Goal: Book appointment/travel/reservation

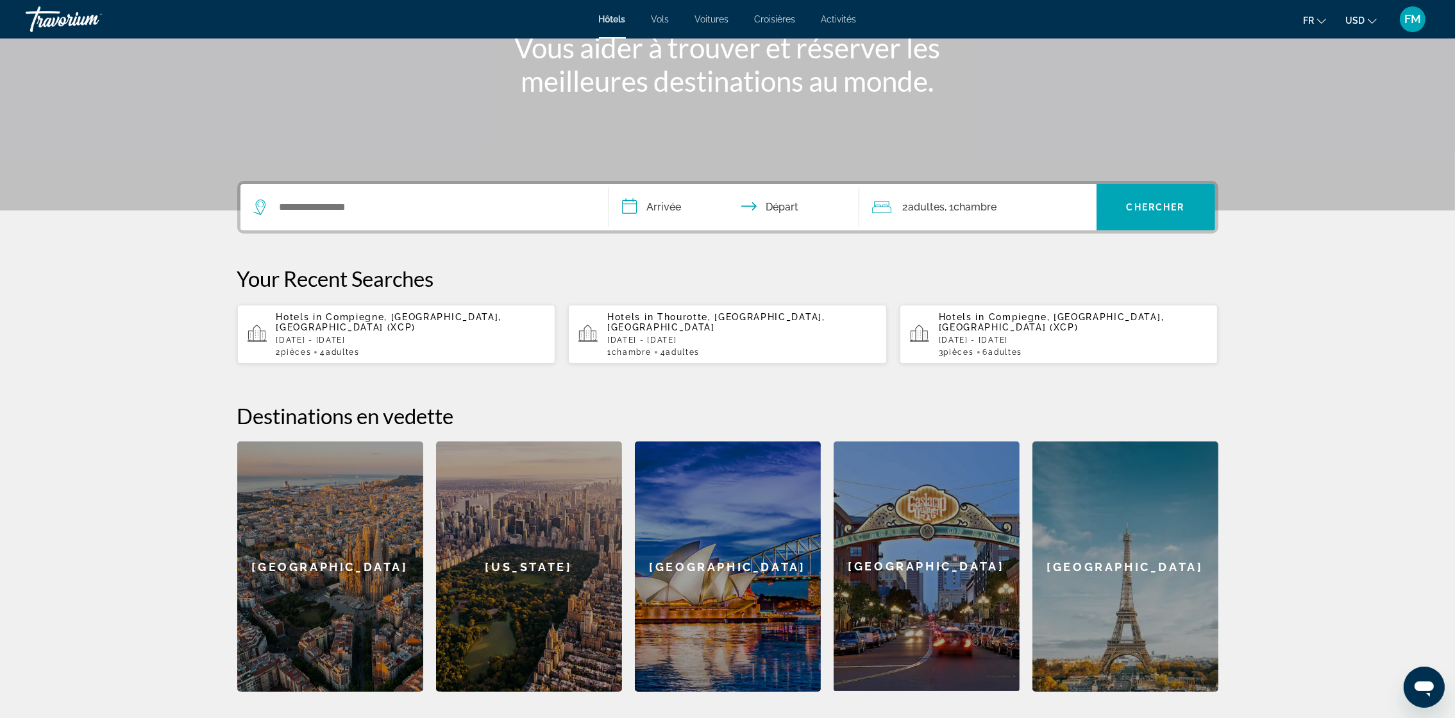
scroll to position [192, 0]
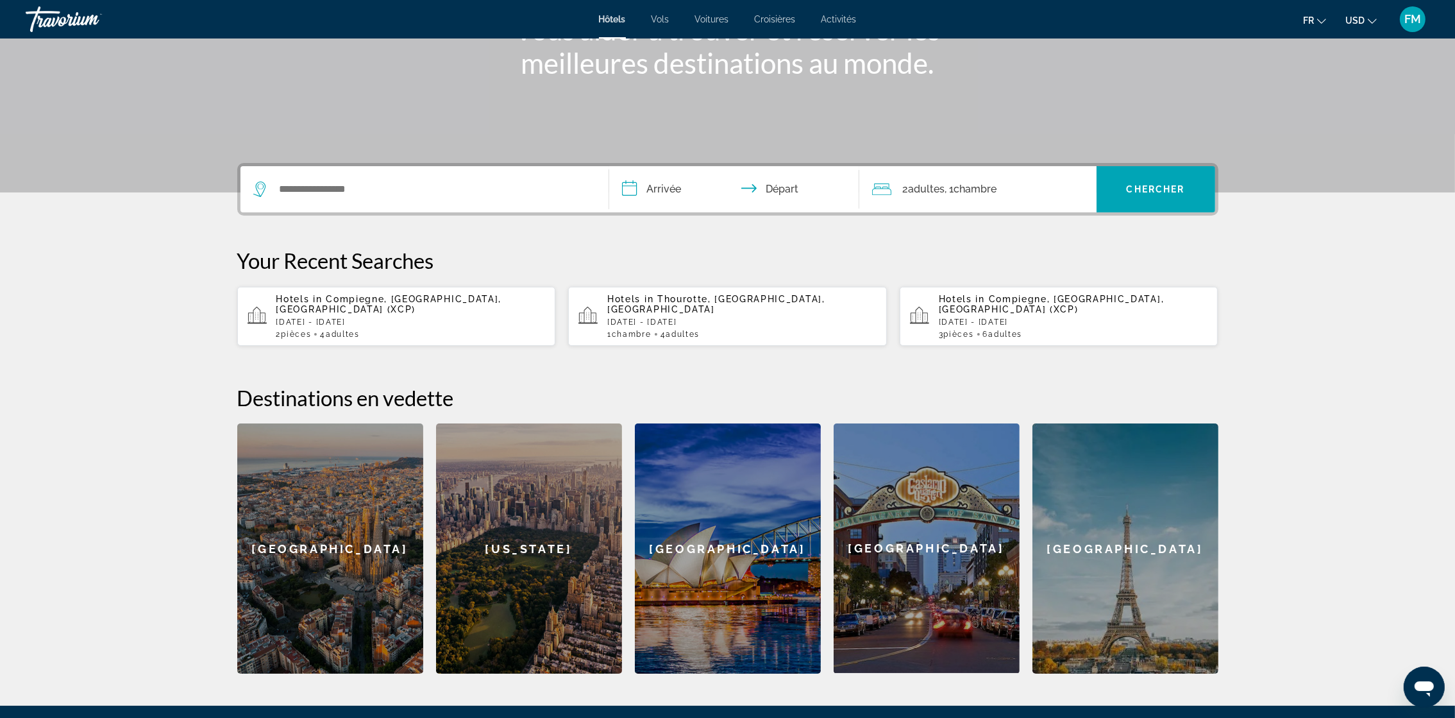
click at [289, 305] on div "Hotels in Compiegne, Oise, France (XCP) Fri, 03 Oct - Sun, 05 Oct 2 Chambre piè…" at bounding box center [410, 316] width 269 height 45
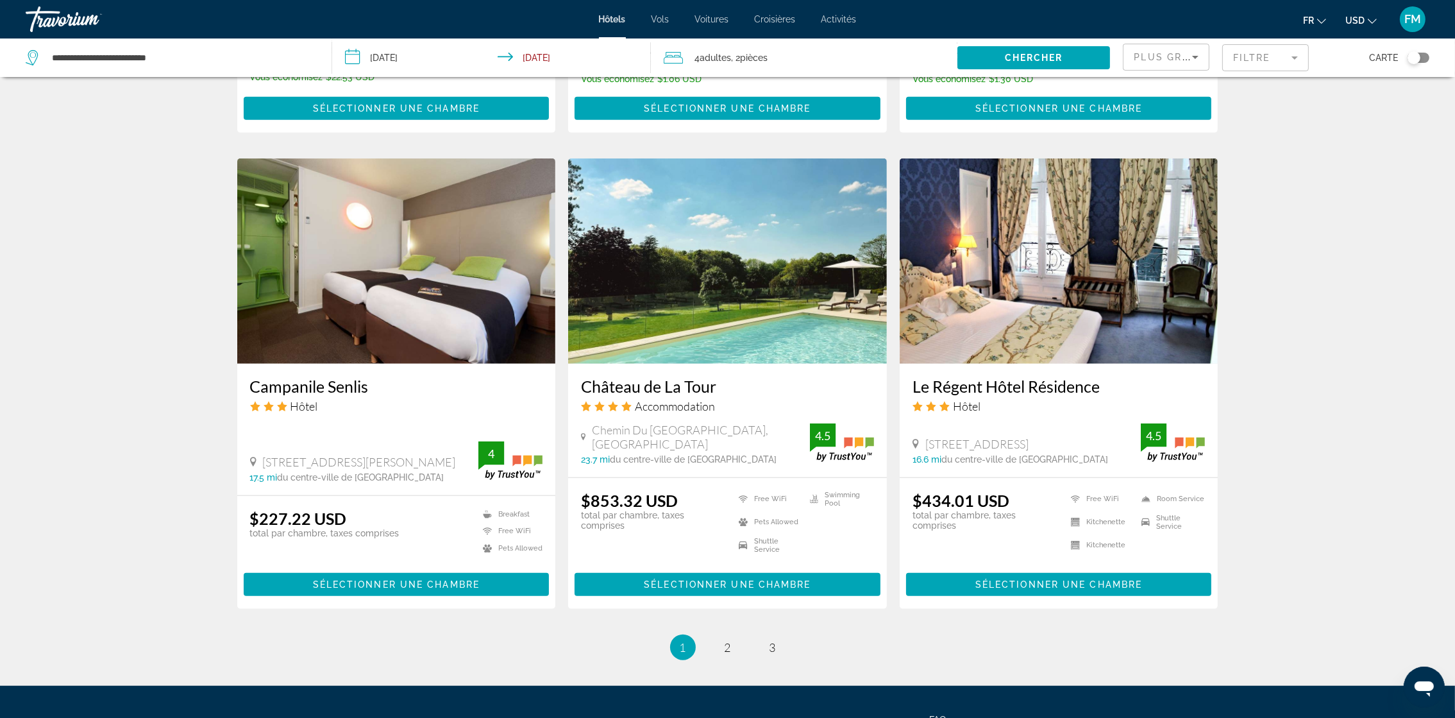
scroll to position [1443, 0]
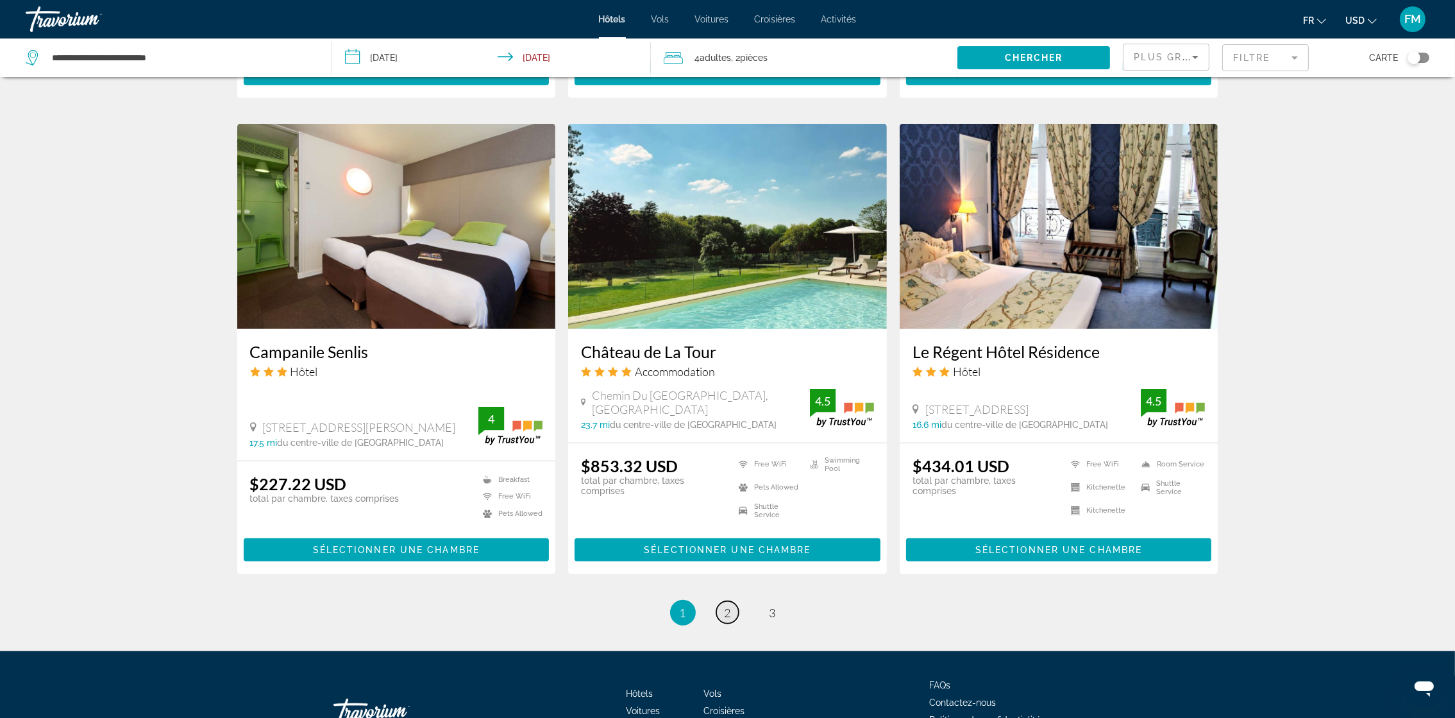
click at [733, 611] on link "page 2" at bounding box center [727, 612] width 22 height 22
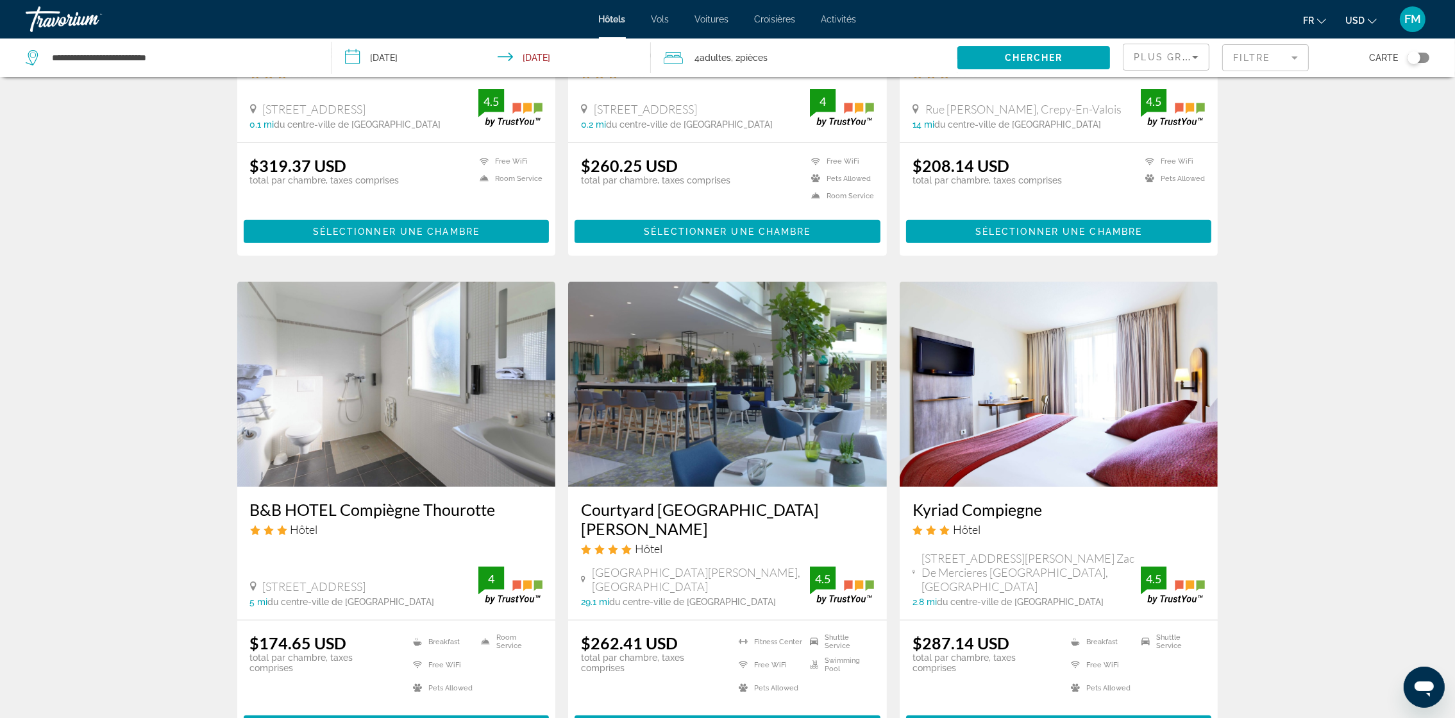
scroll to position [1347, 0]
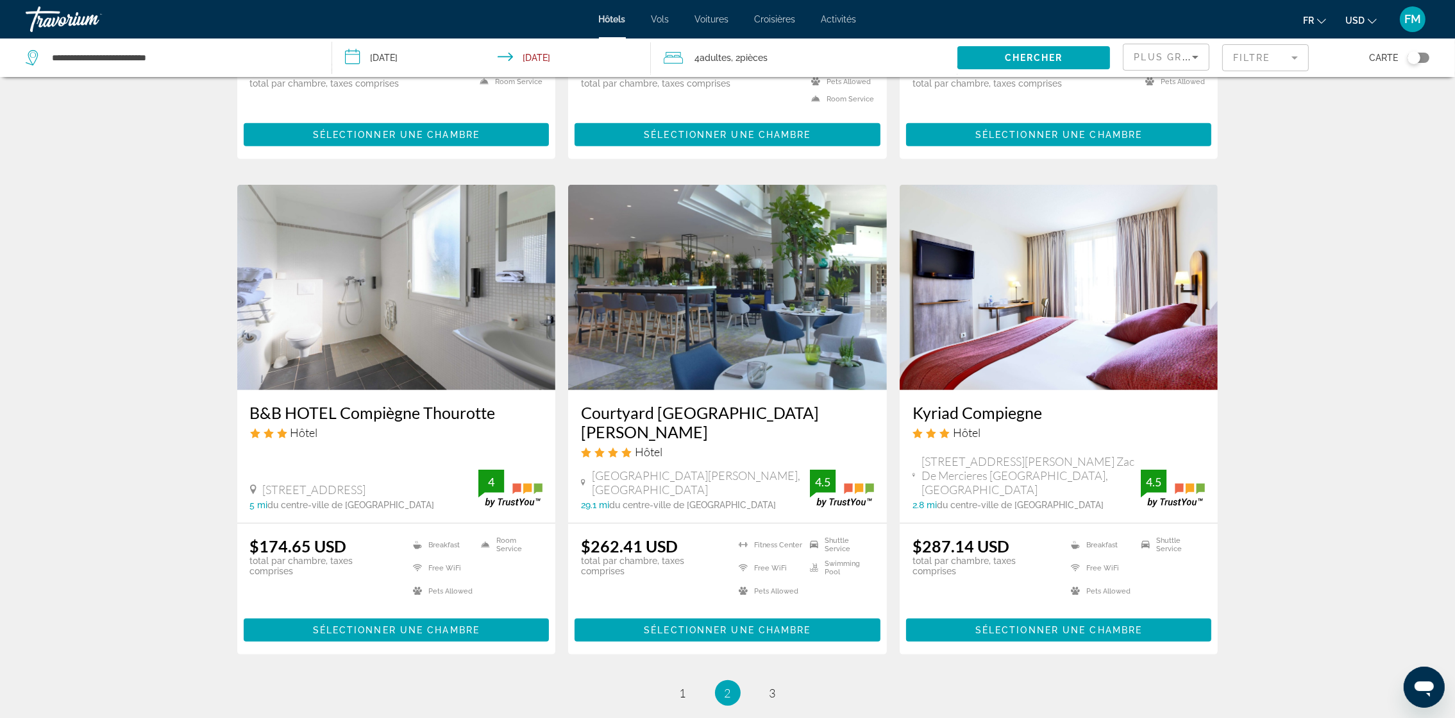
click at [299, 408] on h3 "B&B HOTEL Compiègne Thourotte" at bounding box center [396, 412] width 293 height 19
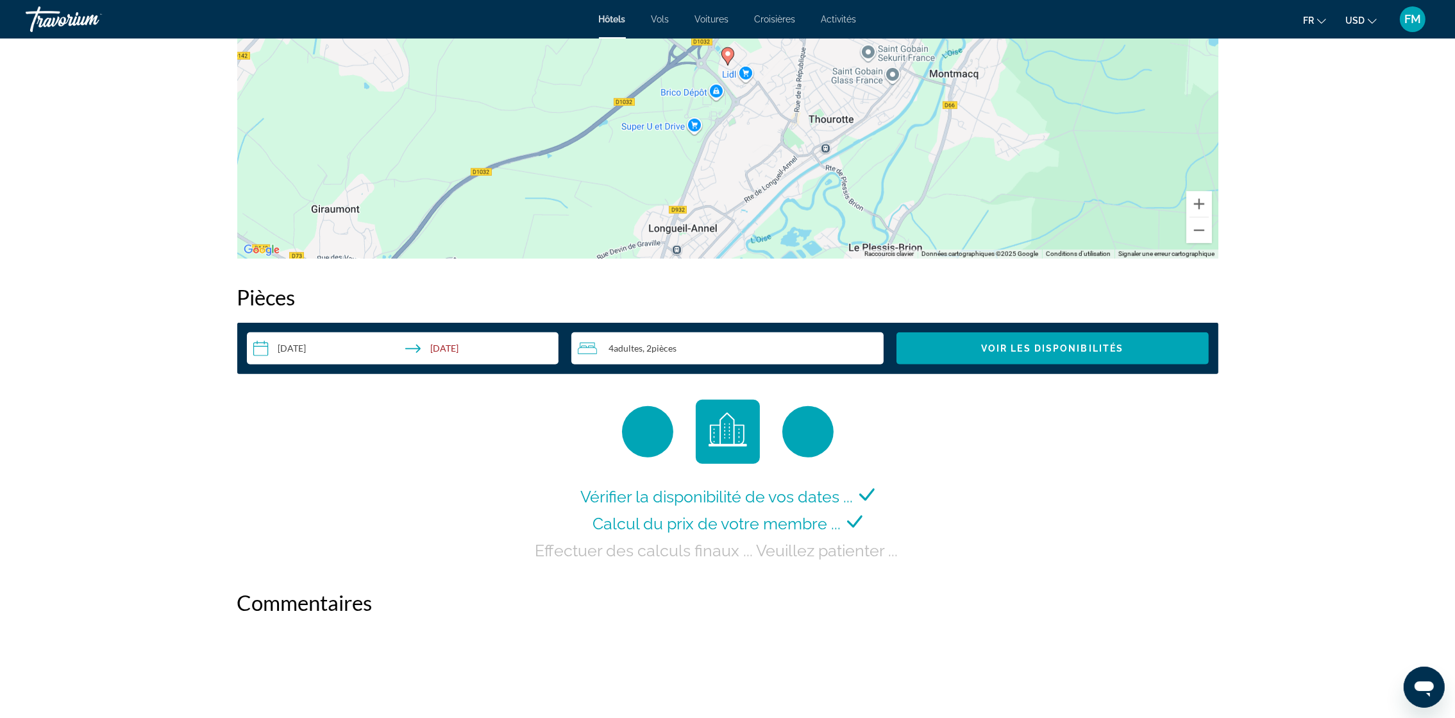
scroll to position [1635, 0]
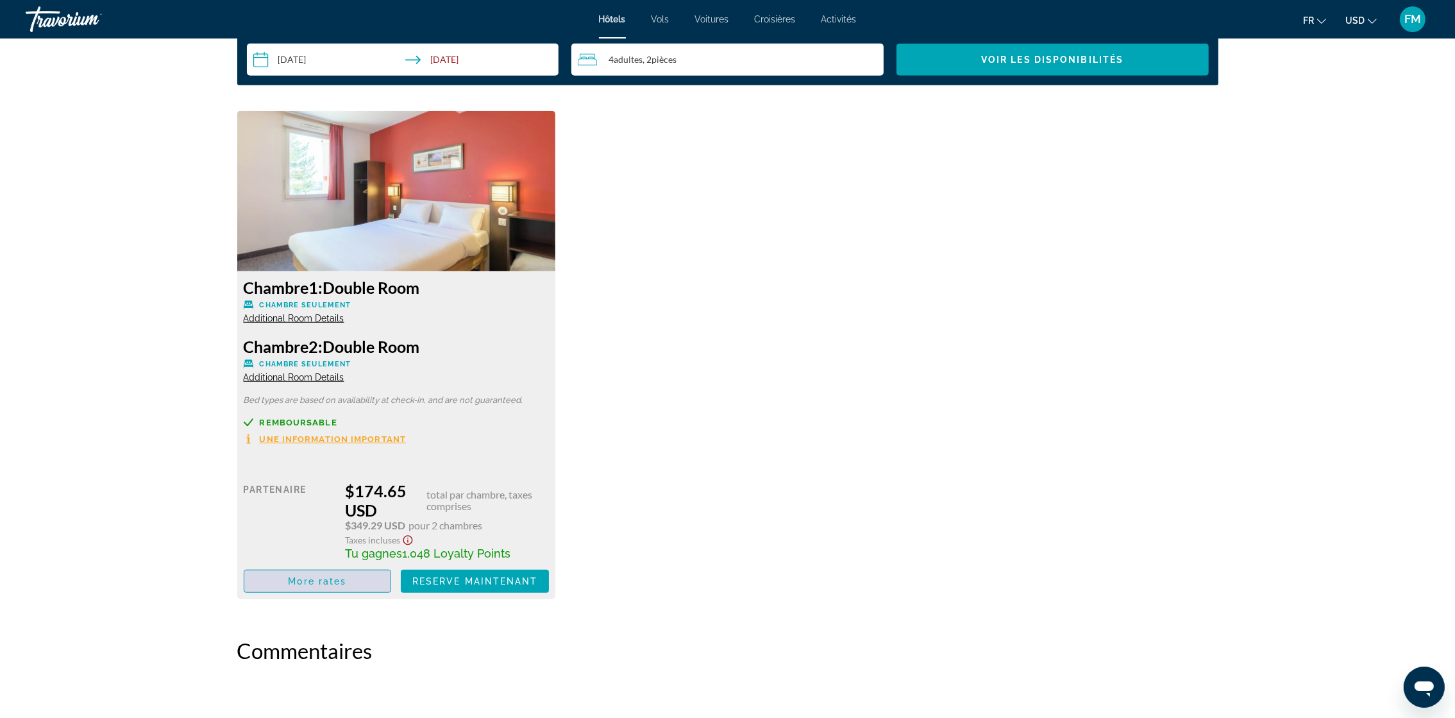
click at [325, 584] on span "More rates" at bounding box center [317, 581] width 58 height 10
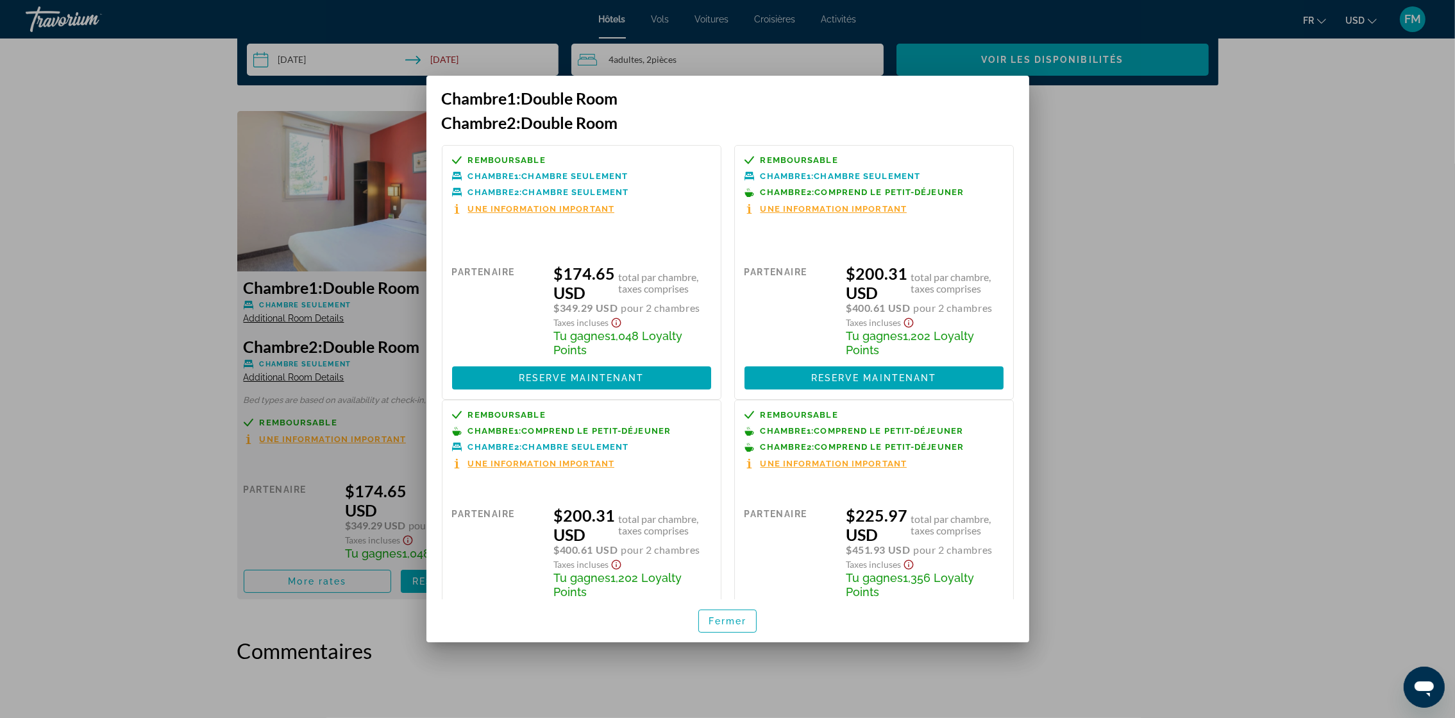
click at [1098, 328] on div at bounding box center [727, 359] width 1455 height 718
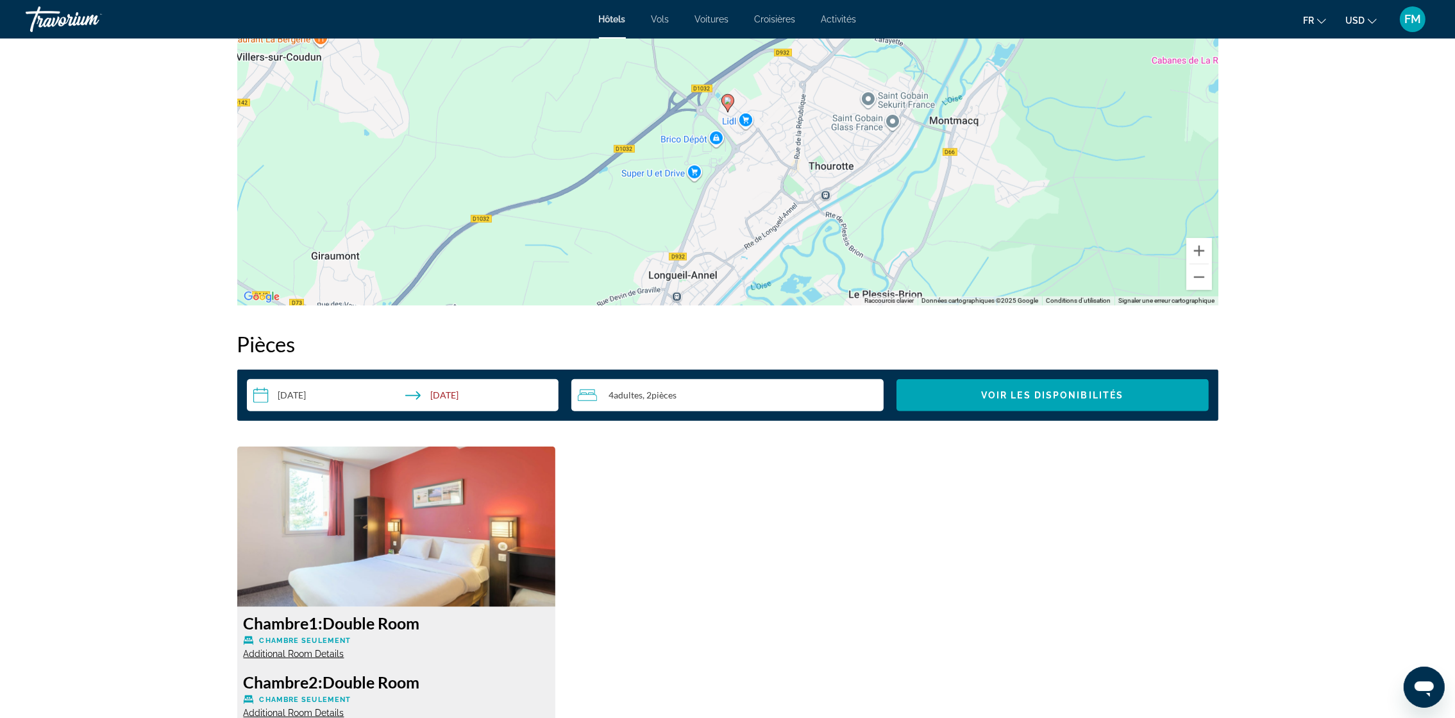
scroll to position [1347, 0]
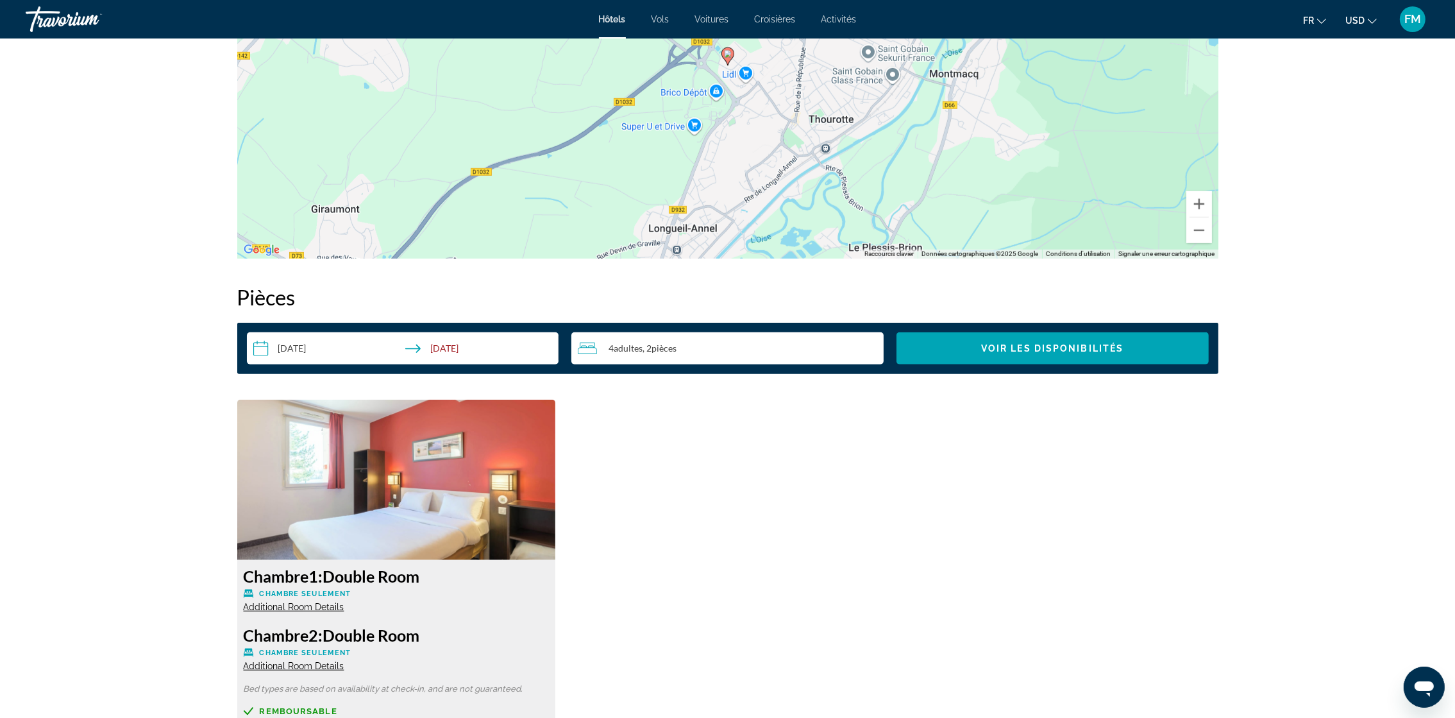
click at [323, 355] on input "**********" at bounding box center [405, 350] width 317 height 36
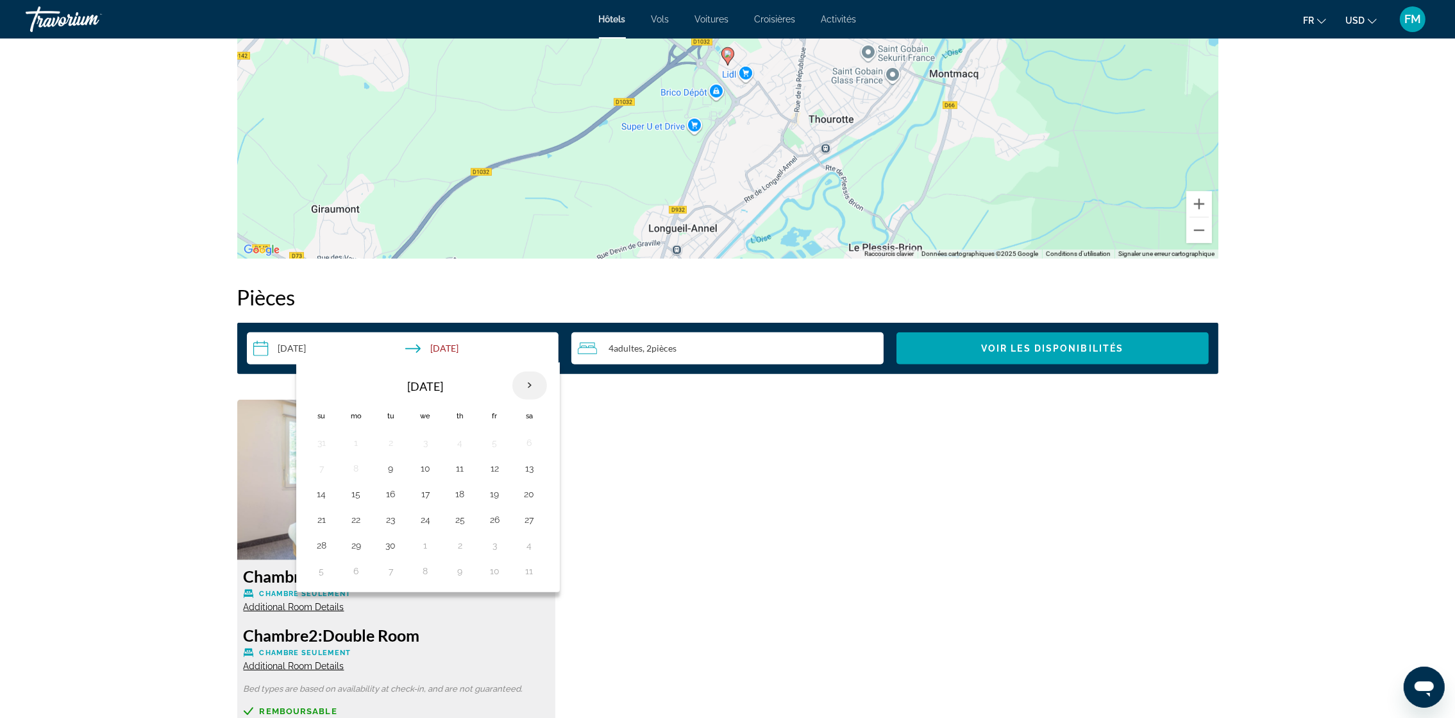
click at [532, 383] on th "Next month" at bounding box center [529, 385] width 35 height 28
click at [495, 469] on button "10" at bounding box center [495, 468] width 21 height 18
click at [325, 491] on button "12" at bounding box center [322, 494] width 21 height 18
type input "**********"
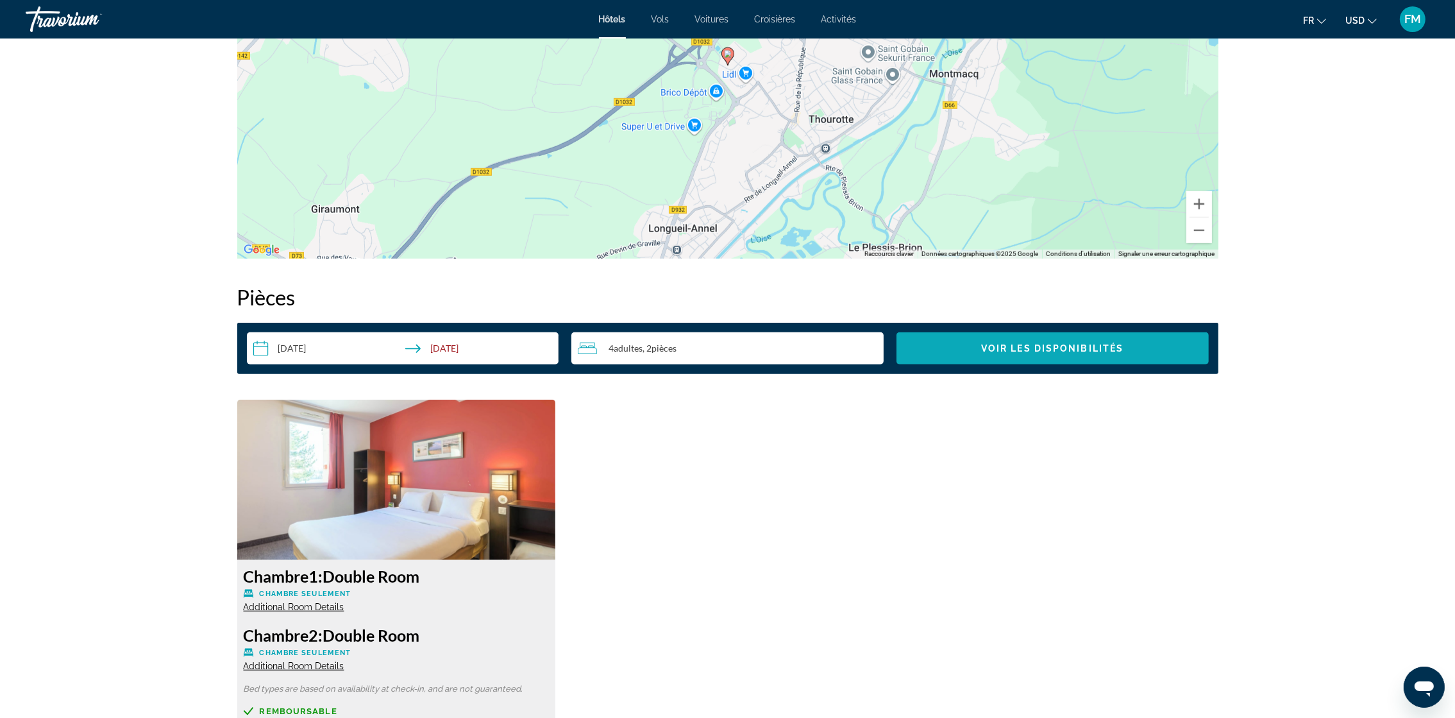
click at [1020, 350] on span "Voir les disponibilités" at bounding box center [1052, 348] width 142 height 10
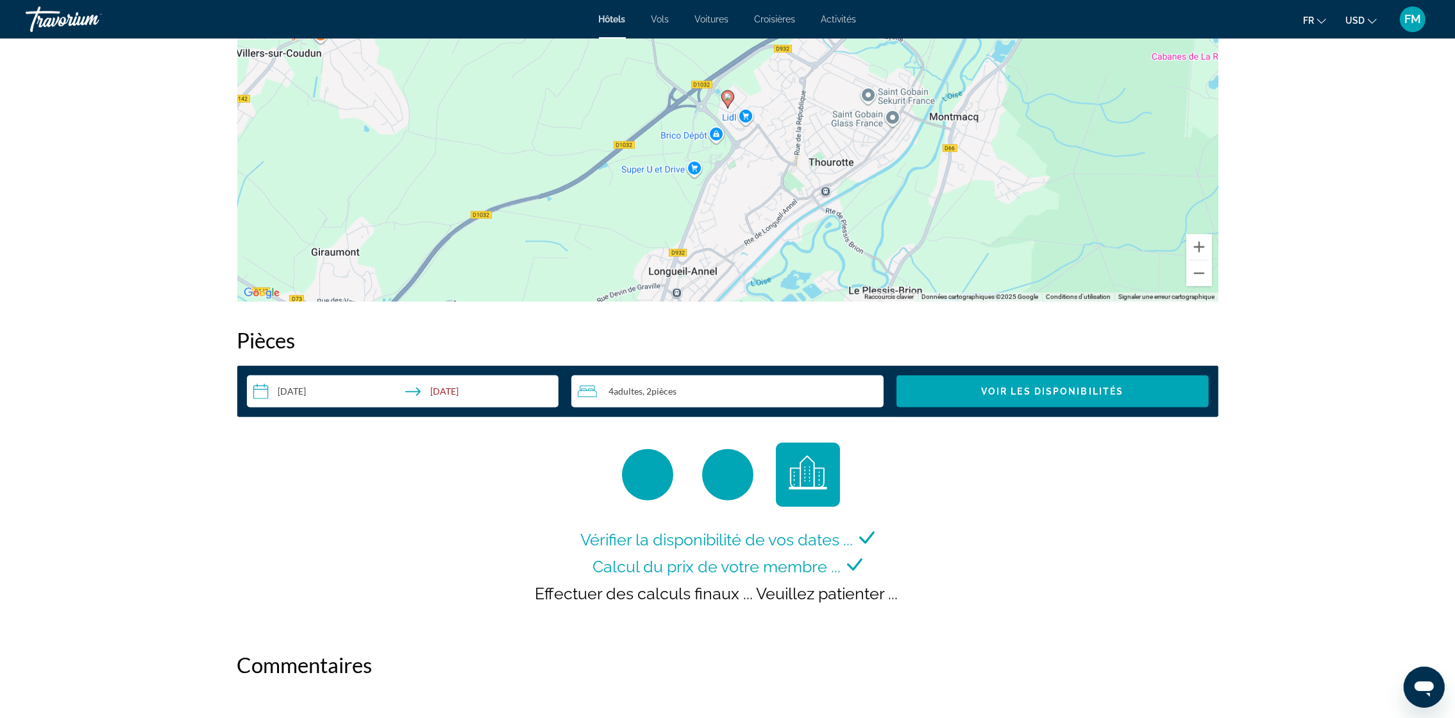
scroll to position [1168, 0]
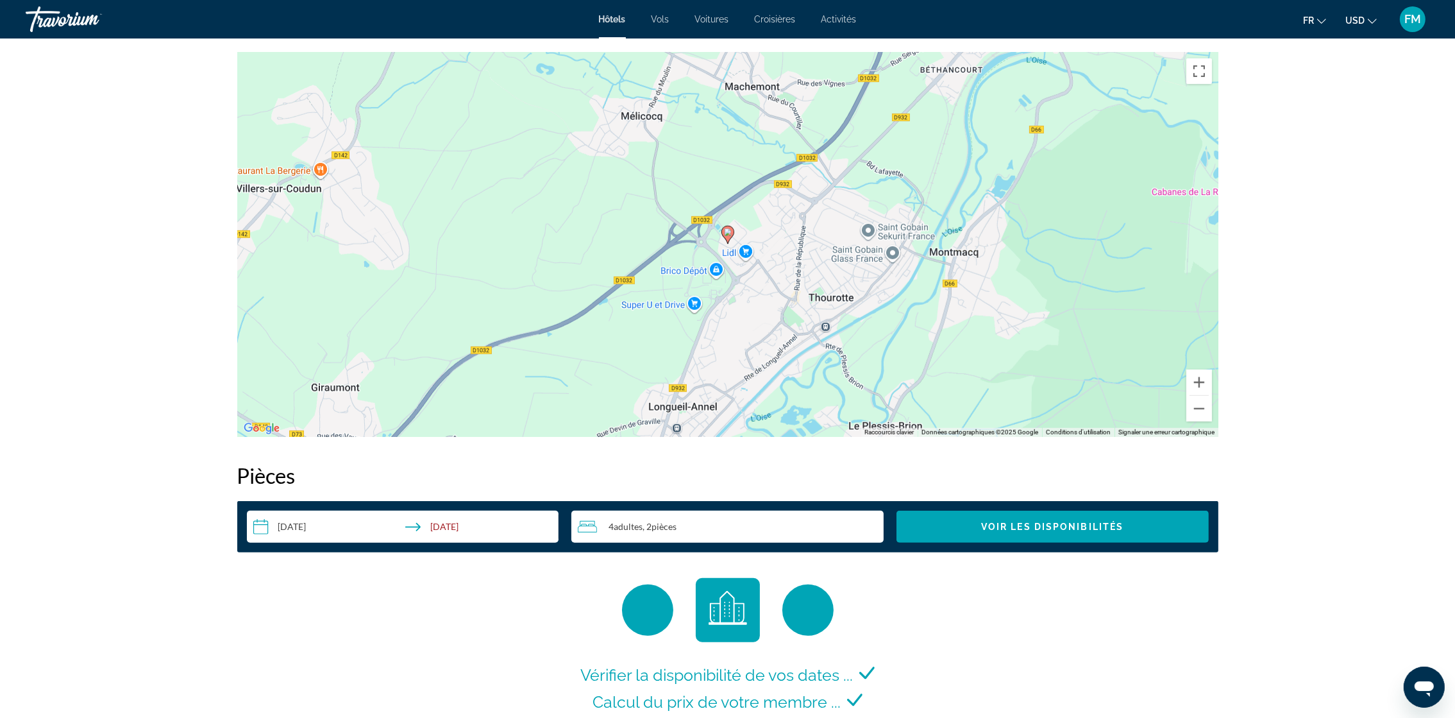
click at [1363, 23] on span "USD" at bounding box center [1354, 20] width 19 height 10
click at [1343, 112] on button "EUR (€)" at bounding box center [1335, 118] width 63 height 17
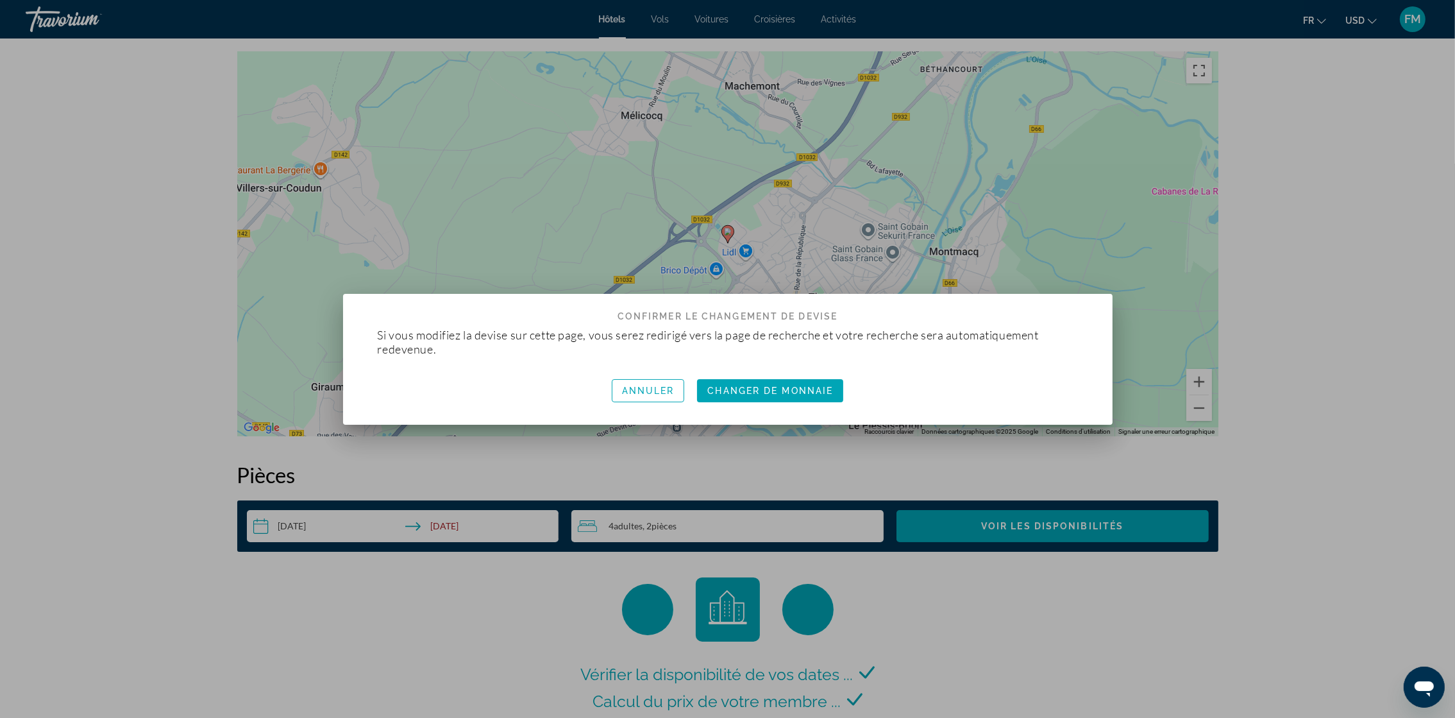
scroll to position [0, 0]
click at [741, 385] on span "Changer de monnaie" at bounding box center [770, 390] width 126 height 10
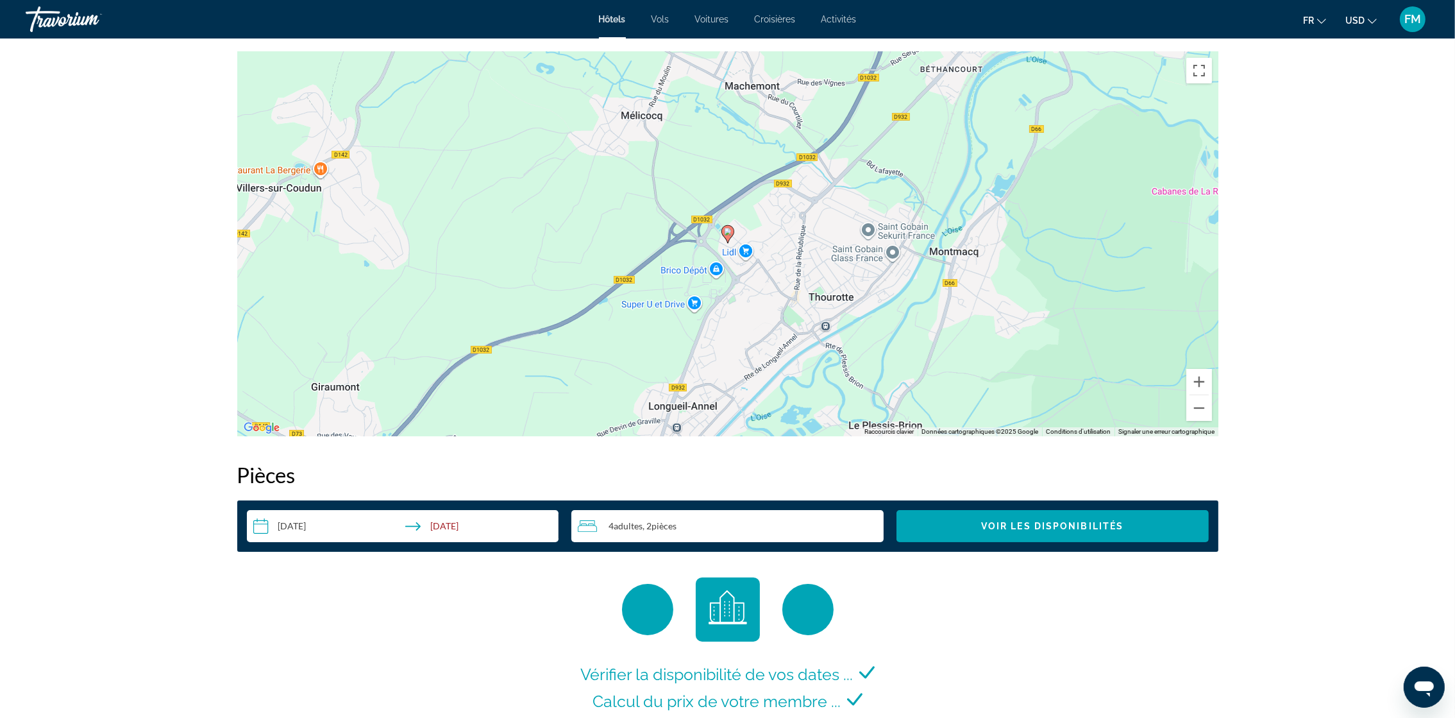
scroll to position [1168, 0]
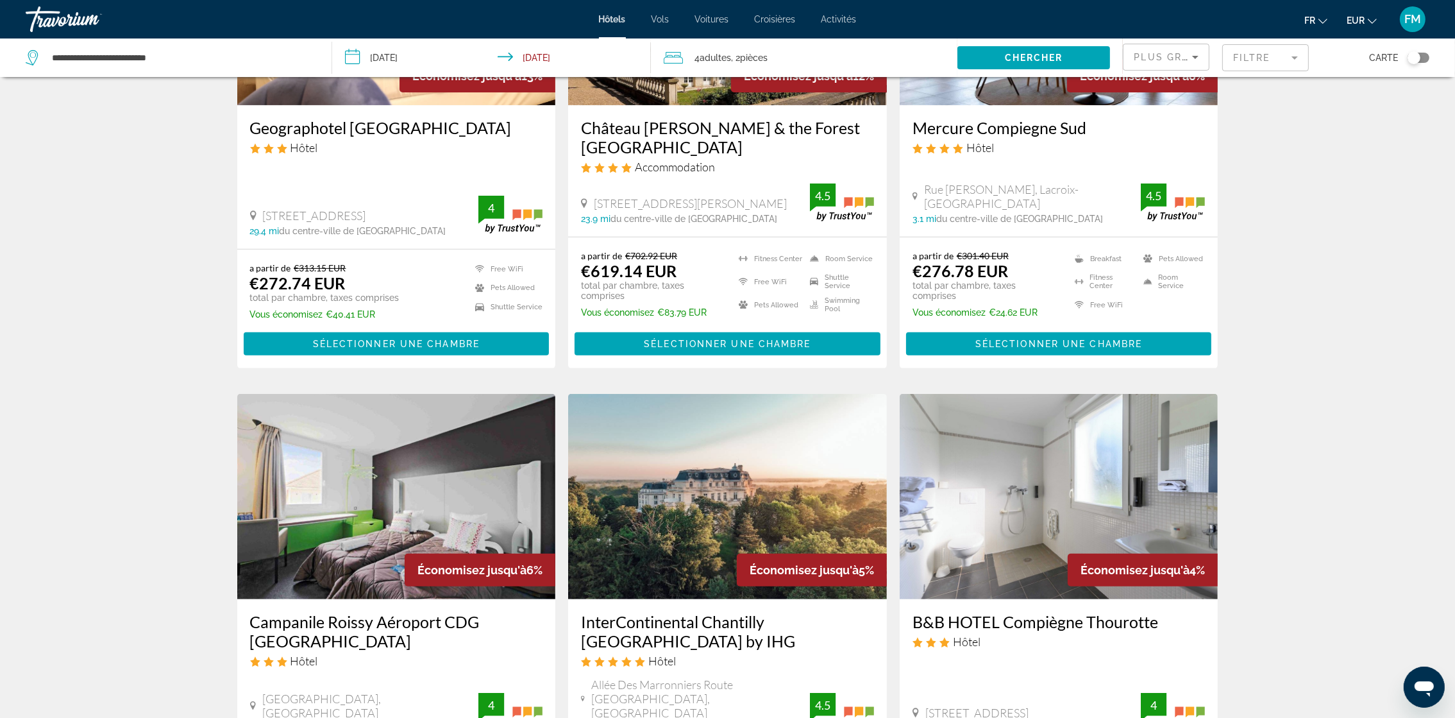
scroll to position [865, 0]
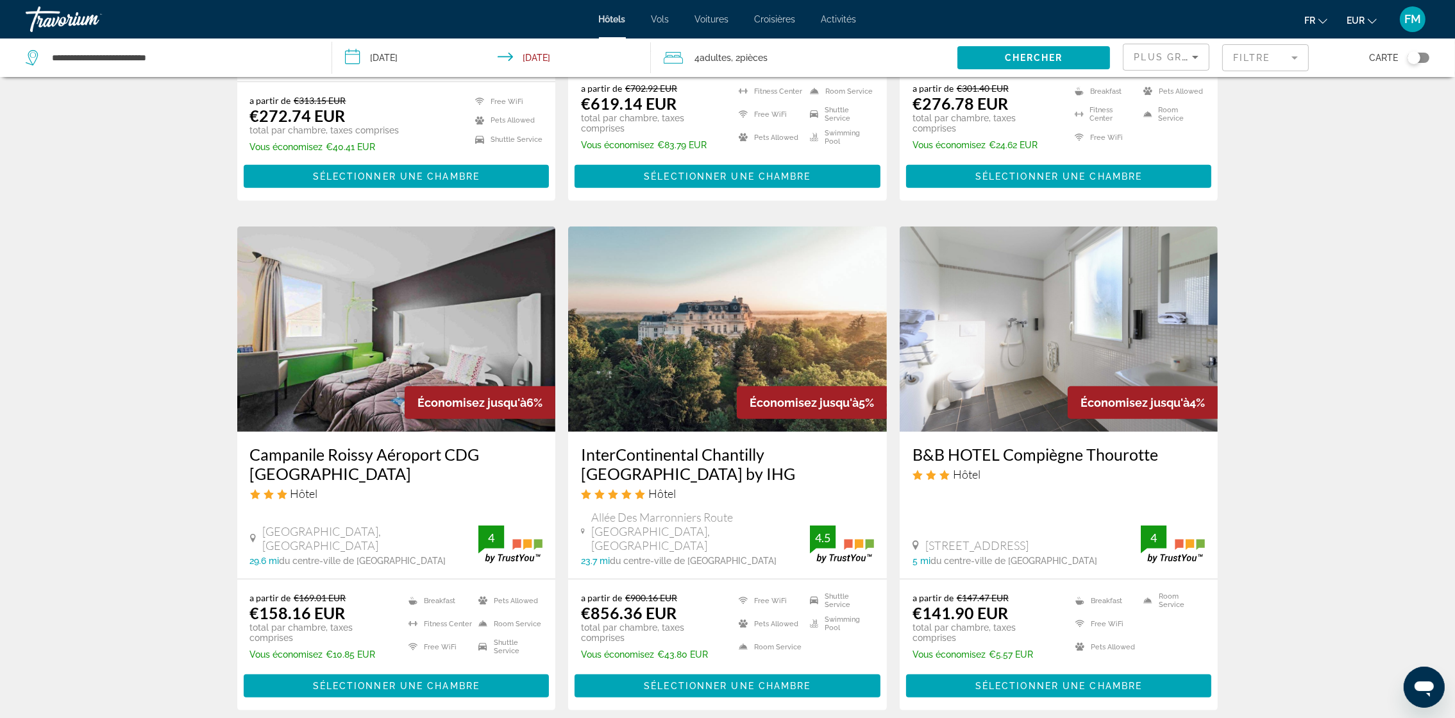
click at [1024, 396] on img "Main content" at bounding box center [1059, 328] width 319 height 205
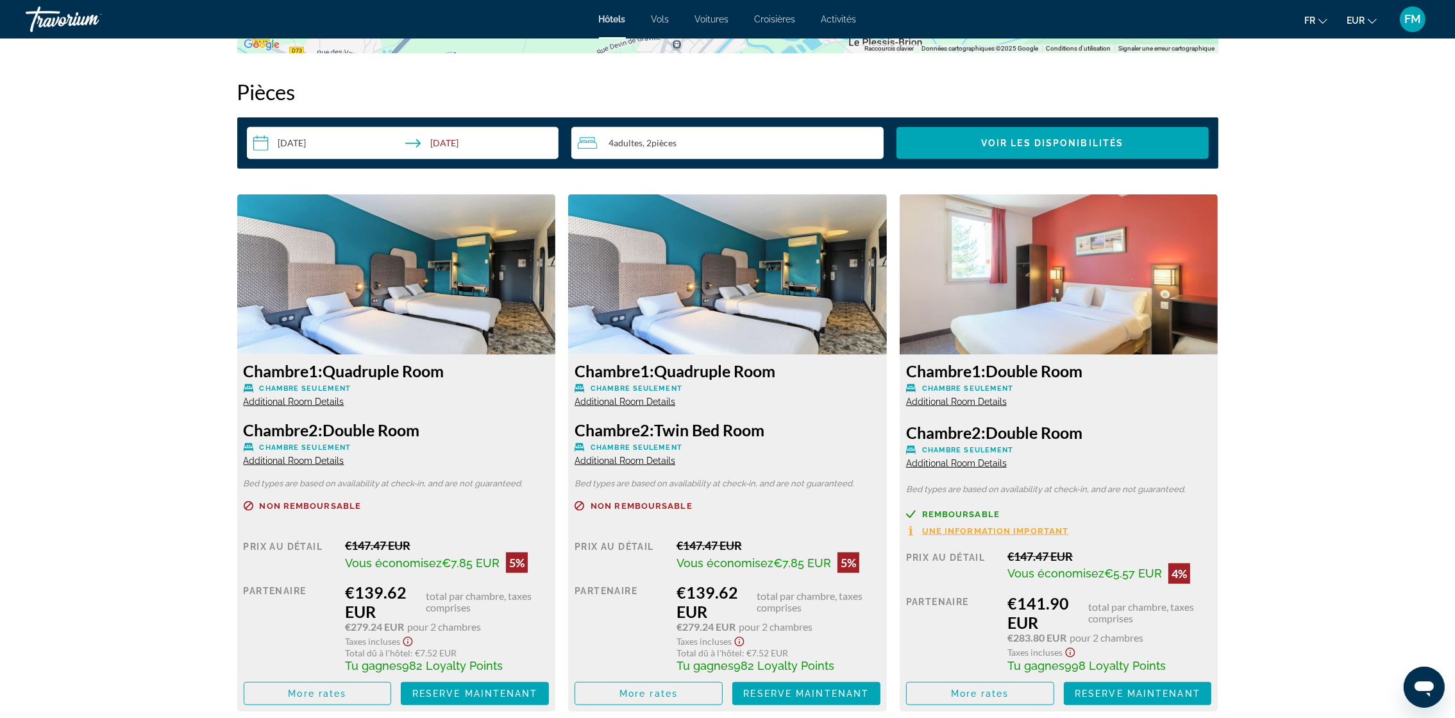
scroll to position [1635, 0]
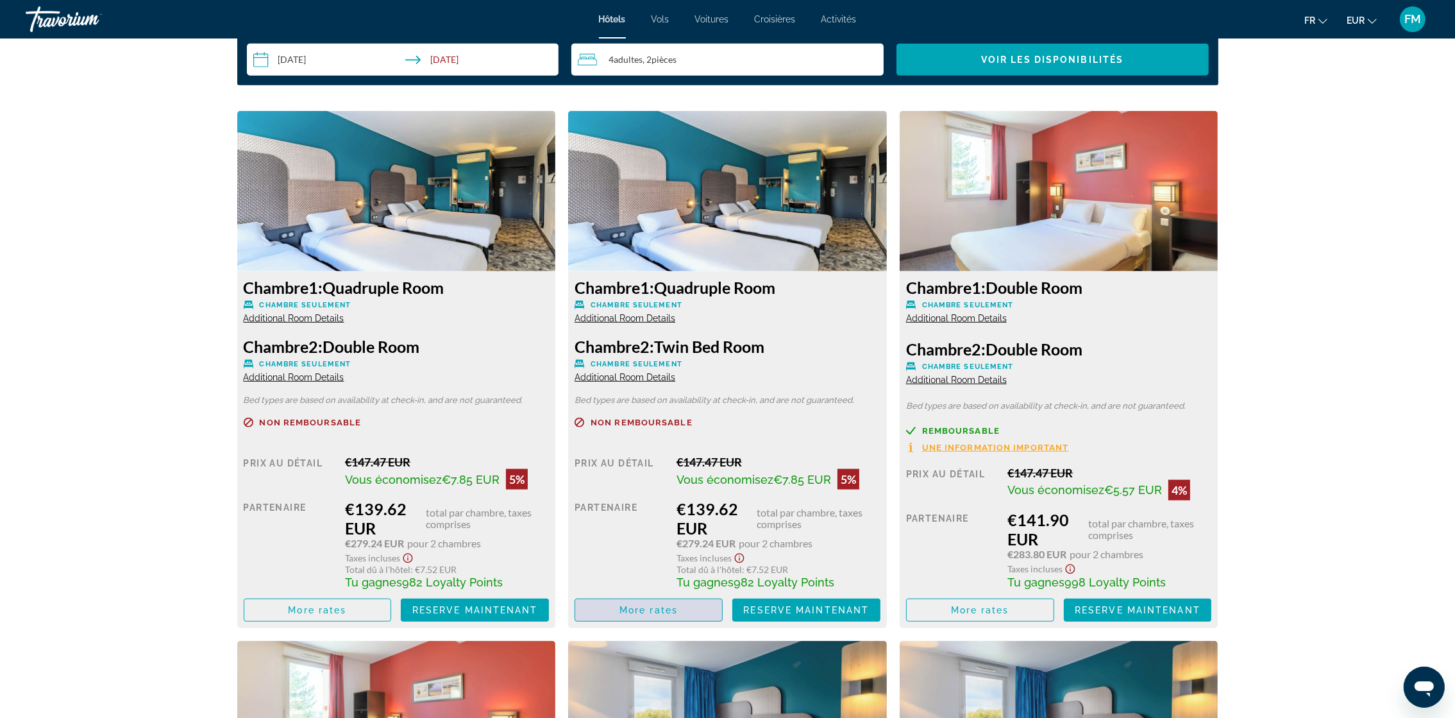
click at [622, 605] on span "More rates" at bounding box center [648, 610] width 58 height 10
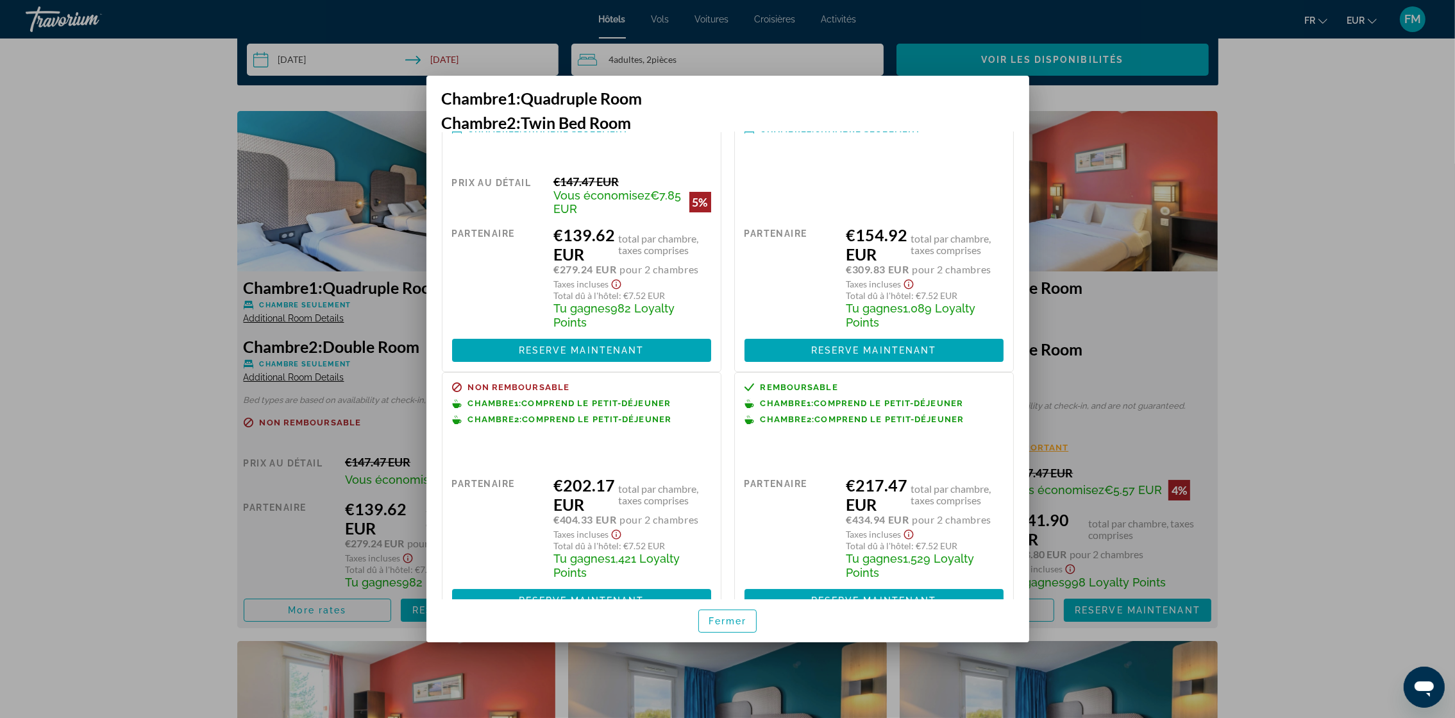
scroll to position [96, 0]
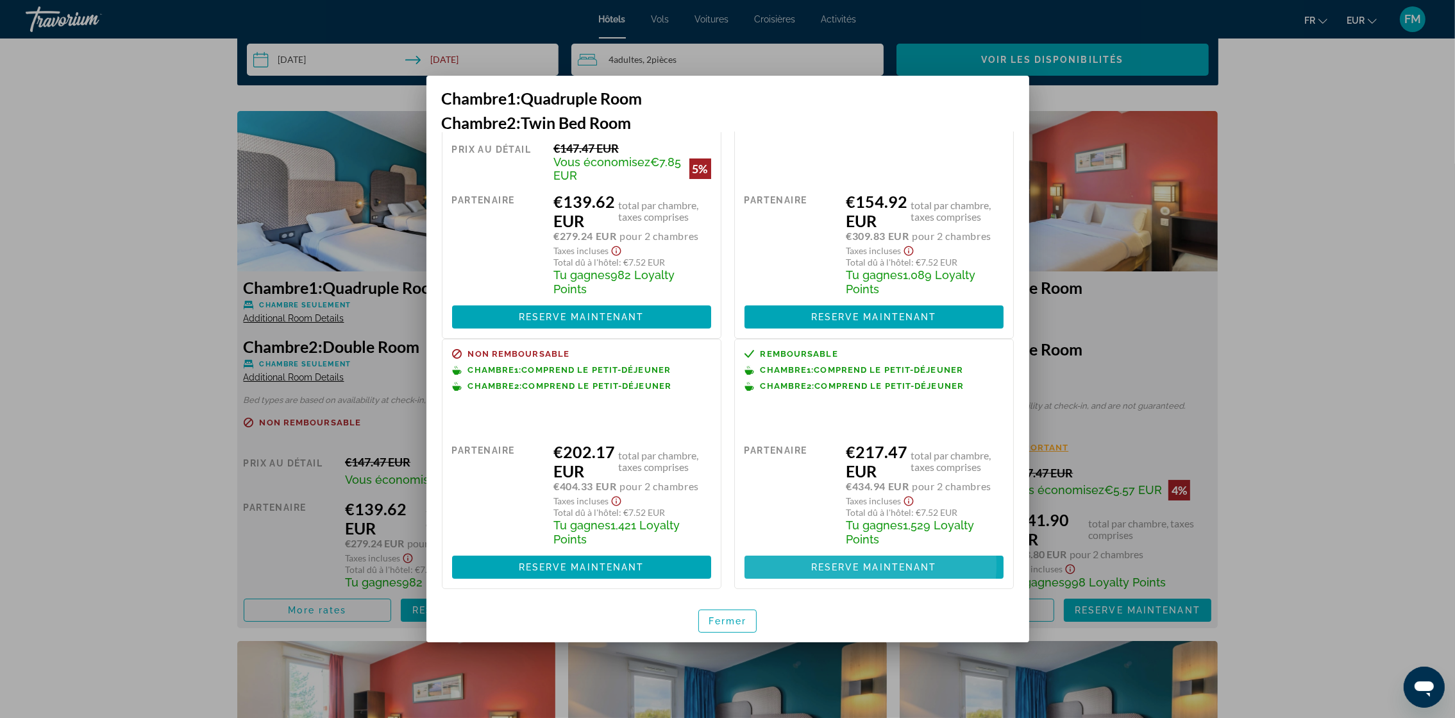
click at [840, 568] on span "Reserve maintenant" at bounding box center [874, 567] width 126 height 10
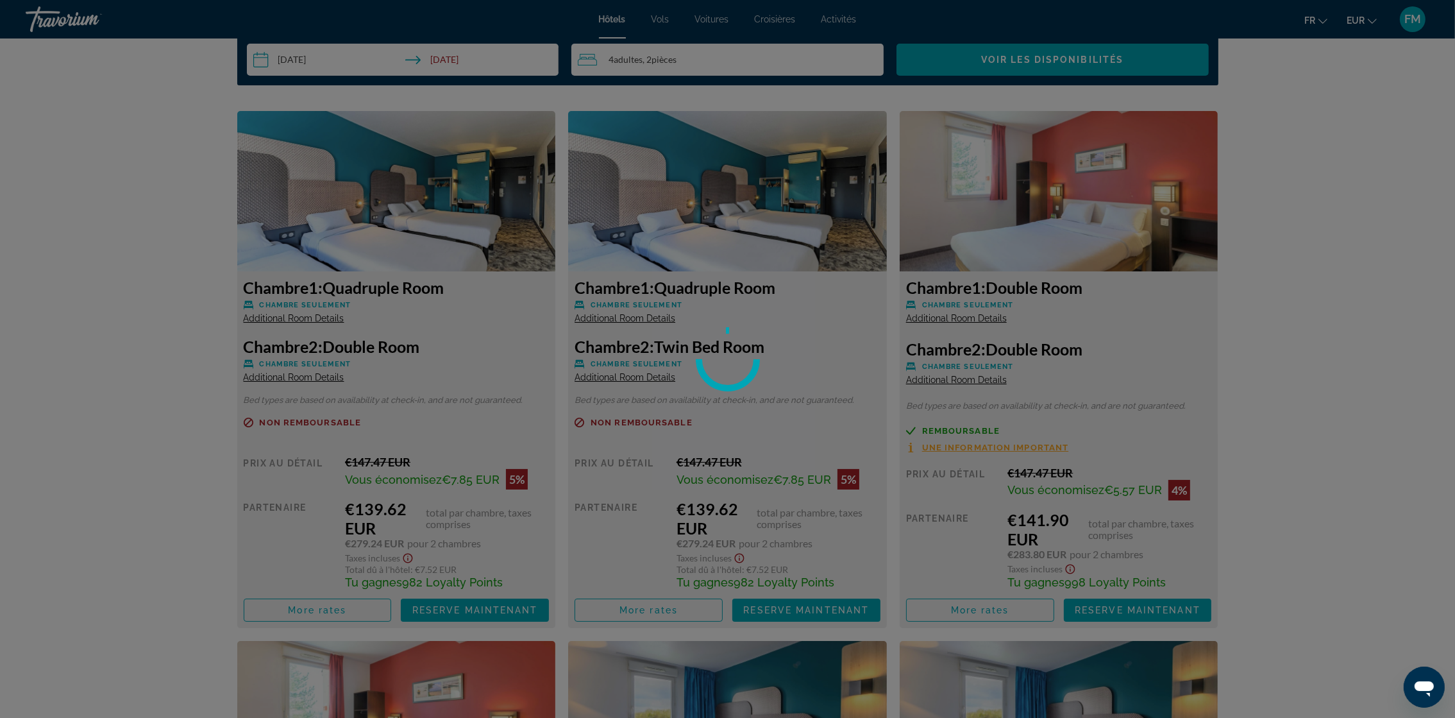
scroll to position [1635, 0]
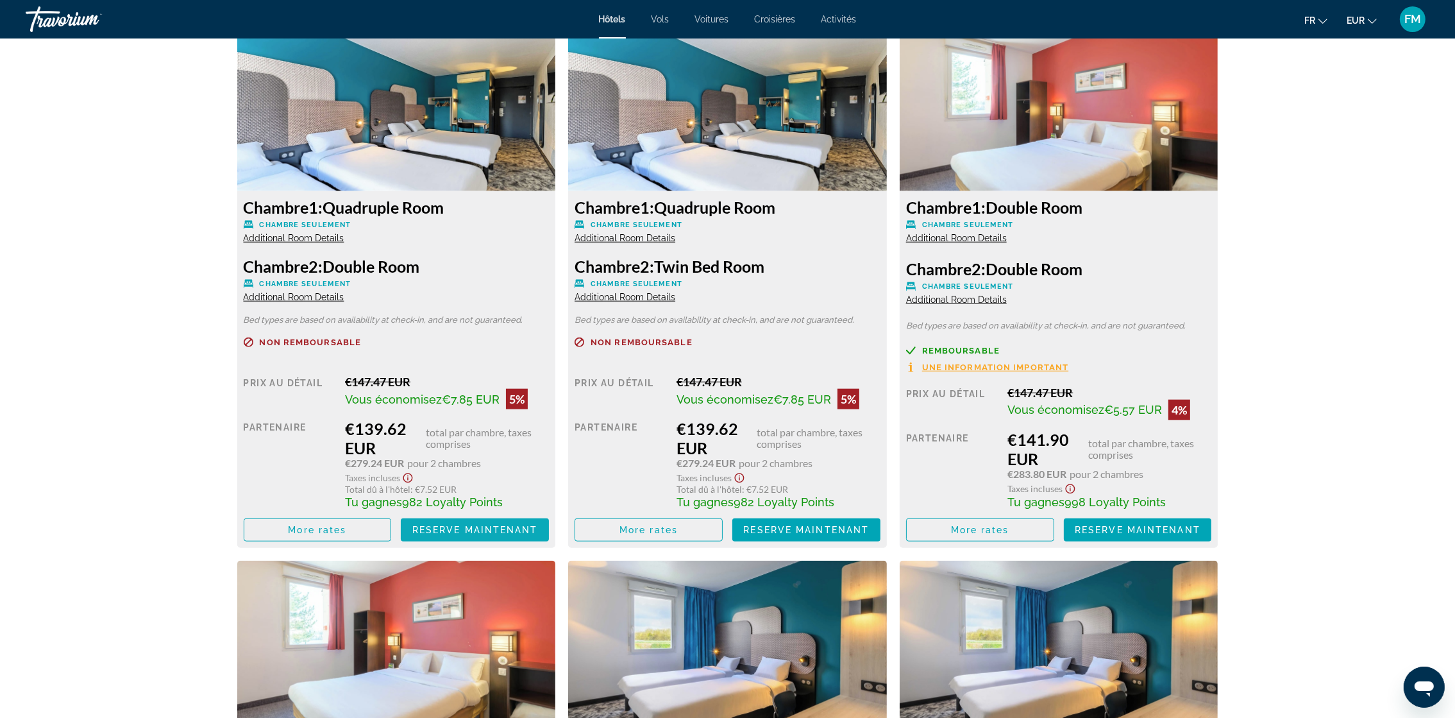
scroll to position [1731, 0]
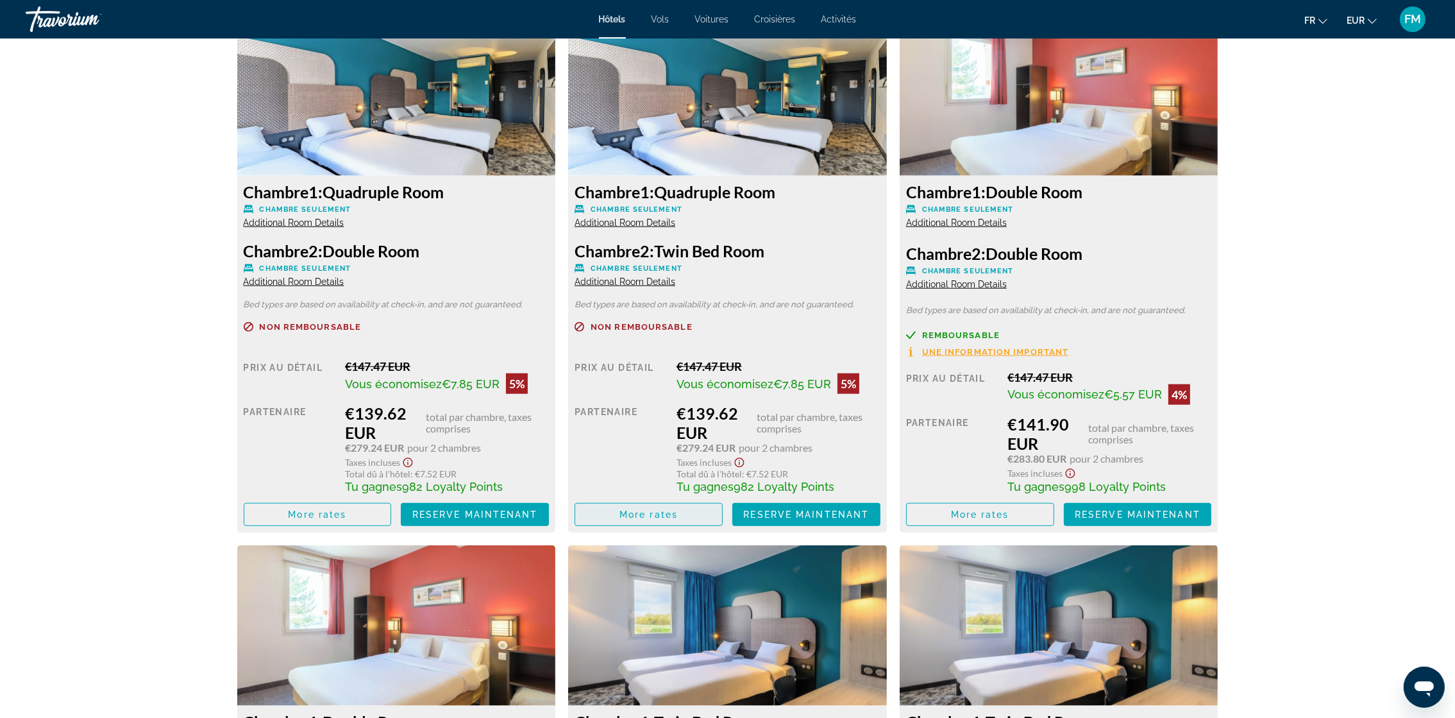
click at [632, 510] on span "More rates" at bounding box center [648, 514] width 58 height 10
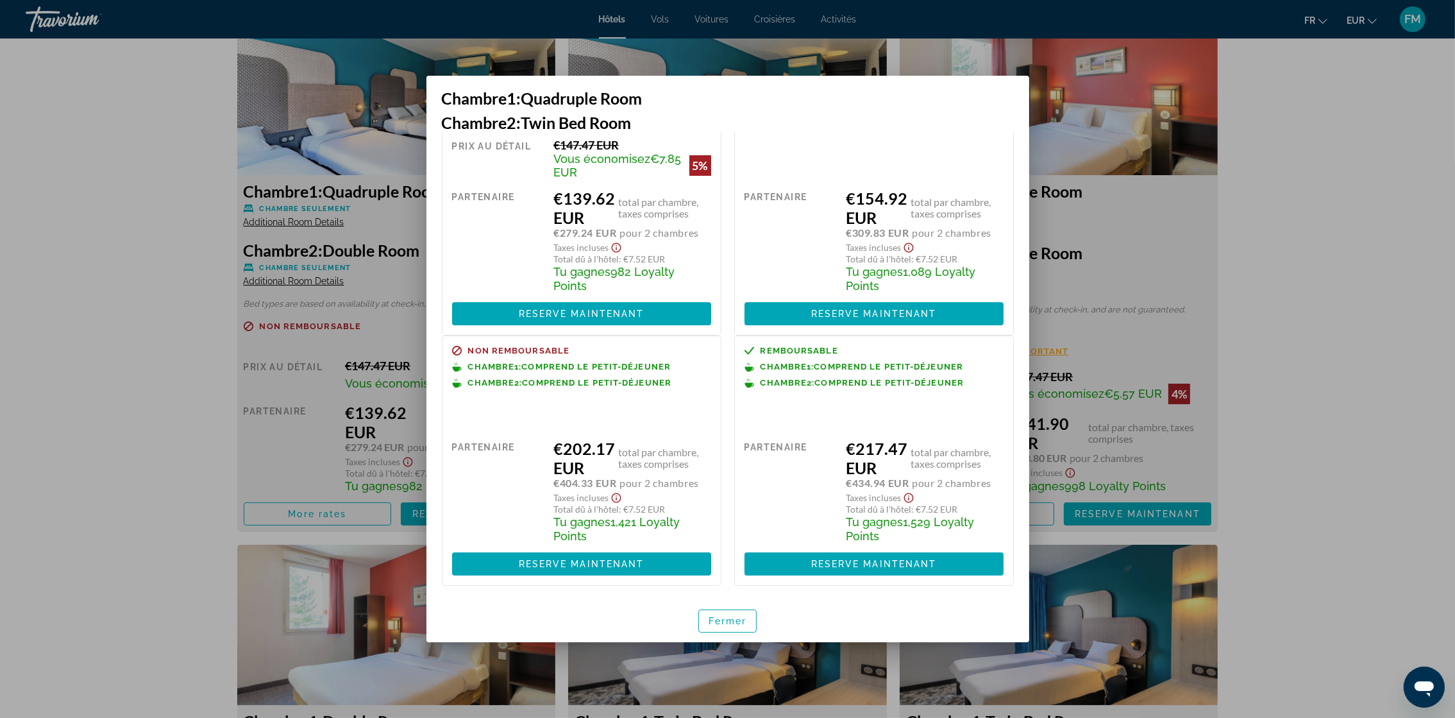
scroll to position [103, 0]
click at [853, 308] on span "Reserve maintenant" at bounding box center [874, 313] width 126 height 10
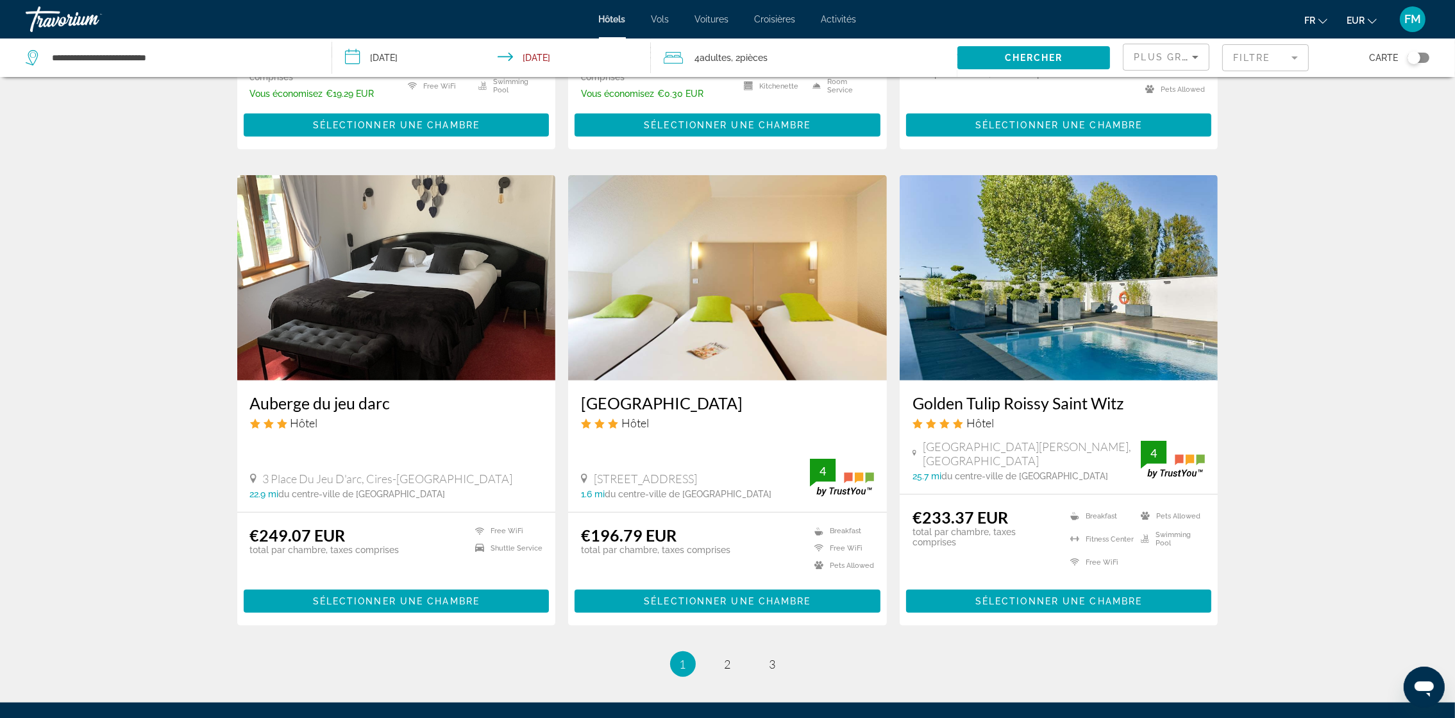
scroll to position [1443, 0]
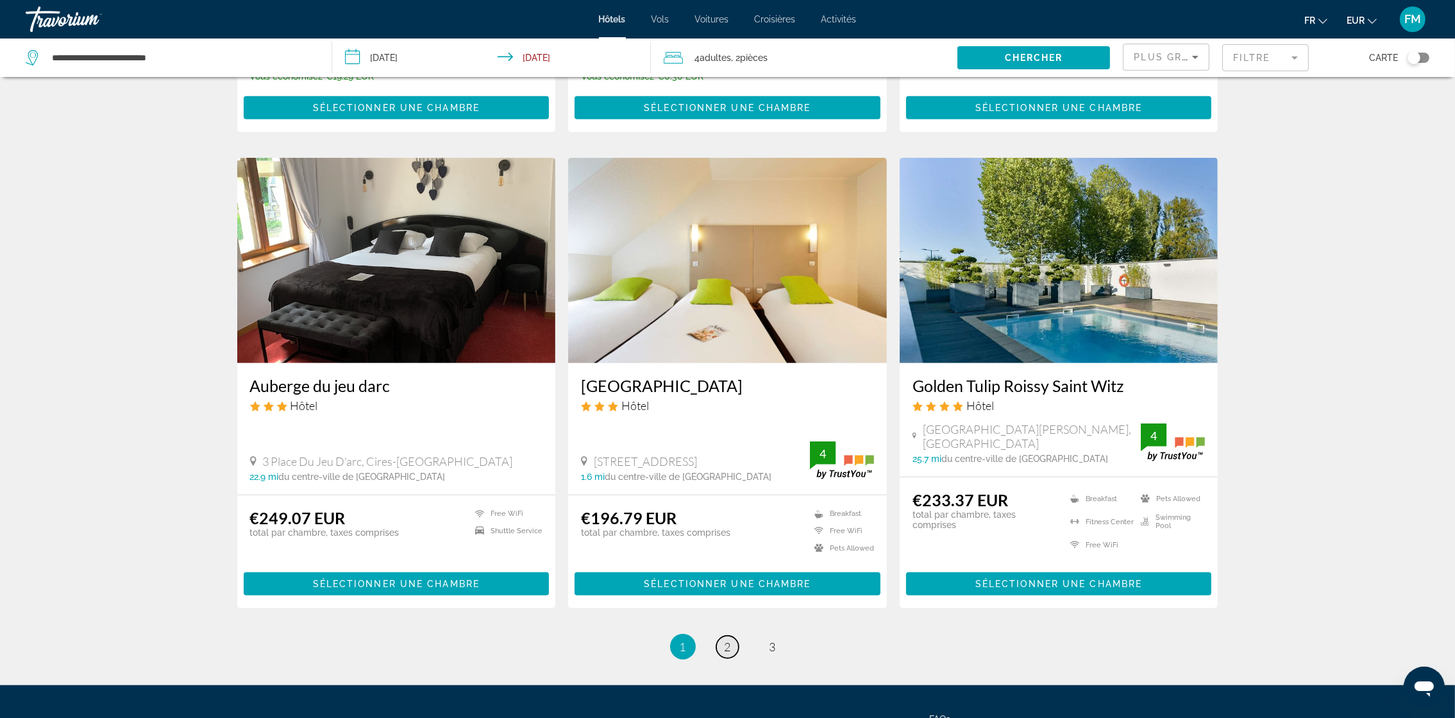
click at [734, 635] on link "page 2" at bounding box center [727, 646] width 22 height 22
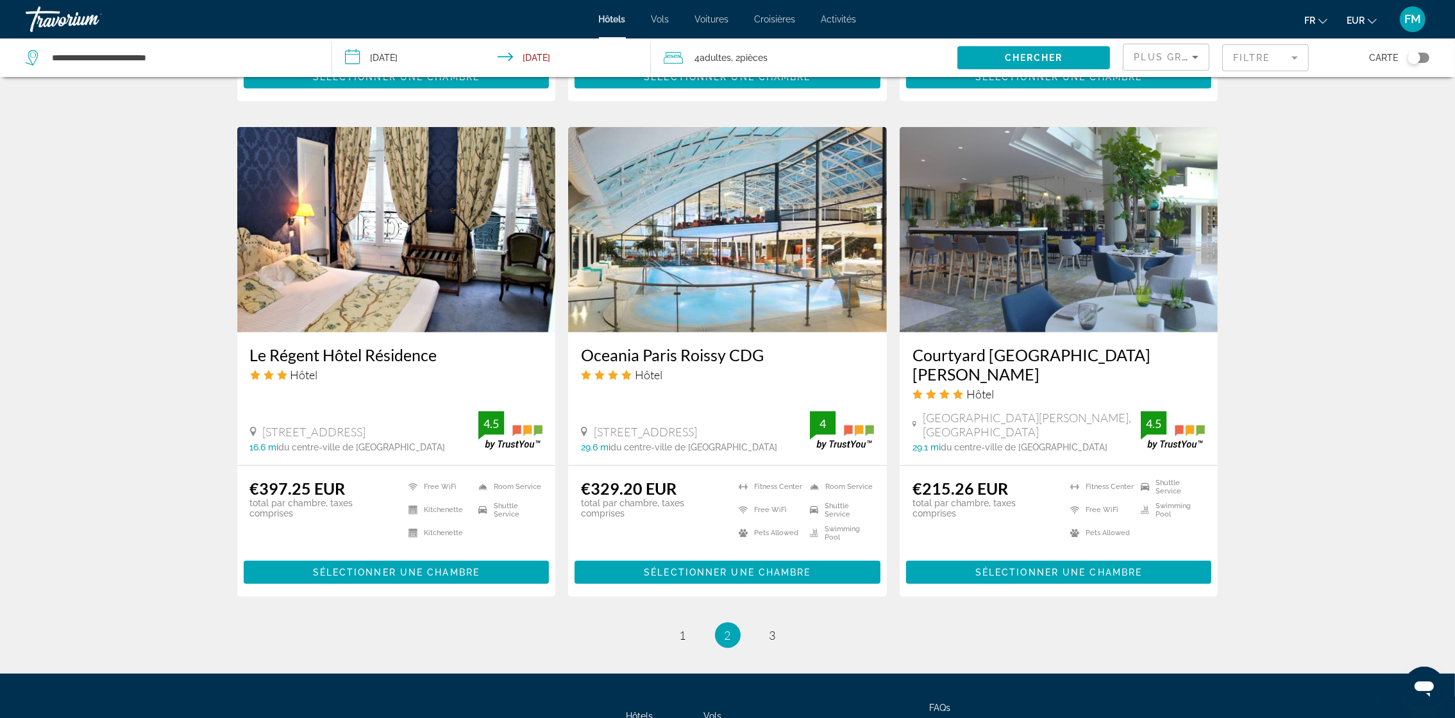
scroll to position [1533, 0]
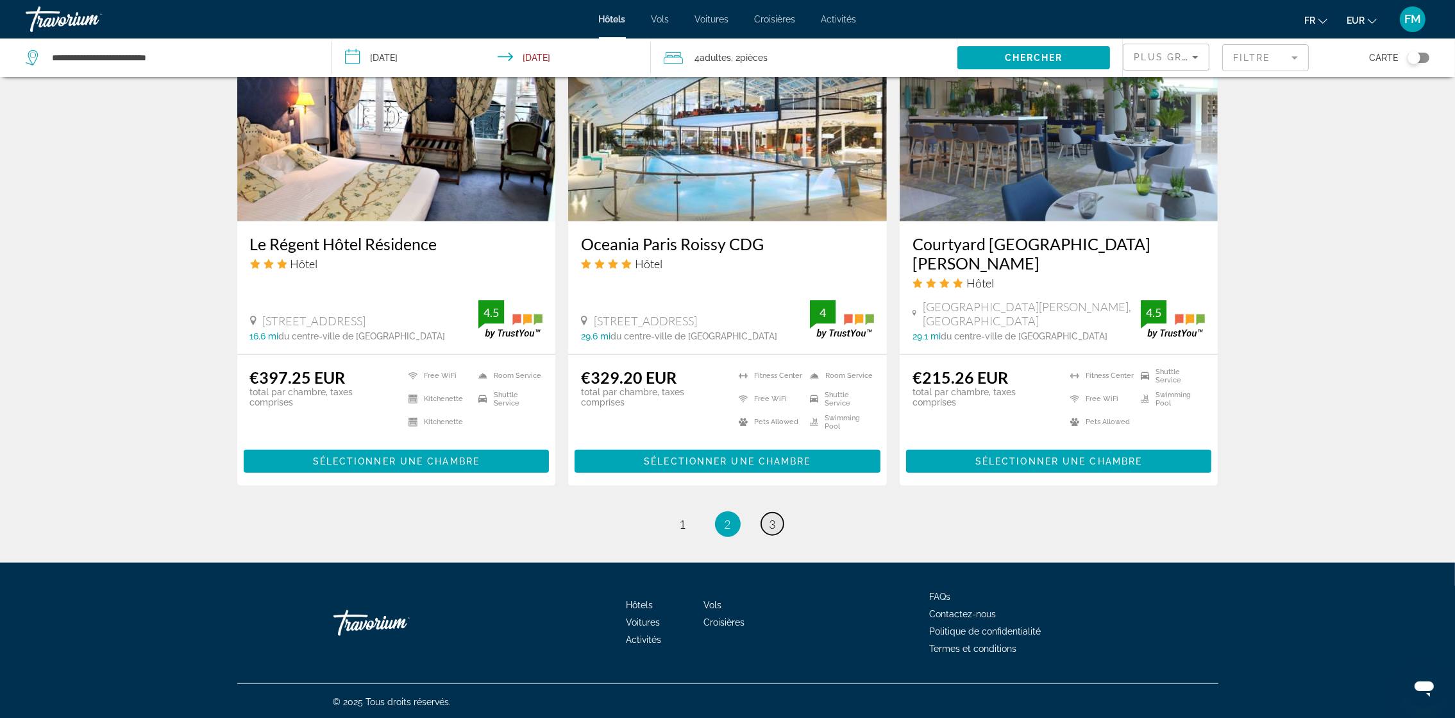
click at [767, 521] on link "page 3" at bounding box center [772, 523] width 22 height 22
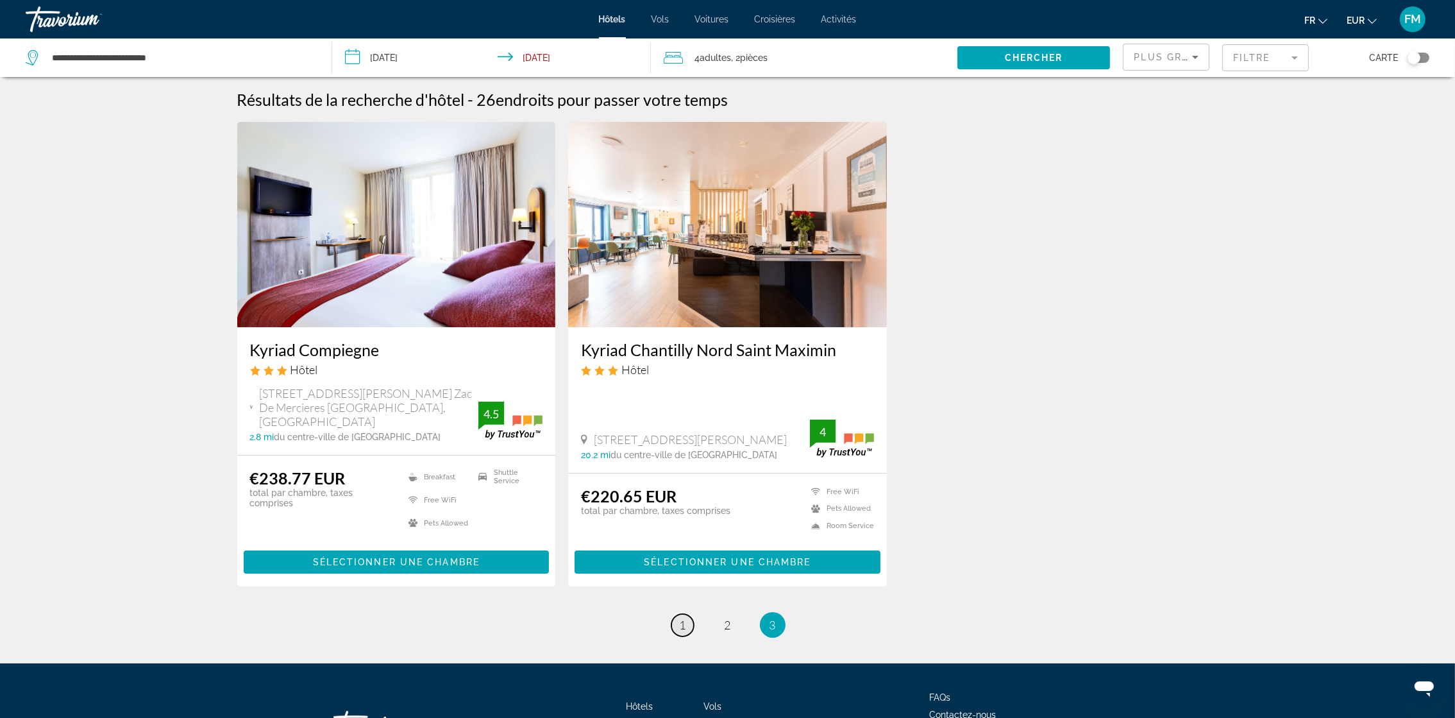
click at [680, 623] on span "1" at bounding box center [683, 625] width 6 height 14
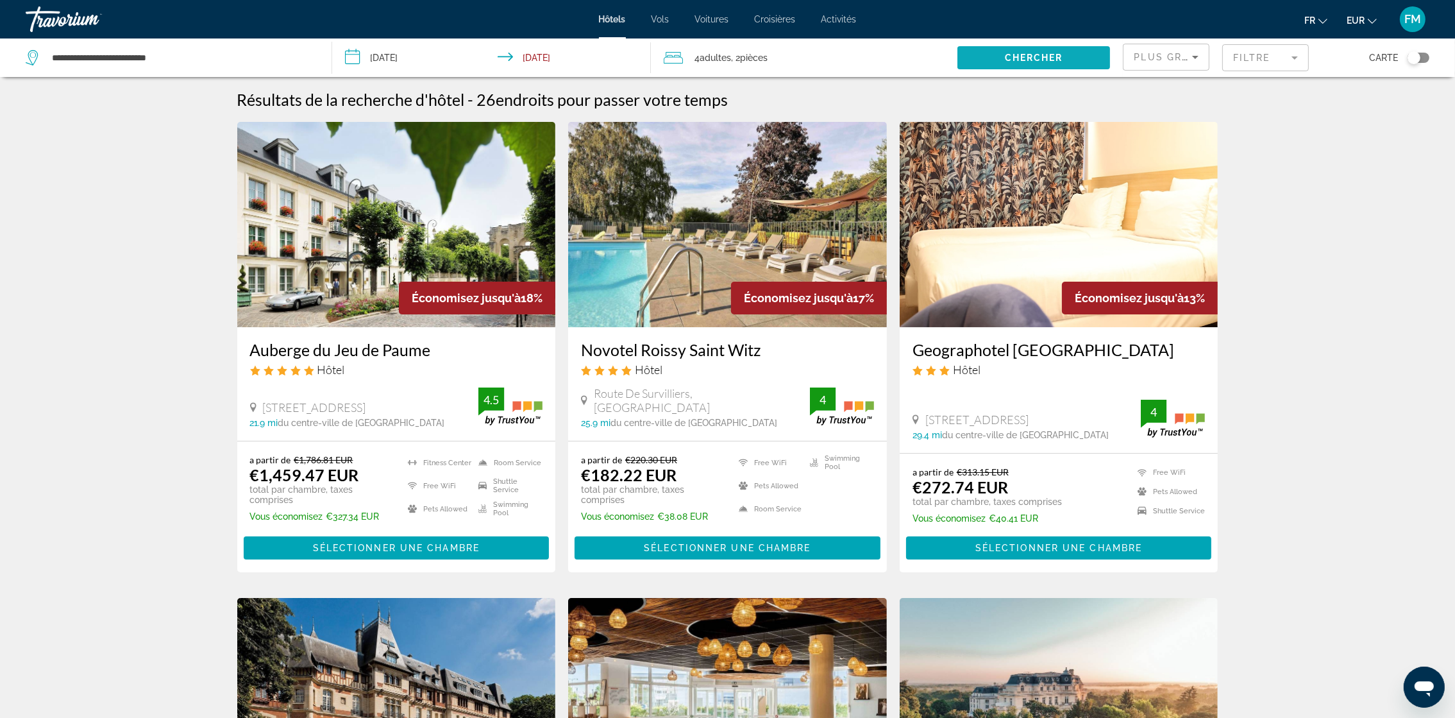
click at [1020, 58] on span "Chercher" at bounding box center [1034, 58] width 58 height 10
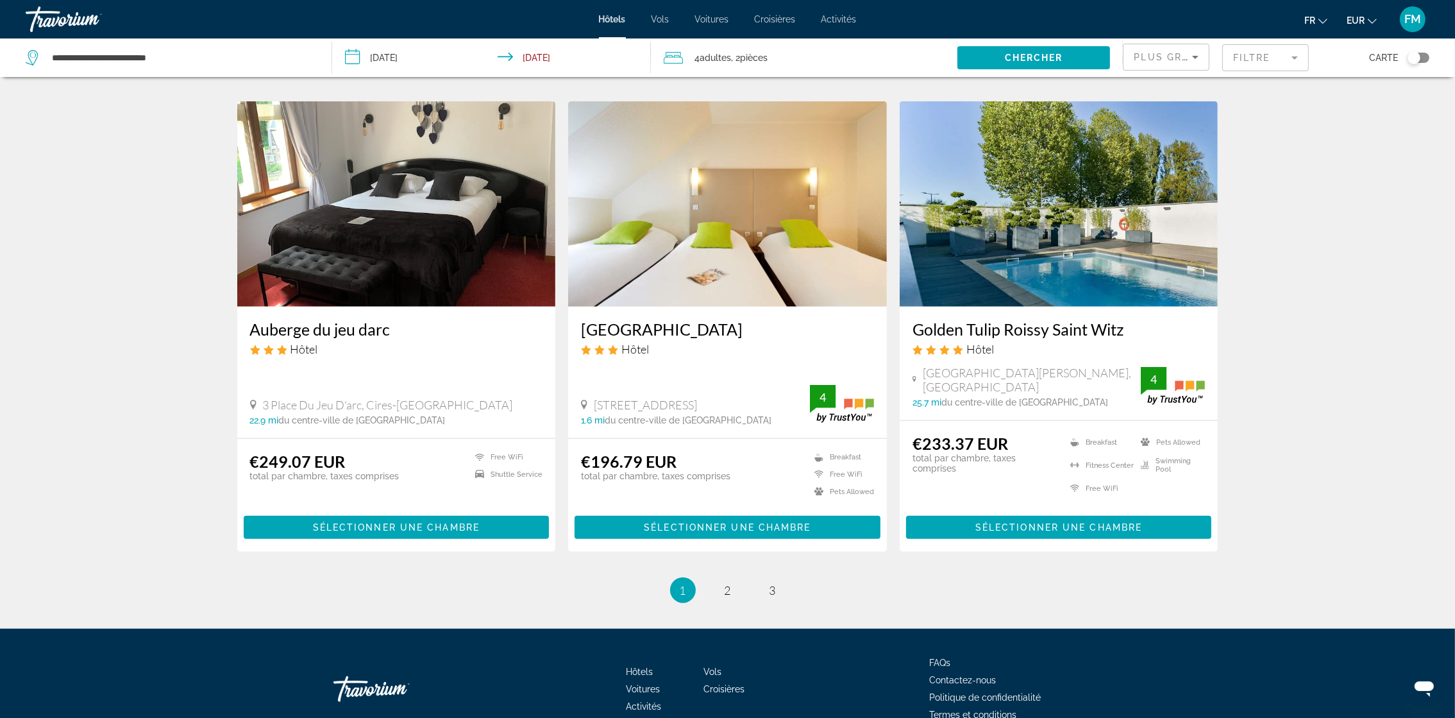
scroll to position [1532, 0]
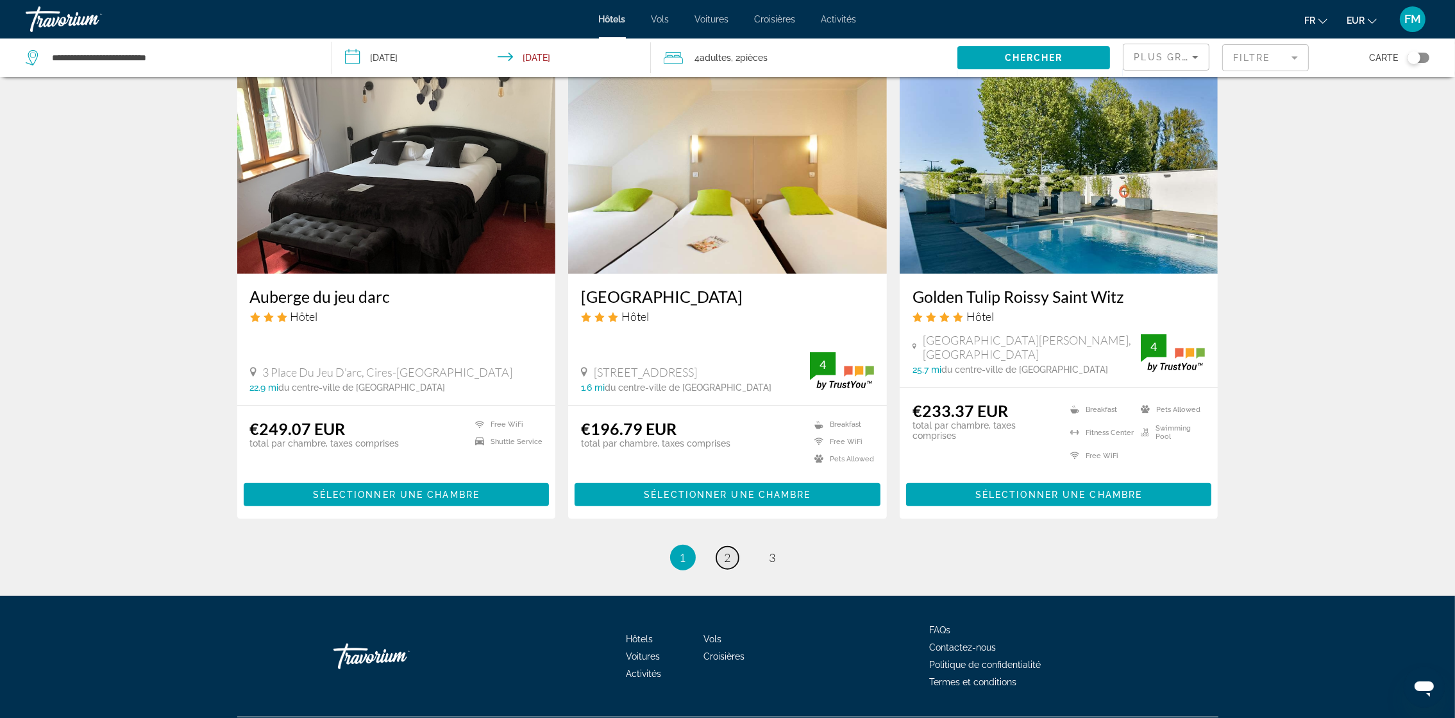
click at [729, 550] on span "2" at bounding box center [728, 557] width 6 height 14
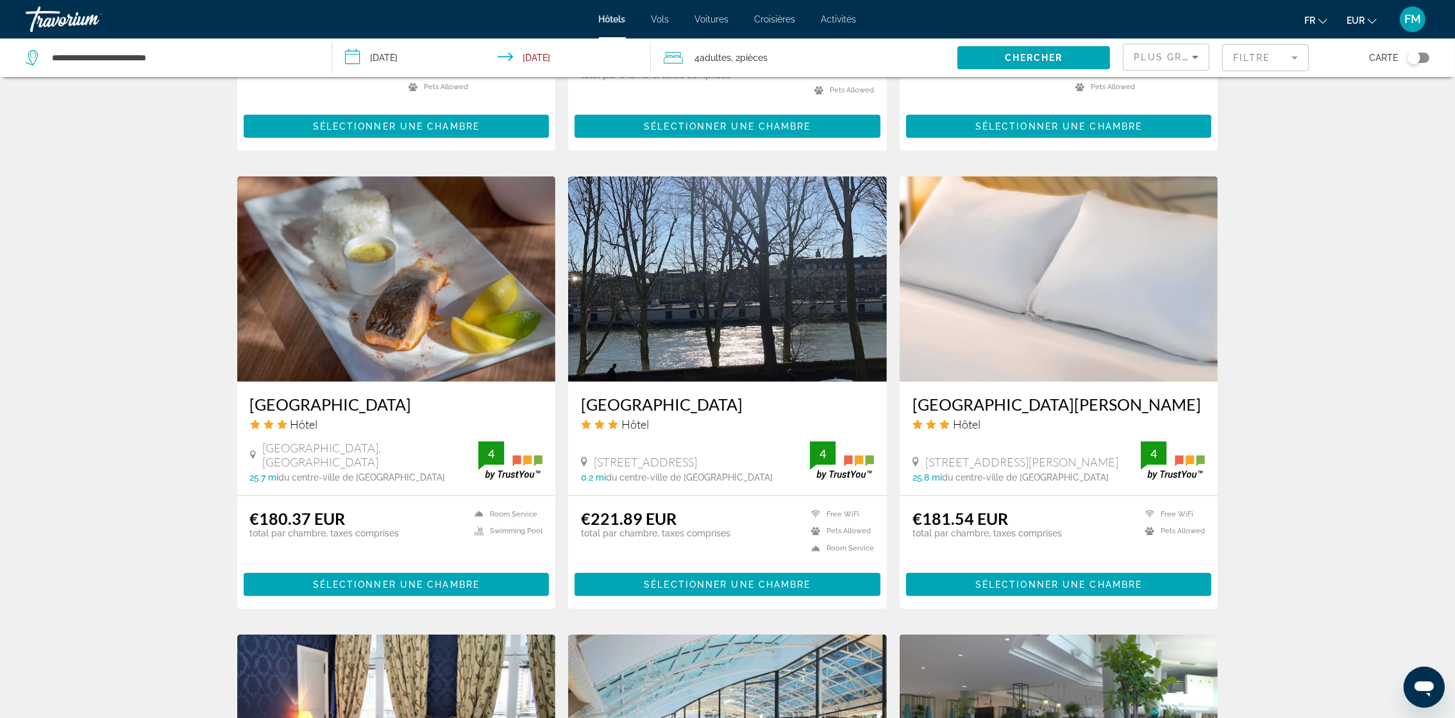
scroll to position [475, 0]
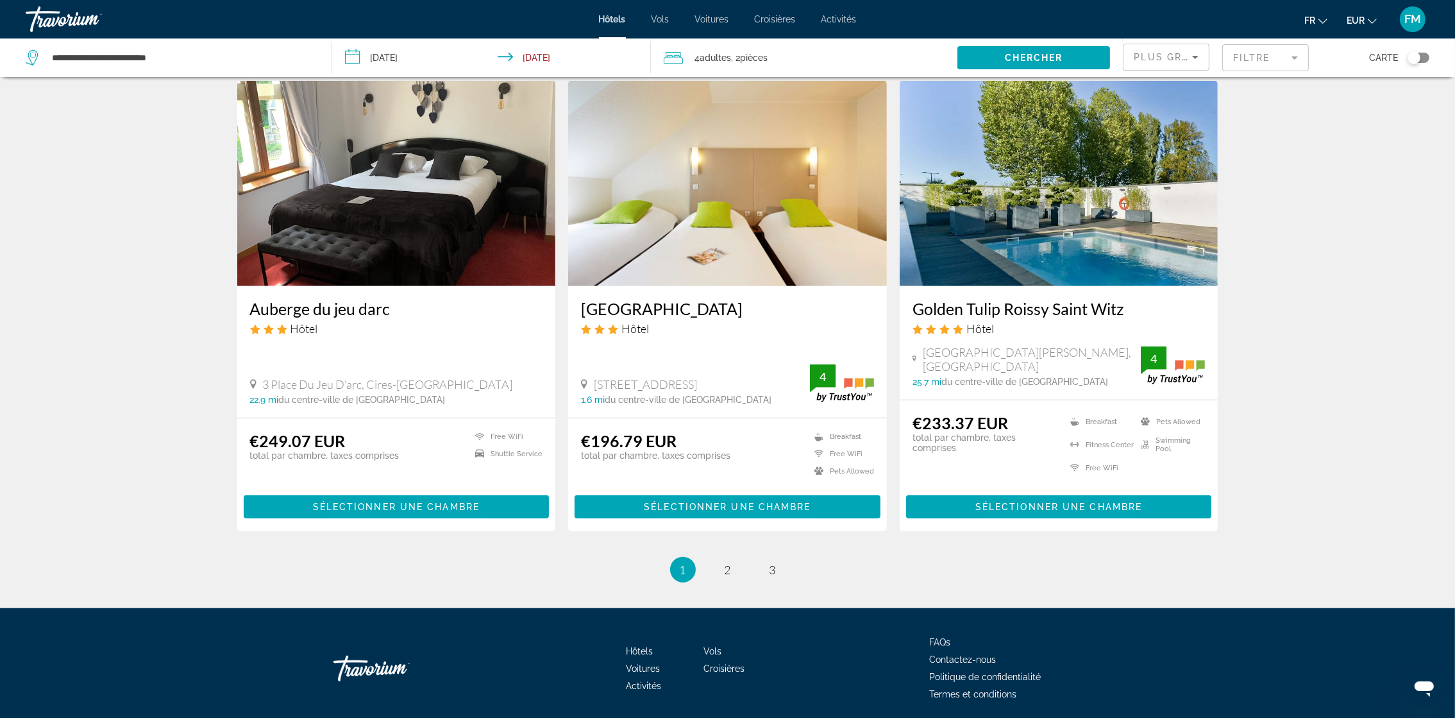
scroll to position [1532, 0]
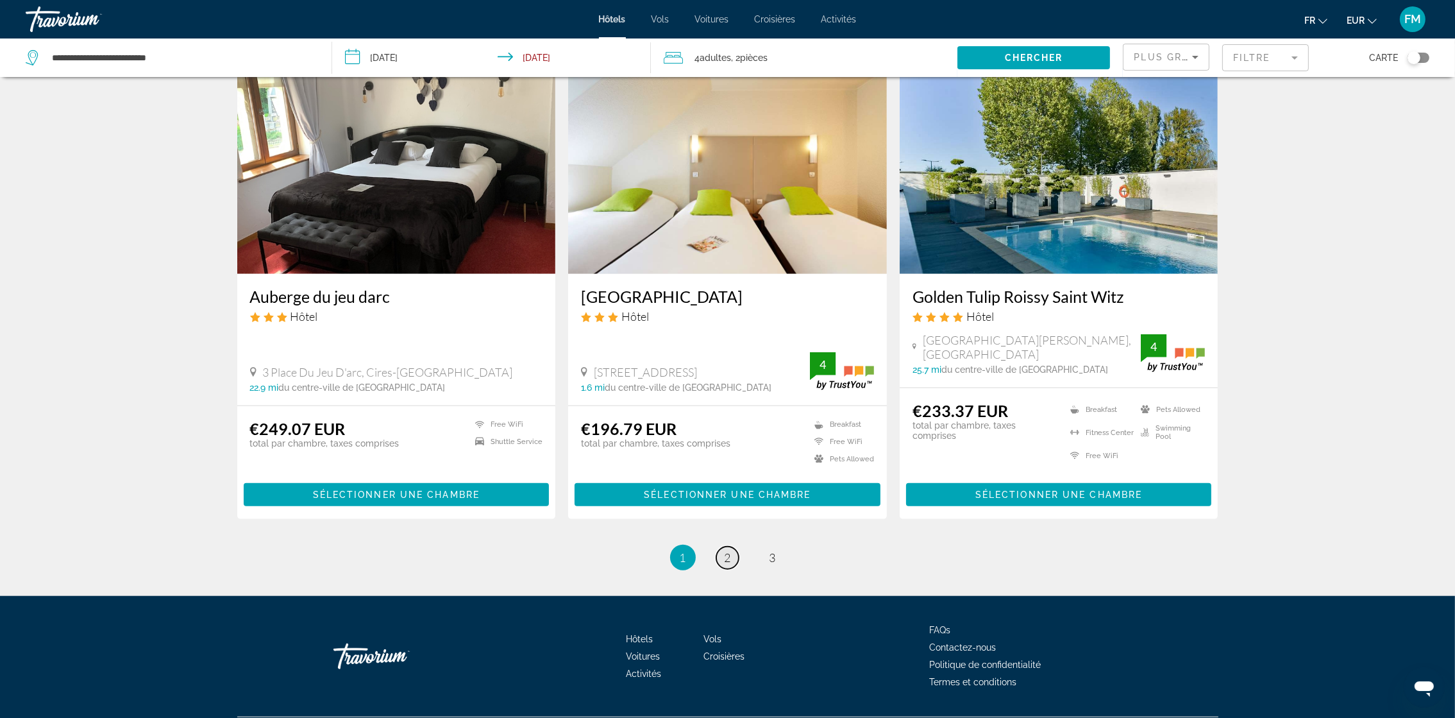
click at [725, 550] on span "2" at bounding box center [728, 557] width 6 height 14
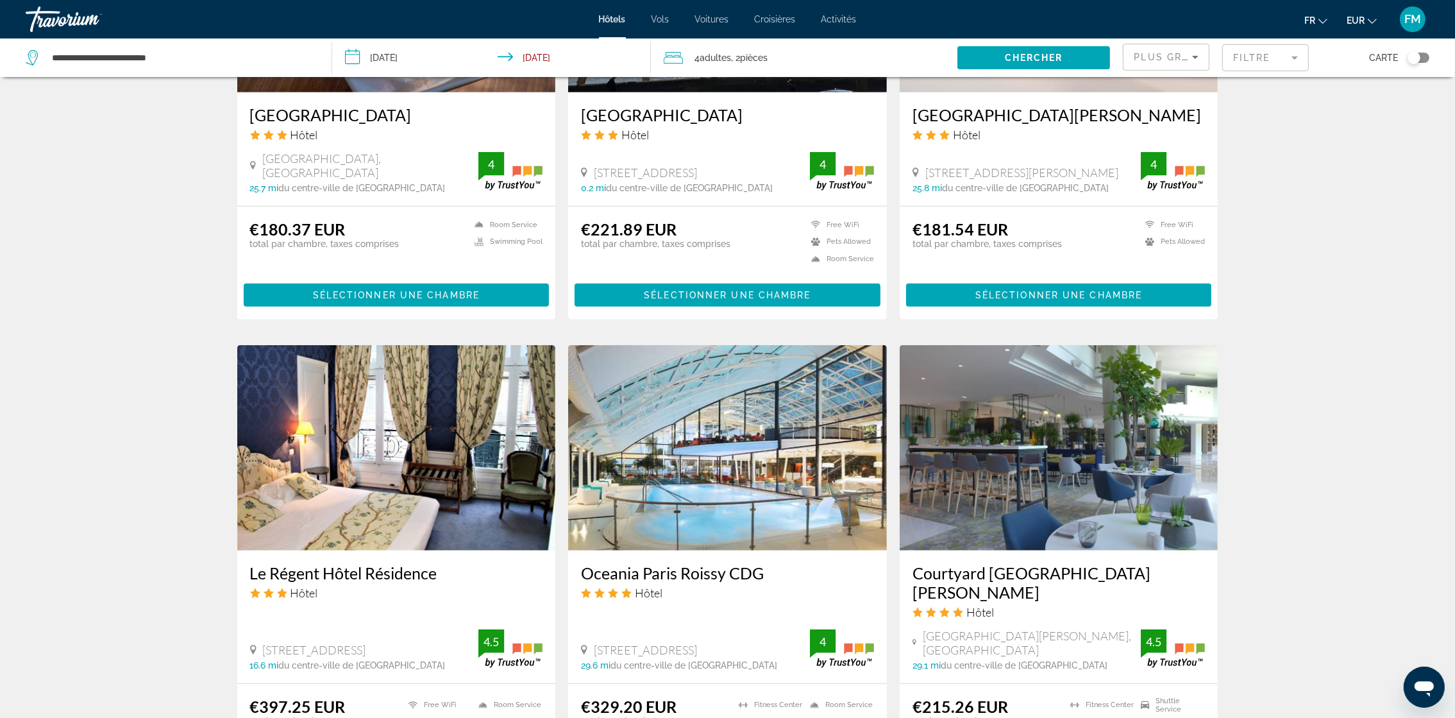
scroll to position [1443, 0]
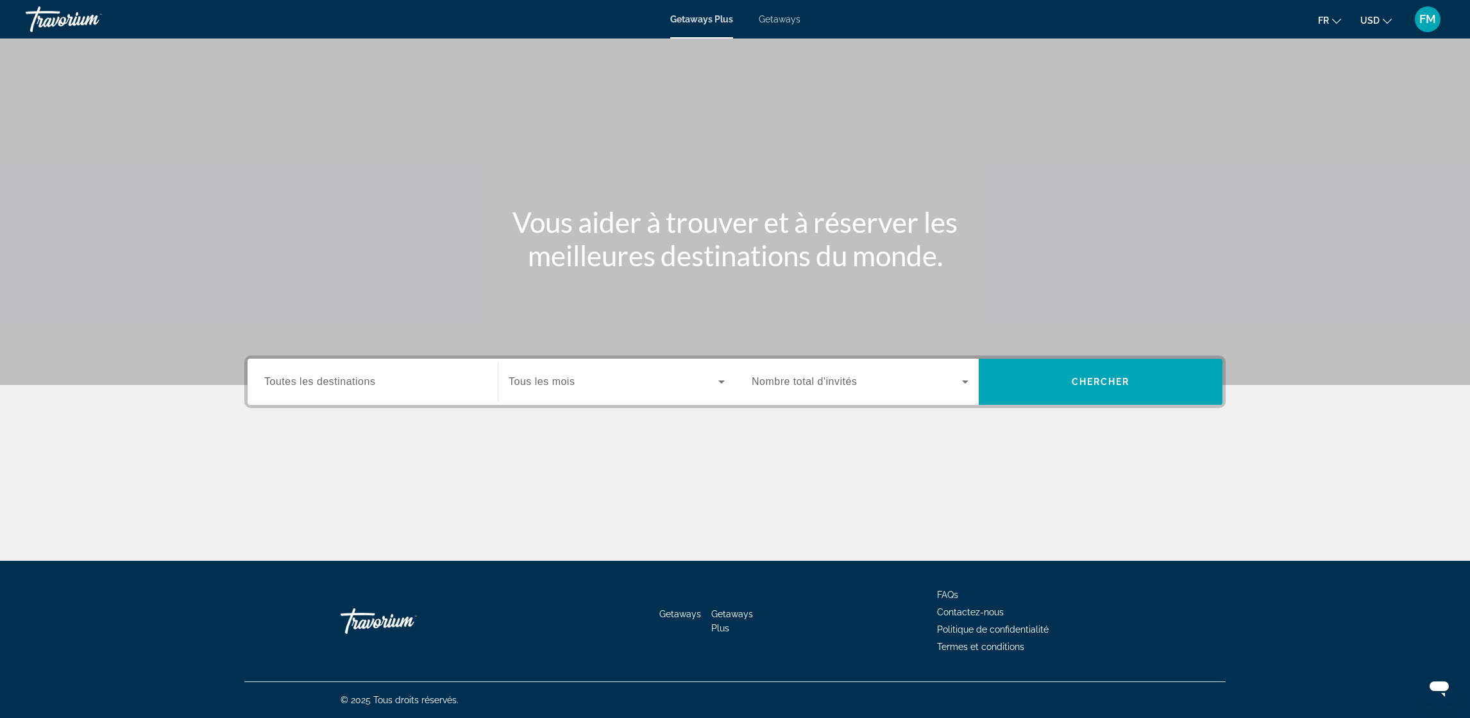
click at [1372, 22] on span "USD" at bounding box center [1369, 20] width 19 height 10
click at [1359, 111] on button "EUR (€)" at bounding box center [1349, 118] width 63 height 17
click at [282, 377] on span "Toutes les destinations" at bounding box center [319, 381] width 111 height 11
click at [282, 377] on input "Destination Toutes les destinations" at bounding box center [372, 381] width 217 height 15
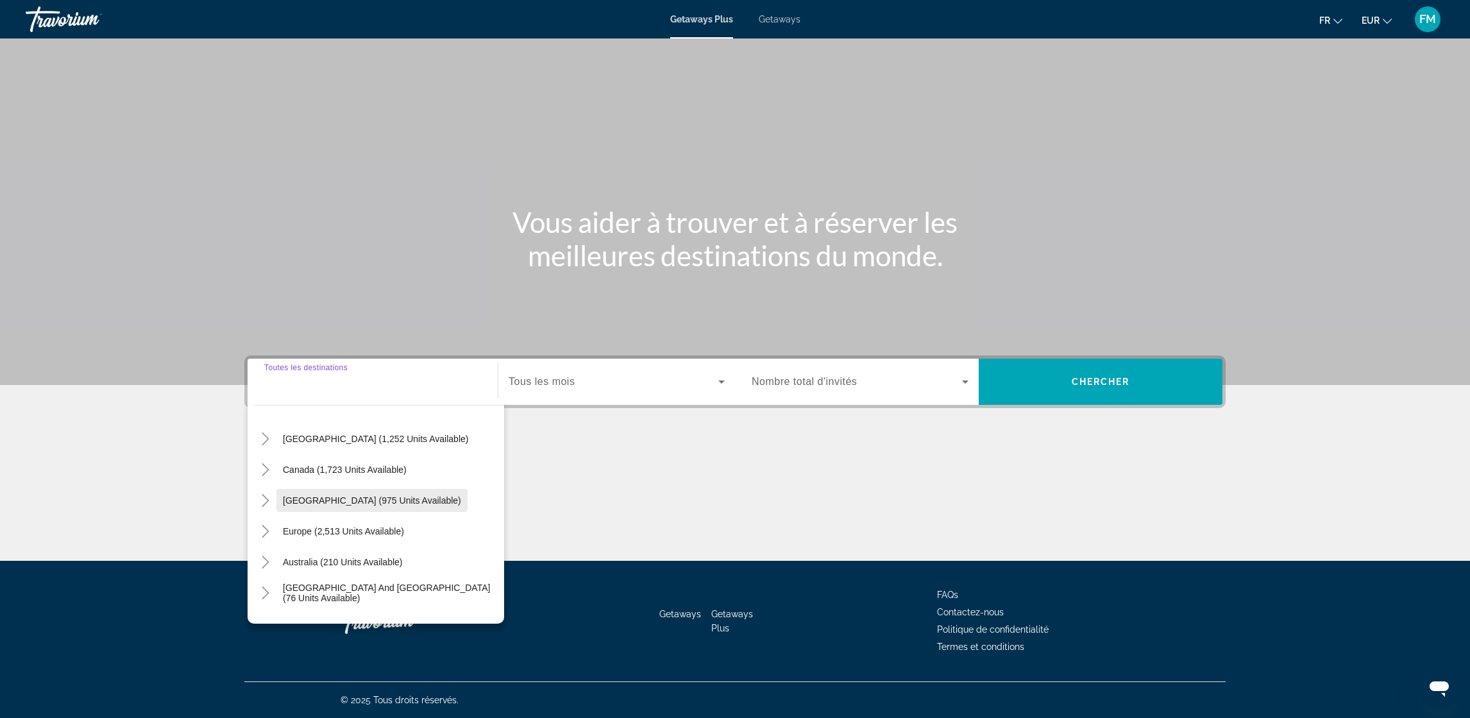
scroll to position [96, 0]
click at [284, 495] on span "Europe (2,513 units available)" at bounding box center [343, 497] width 121 height 10
type input "**********"
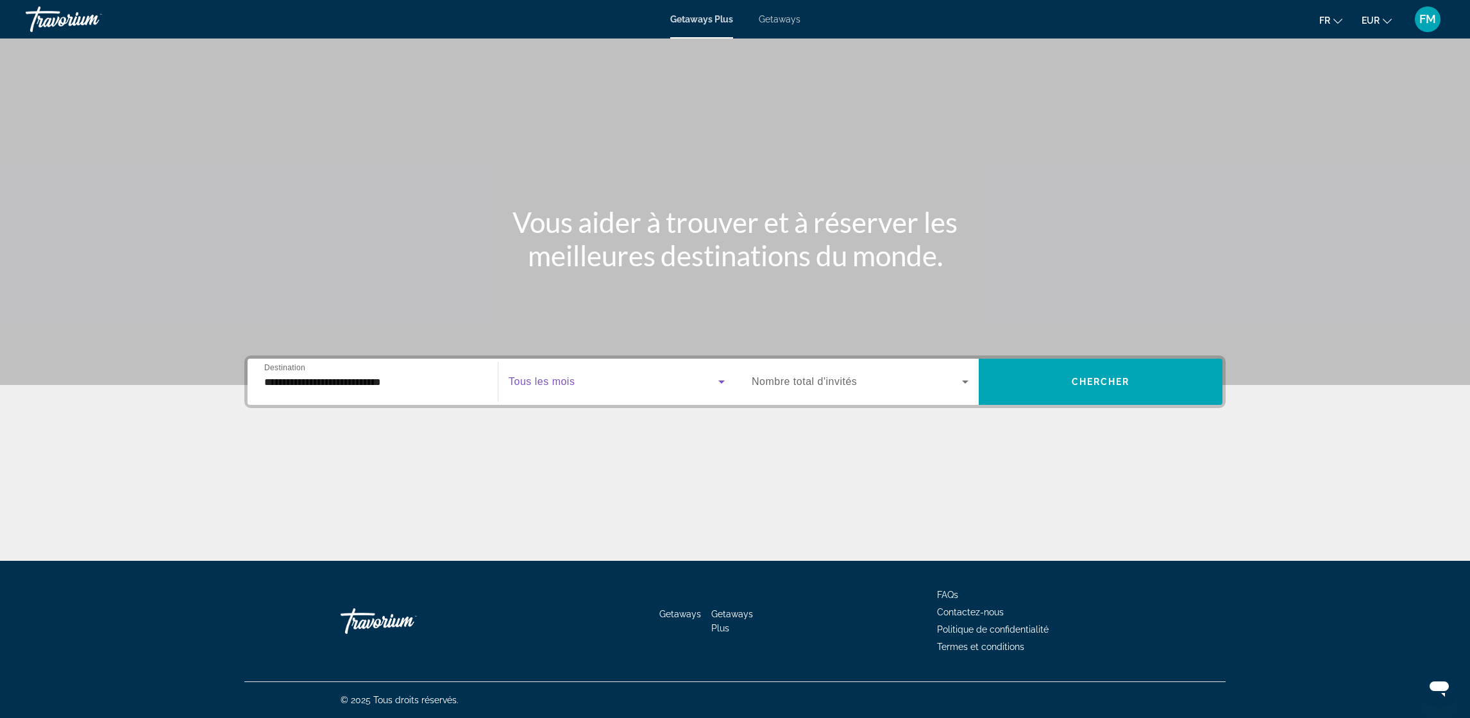
click at [717, 380] on icon "Search widget" at bounding box center [721, 381] width 15 height 15
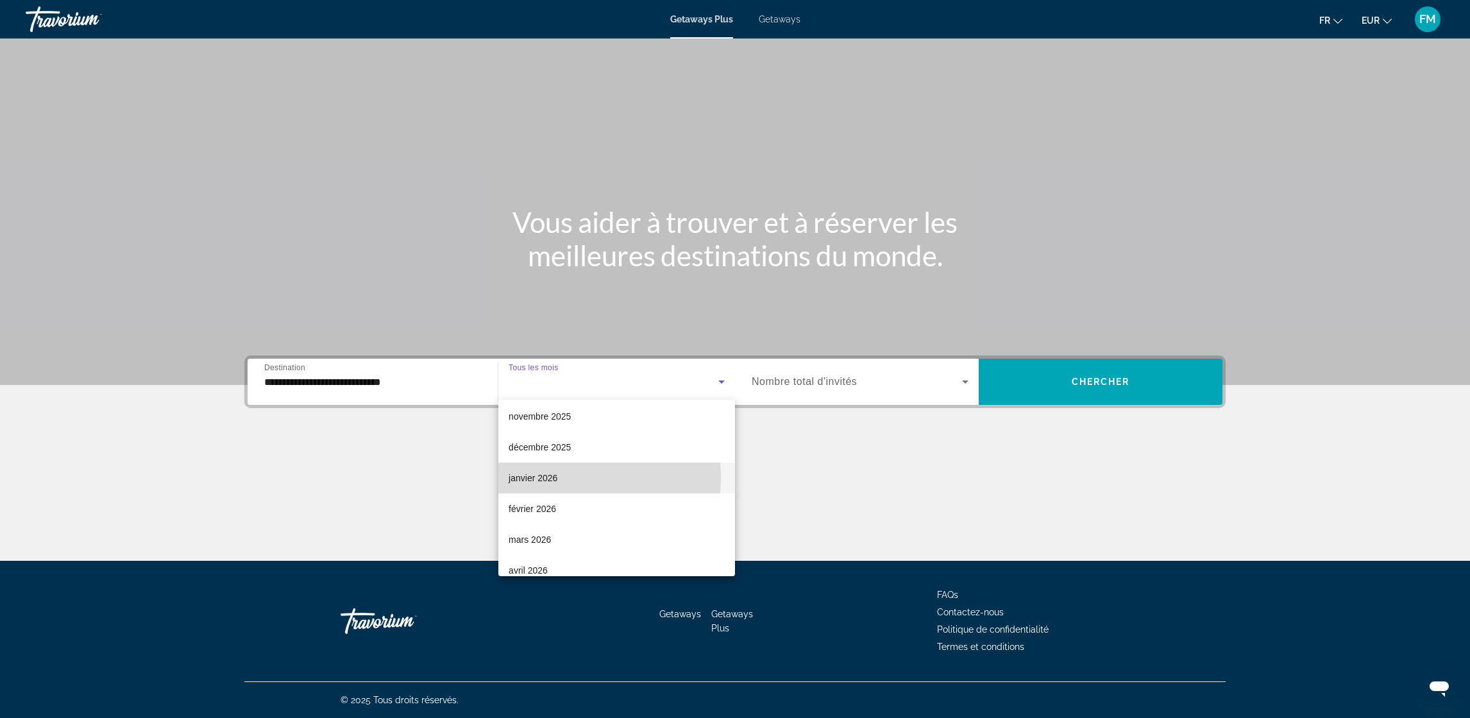
click at [545, 477] on span "janvier 2026" at bounding box center [533, 477] width 49 height 15
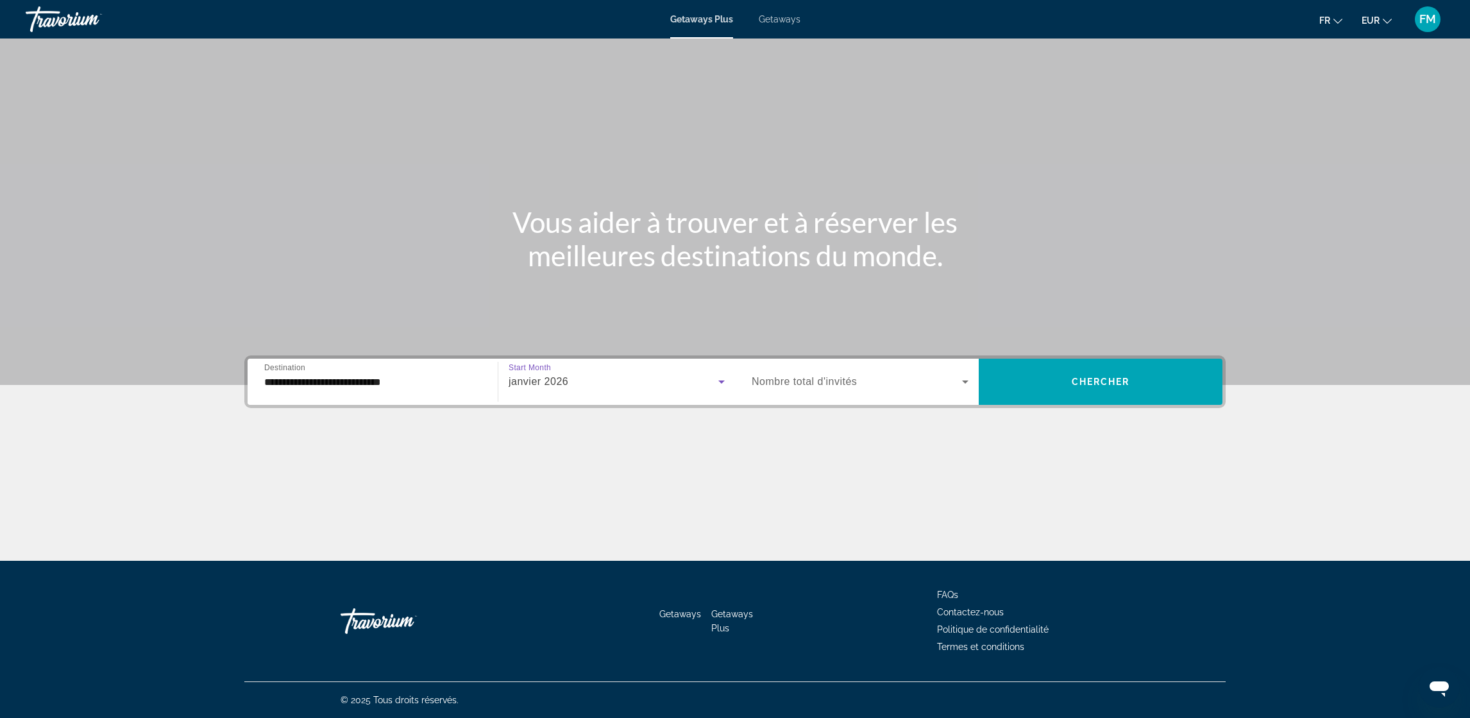
click at [961, 384] on icon "Search widget" at bounding box center [964, 381] width 15 height 15
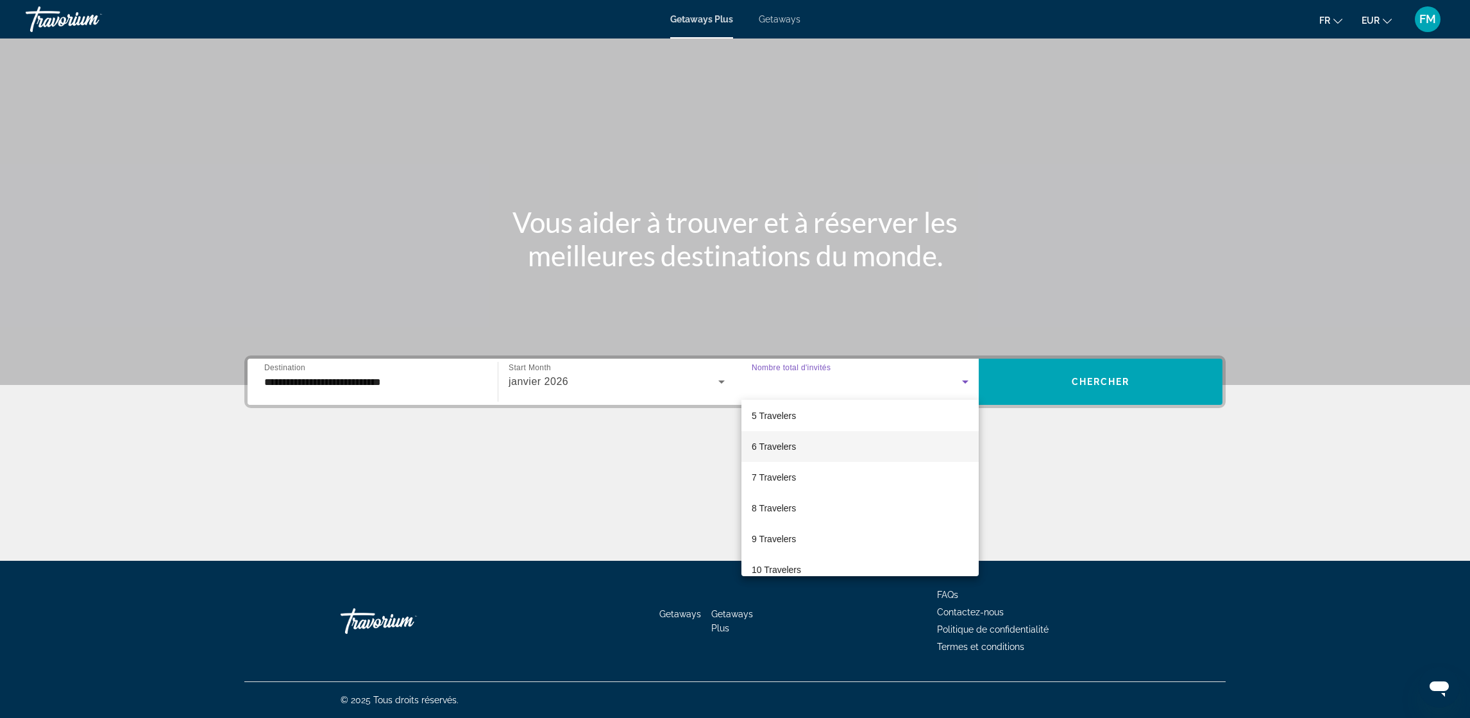
scroll to position [141, 0]
click at [769, 525] on span "9 Travelers" at bounding box center [774, 524] width 44 height 15
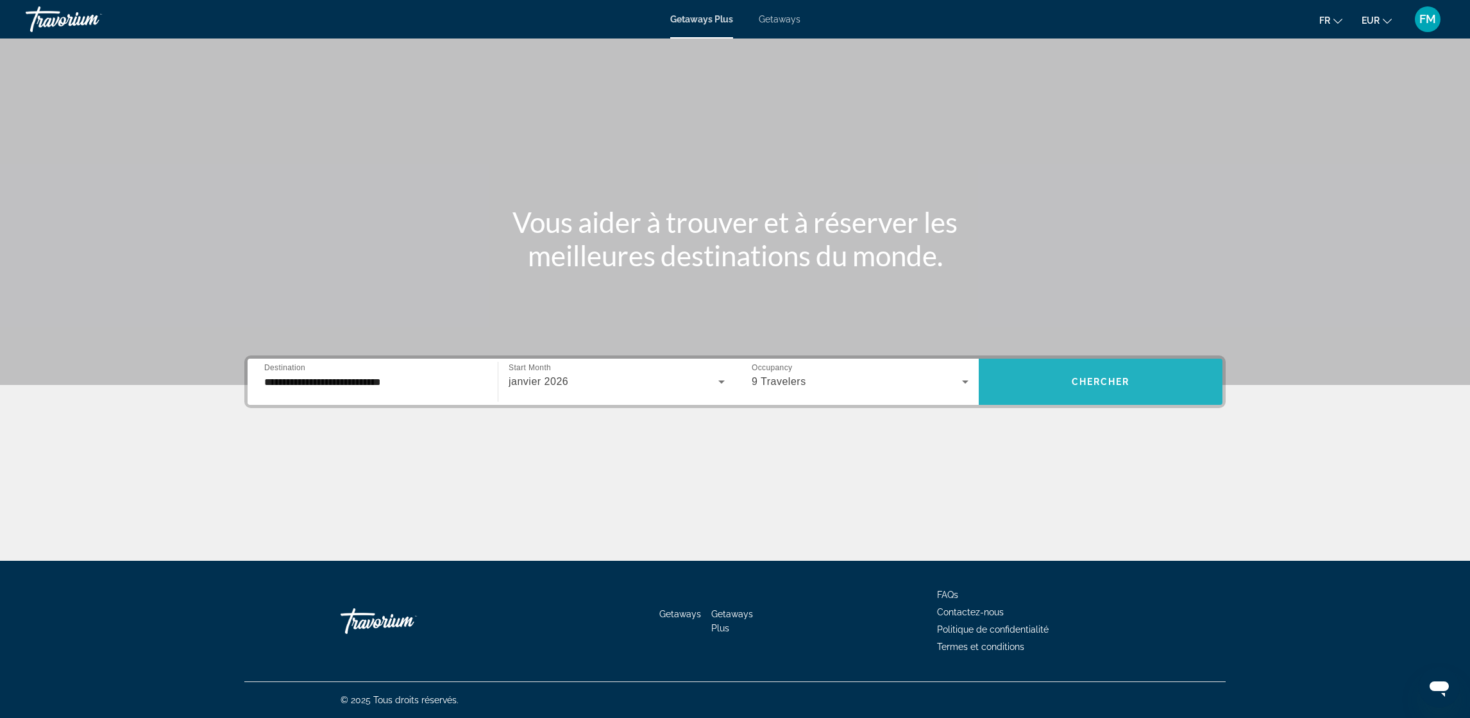
click at [1107, 385] on span "Chercher" at bounding box center [1101, 381] width 58 height 10
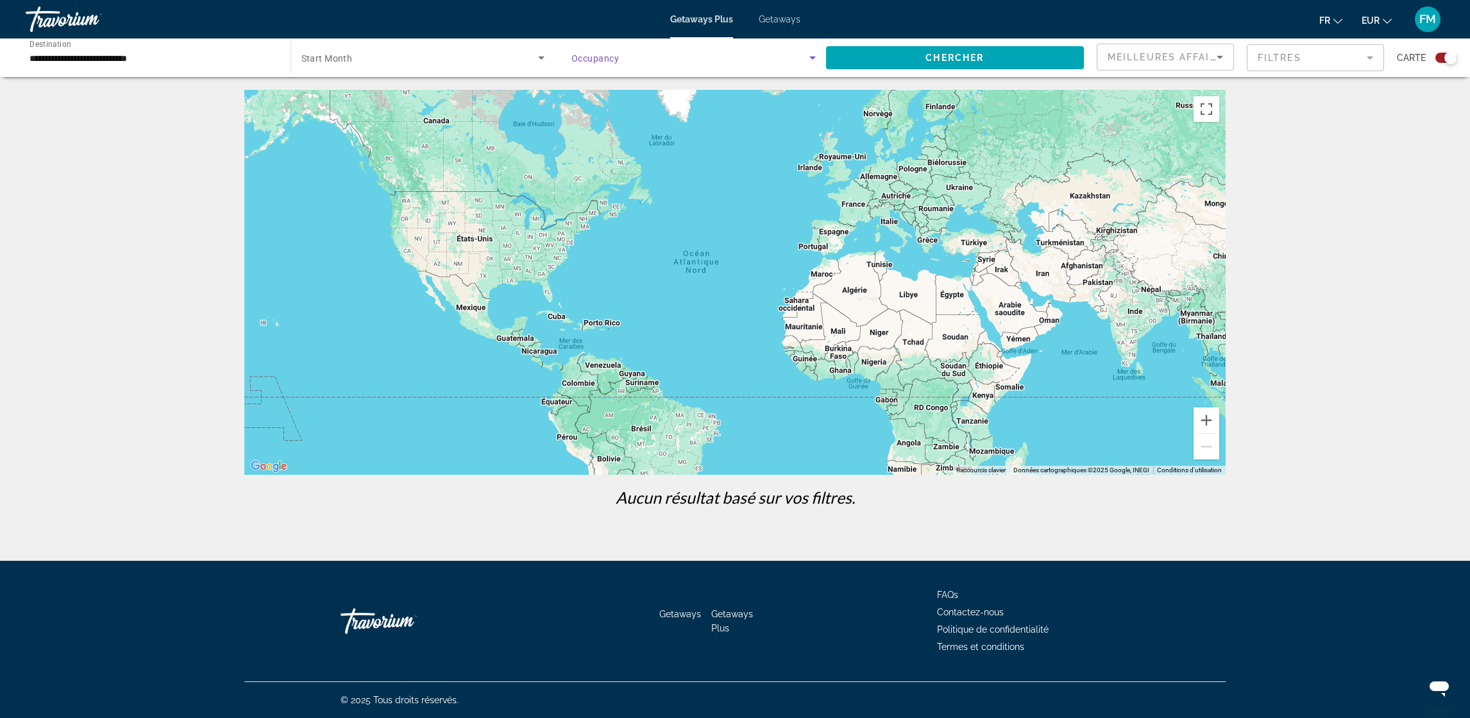
click at [806, 55] on icon "Search widget" at bounding box center [812, 57] width 15 height 15
click at [614, 97] on span "Nombre total d'invités" at bounding box center [614, 96] width 87 height 10
click at [652, 56] on span "Nombre total d'invités" at bounding box center [617, 58] width 93 height 10
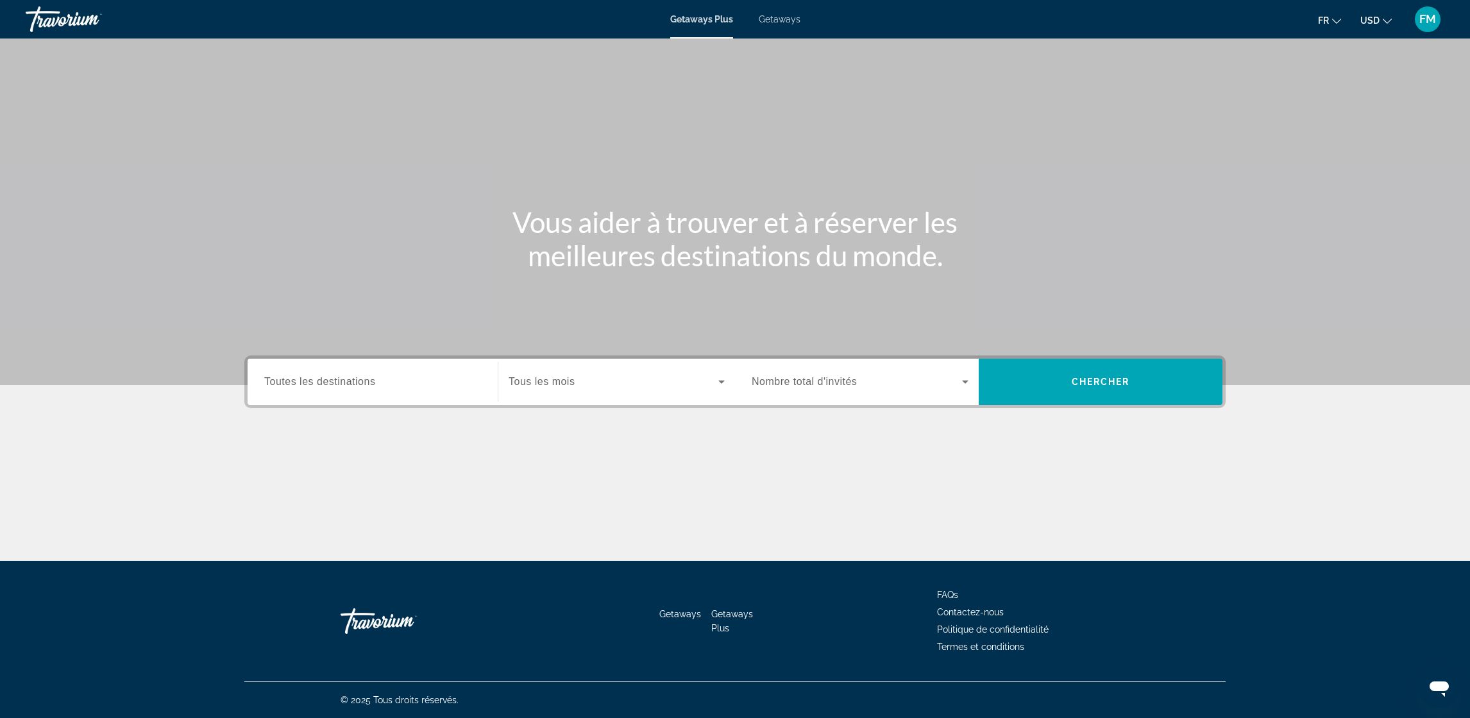
click at [771, 16] on span "Getaways" at bounding box center [780, 19] width 42 height 10
click at [1383, 24] on button "USD USD ($) MXN (Mex$) CAD (Can$) GBP (£) EUR (€) AUD (A$) NZD (NZ$) CNY (CN¥)" at bounding box center [1375, 20] width 31 height 19
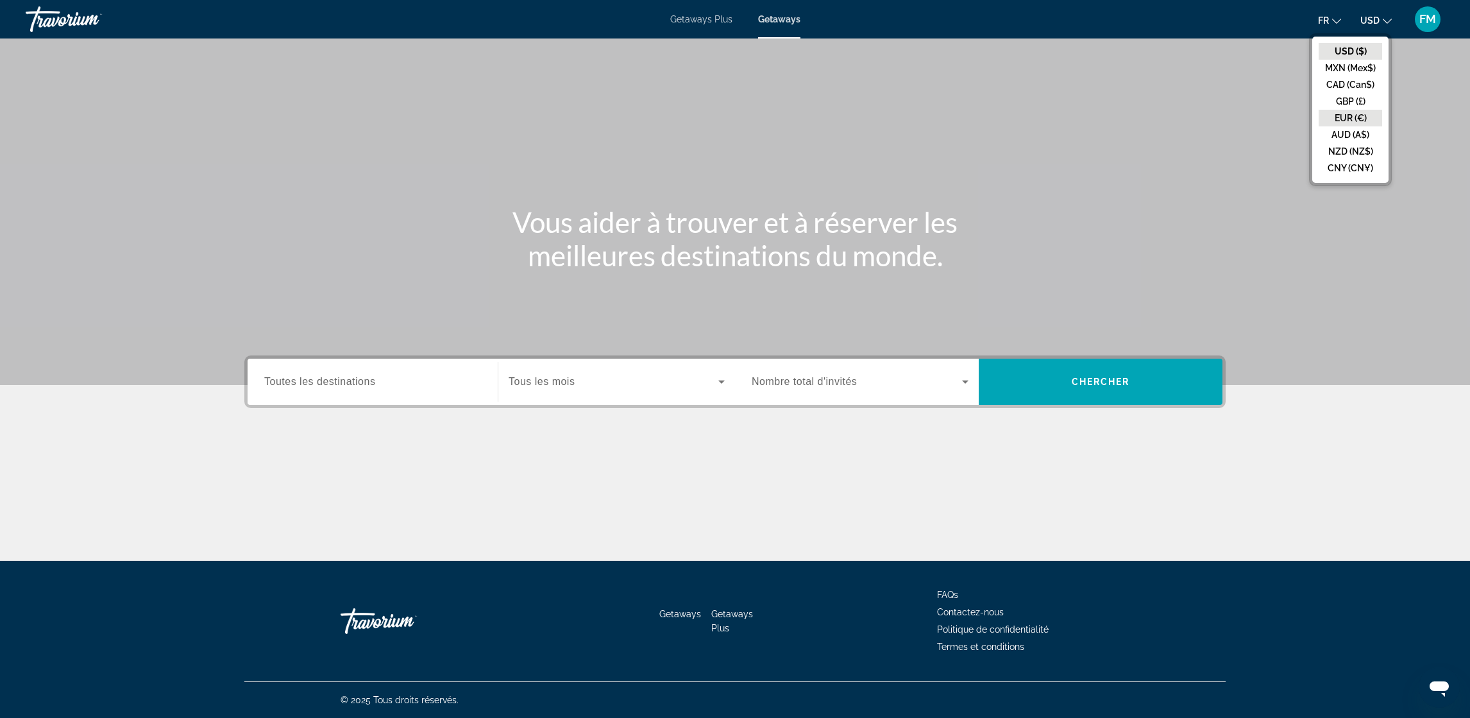
click at [1356, 111] on button "EUR (€)" at bounding box center [1349, 118] width 63 height 17
click at [309, 384] on span "Toutes les destinations" at bounding box center [319, 381] width 111 height 11
click at [309, 384] on input "Destination Toutes les destinations" at bounding box center [372, 381] width 217 height 15
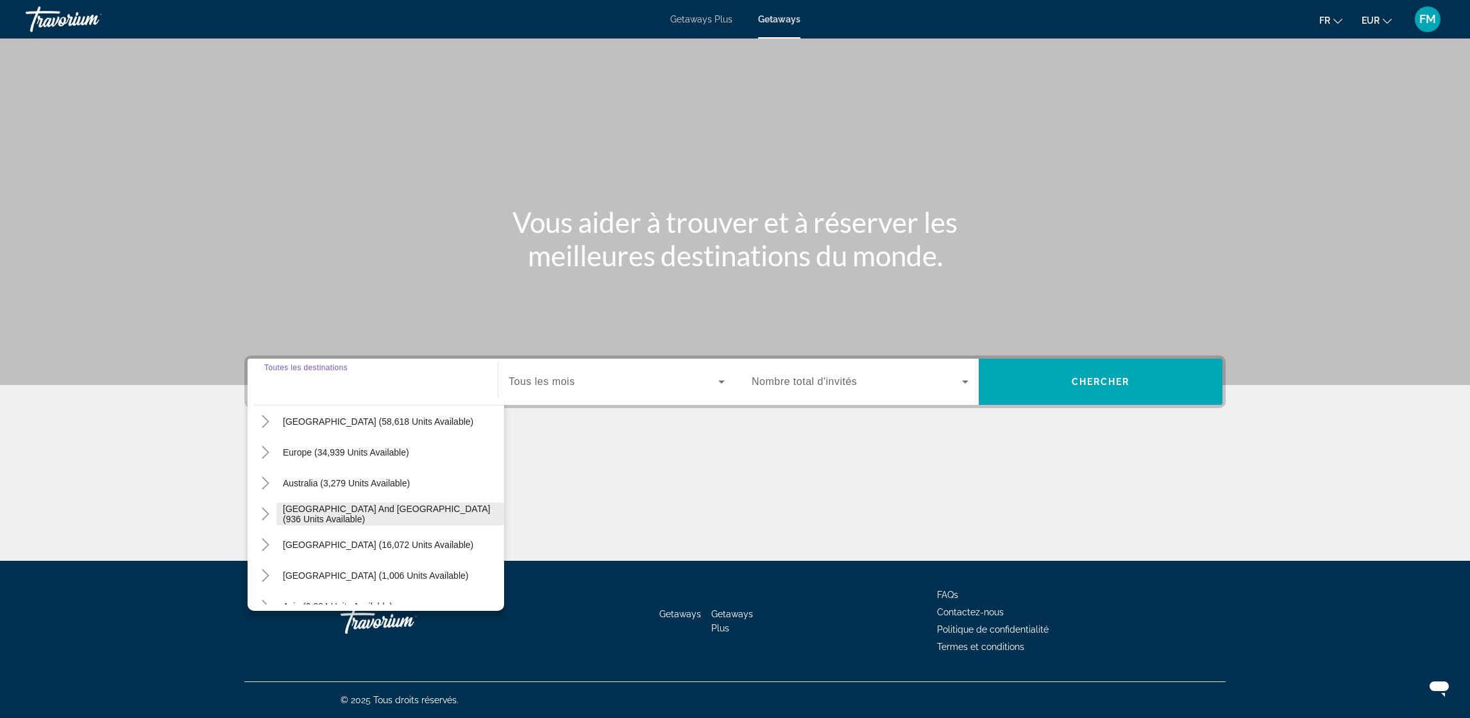
scroll to position [96, 0]
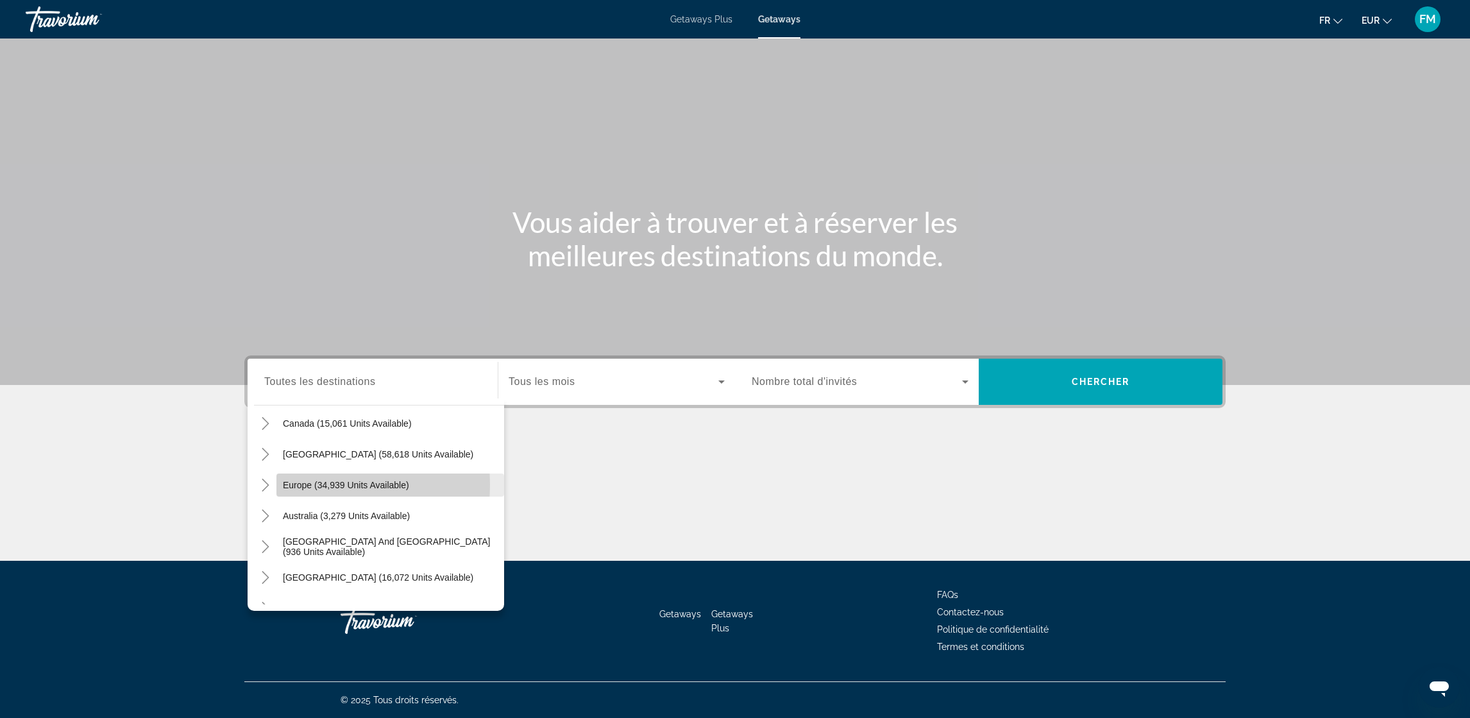
click at [298, 484] on span "Europe (34,939 units available)" at bounding box center [346, 485] width 126 height 10
type input "**********"
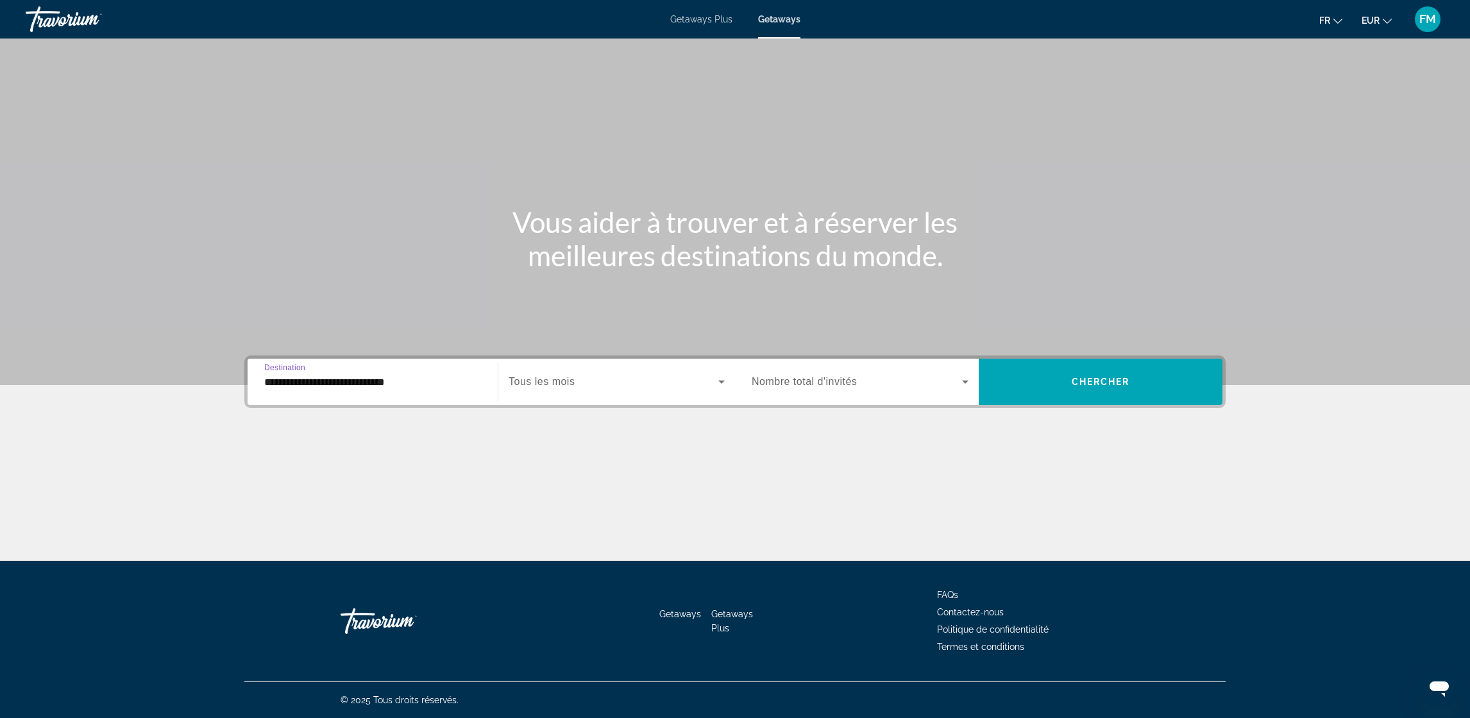
click at [717, 385] on icon "Search widget" at bounding box center [721, 381] width 15 height 15
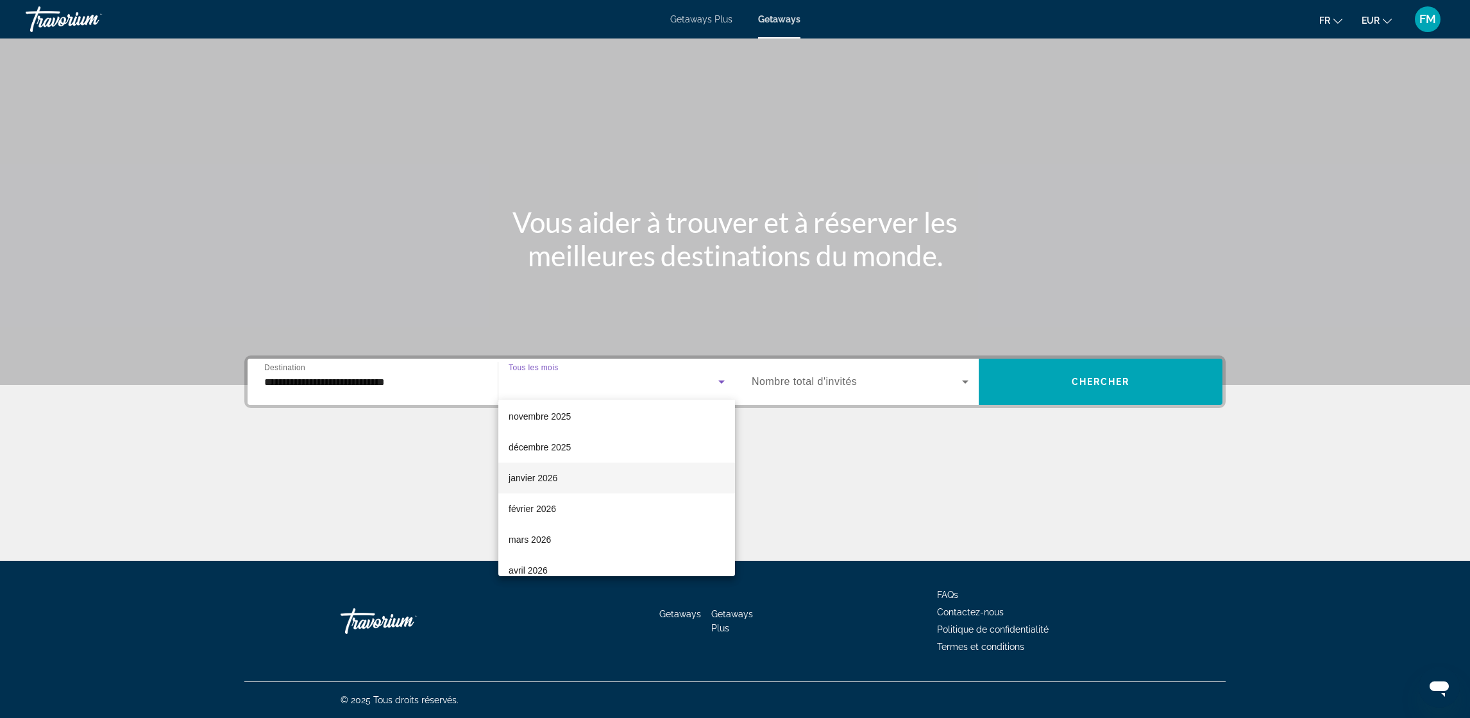
click at [548, 482] on span "janvier 2026" at bounding box center [533, 477] width 49 height 15
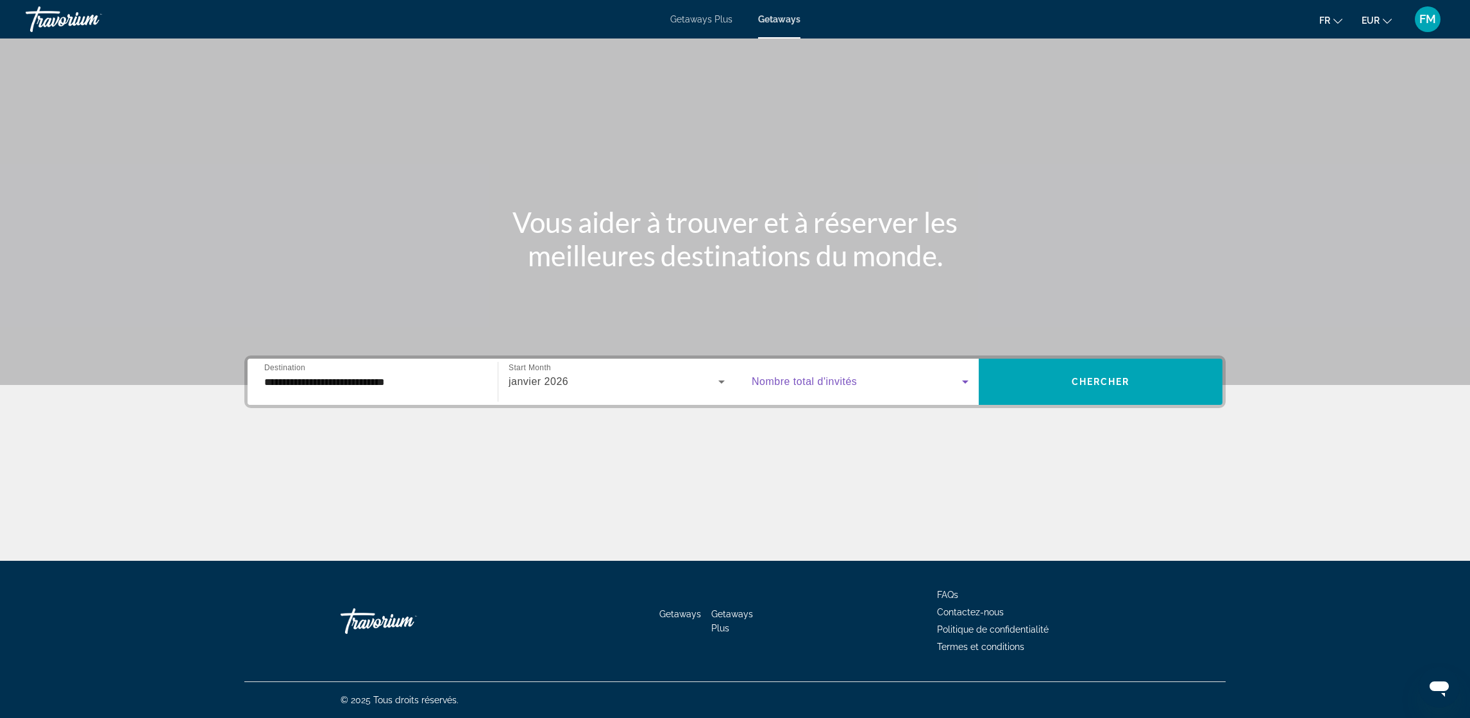
click at [959, 385] on icon "Search widget" at bounding box center [964, 381] width 15 height 15
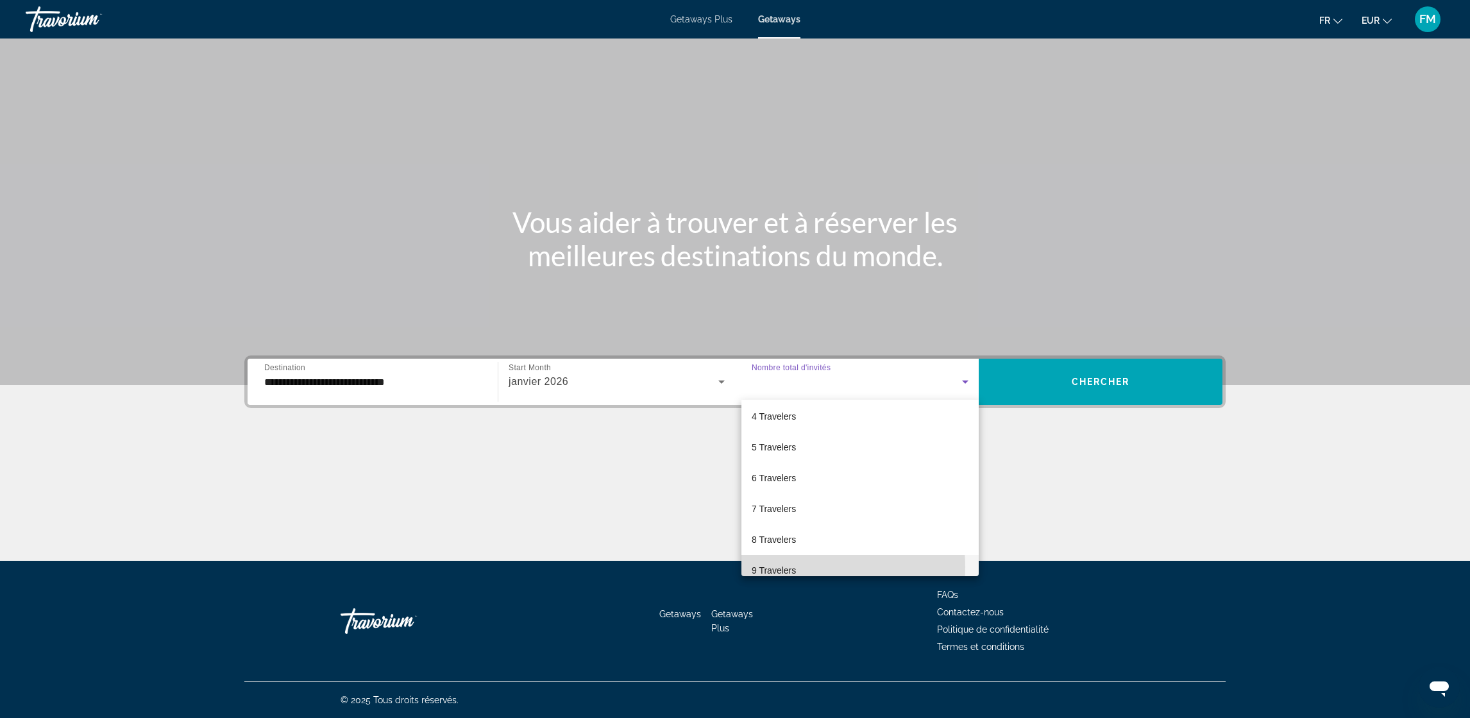
click at [784, 566] on span "9 Travelers" at bounding box center [774, 569] width 44 height 15
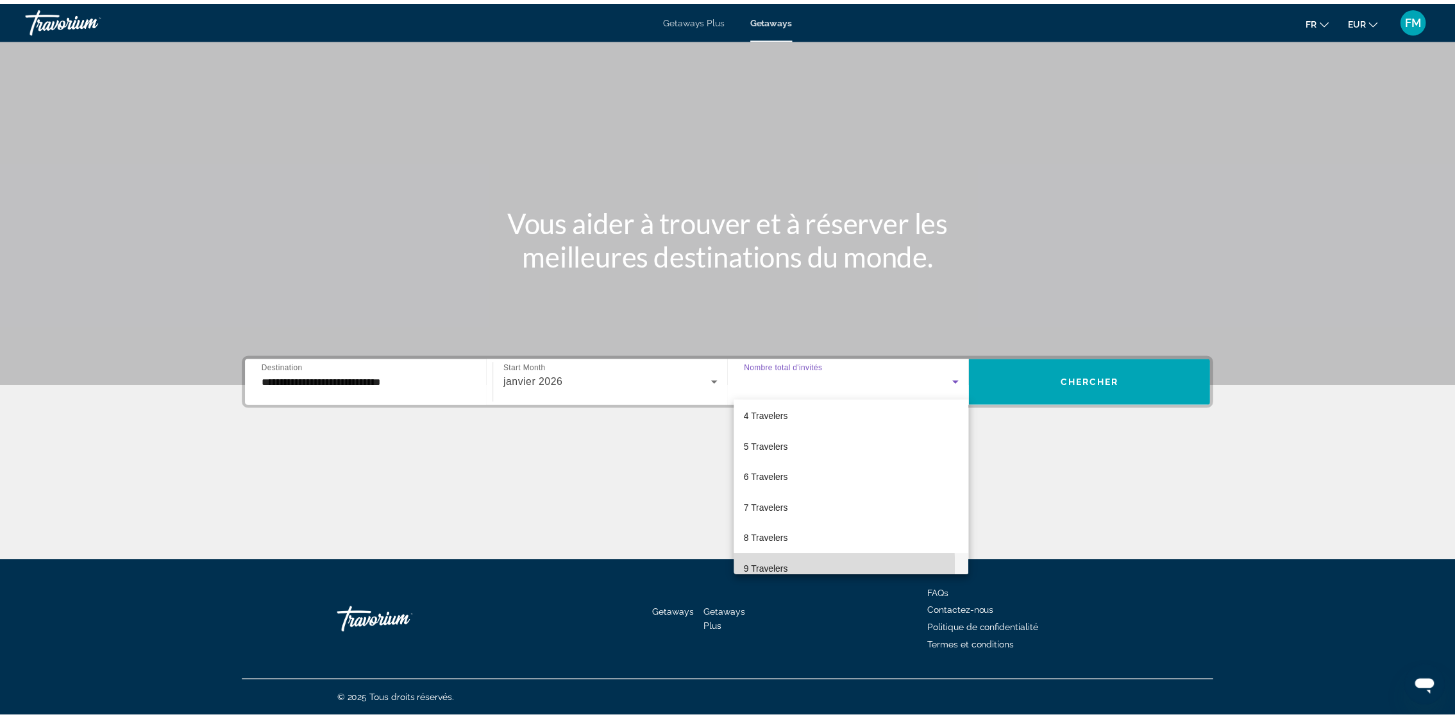
scroll to position [0, 0]
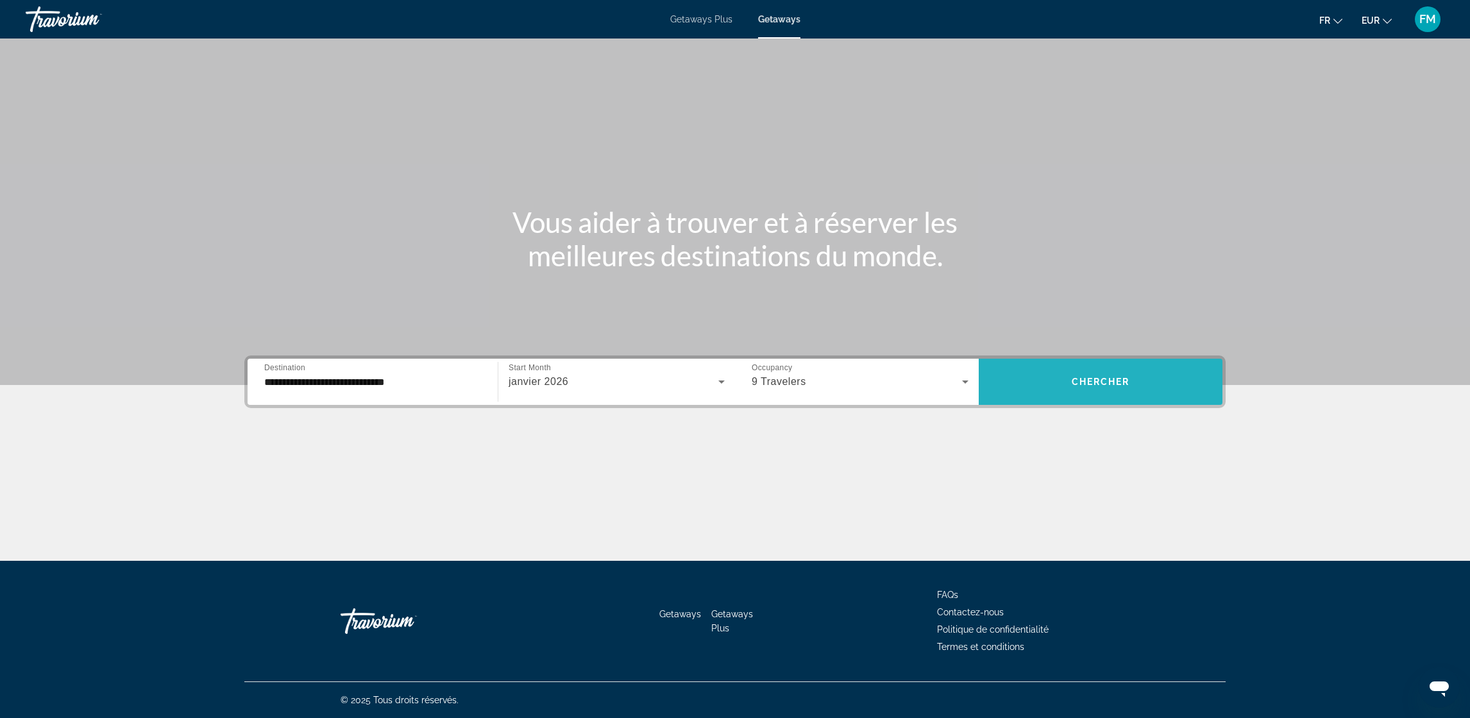
click at [1106, 385] on span "Chercher" at bounding box center [1101, 381] width 58 height 10
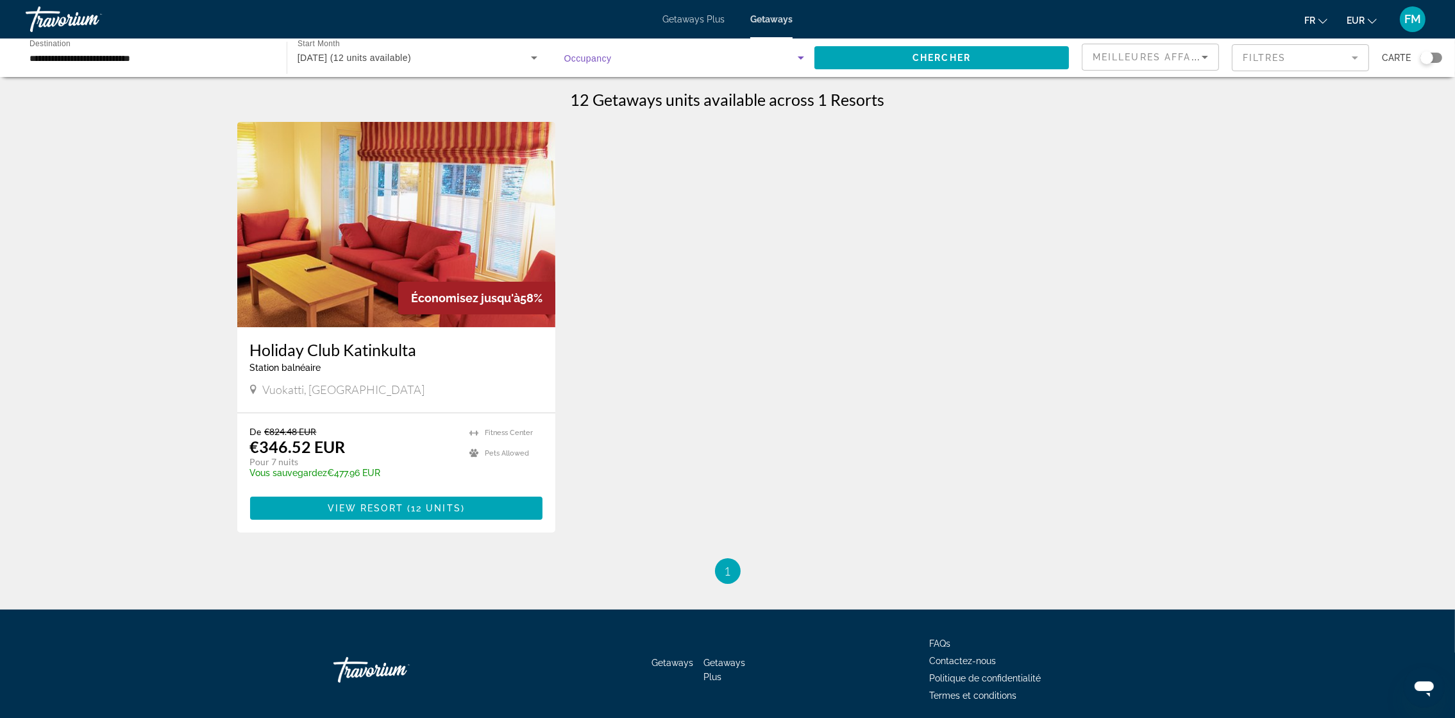
click at [800, 64] on icon "Search widget" at bounding box center [800, 57] width 15 height 15
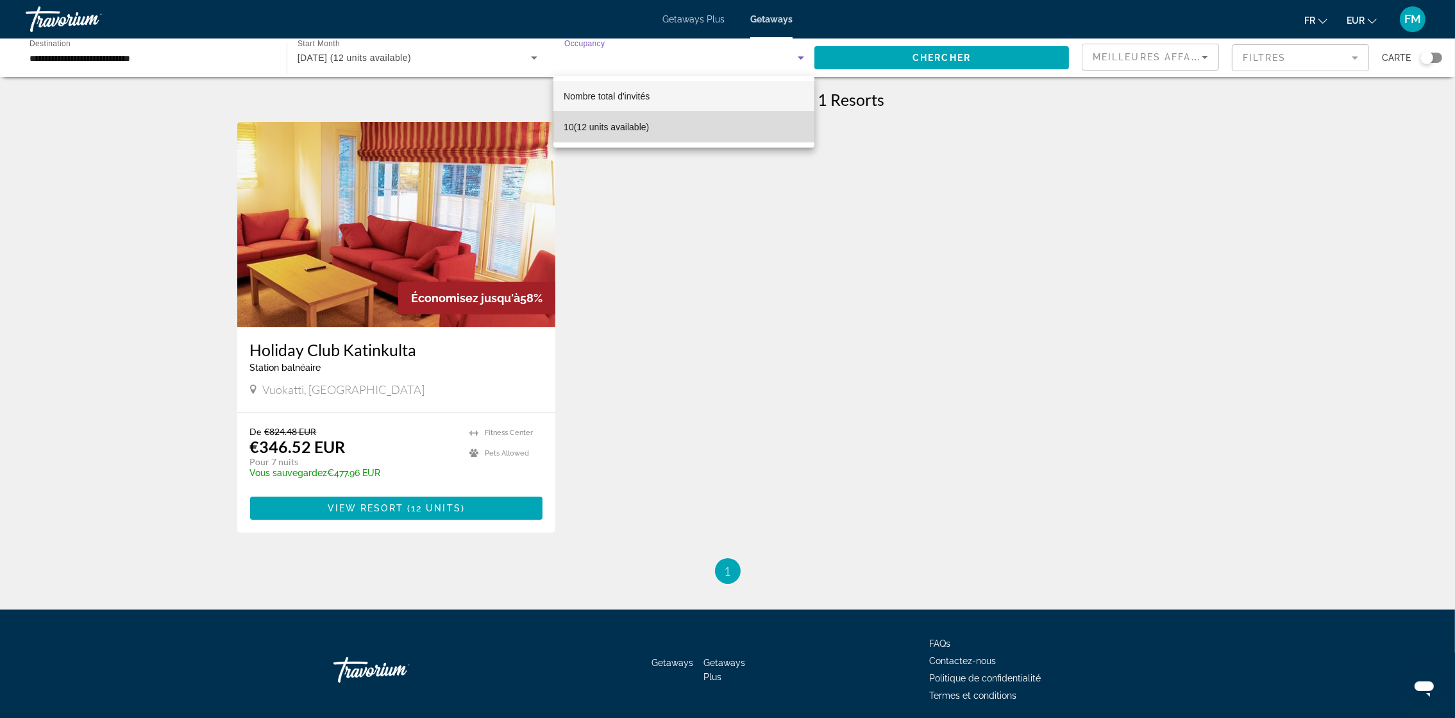
click at [628, 126] on span "10 (12 units available)" at bounding box center [606, 126] width 85 height 15
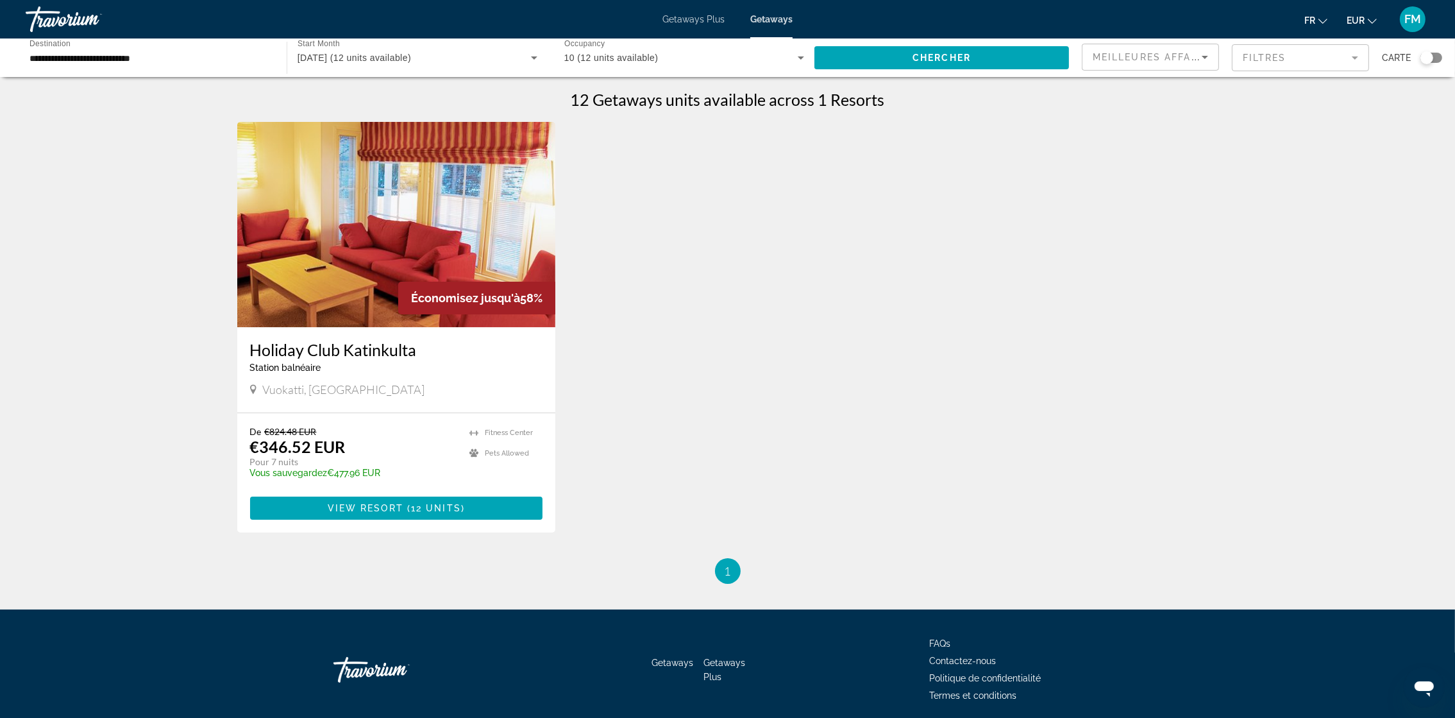
click at [809, 56] on div "Occupancy Nombre total d'invités 10 (12 units available)" at bounding box center [684, 58] width 261 height 36
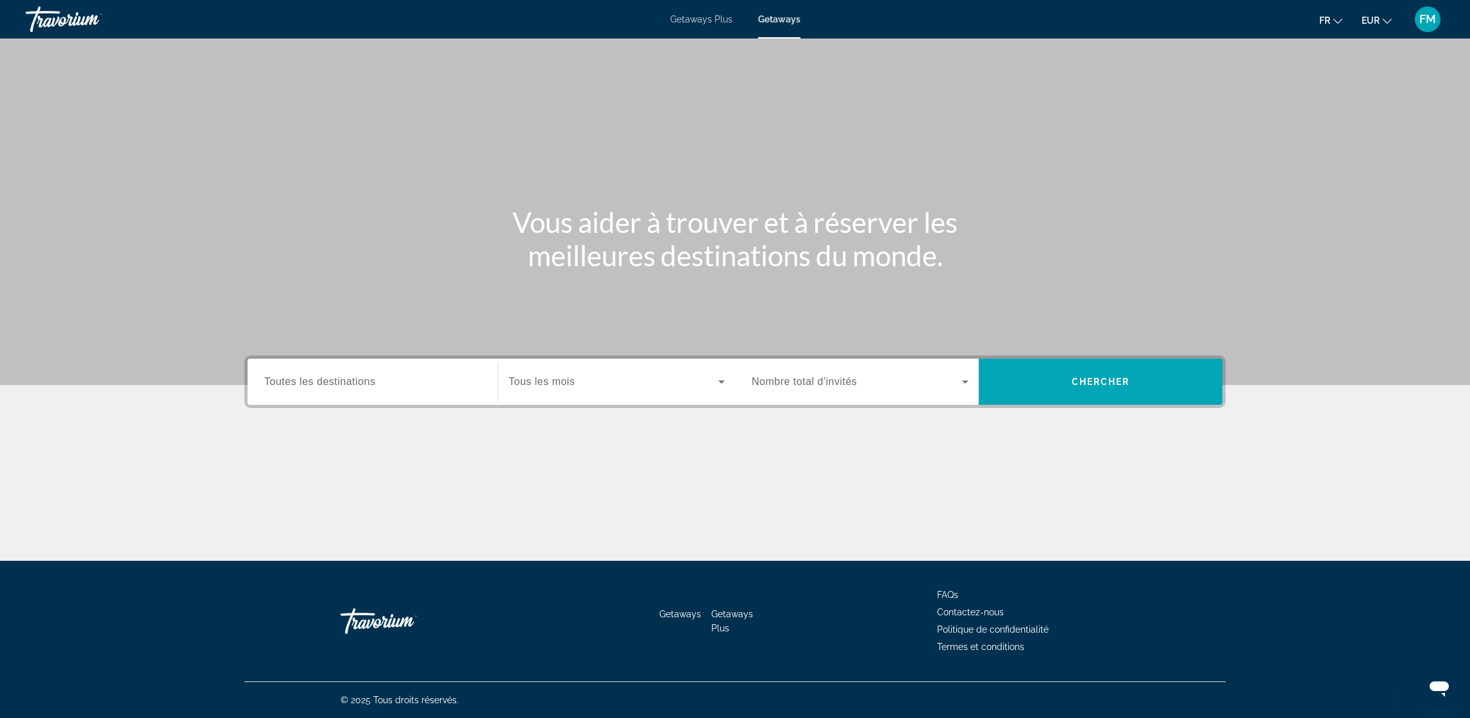
click at [292, 378] on span "Toutes les destinations" at bounding box center [319, 381] width 111 height 11
click at [292, 378] on input "Destination Toutes les destinations" at bounding box center [372, 381] width 217 height 15
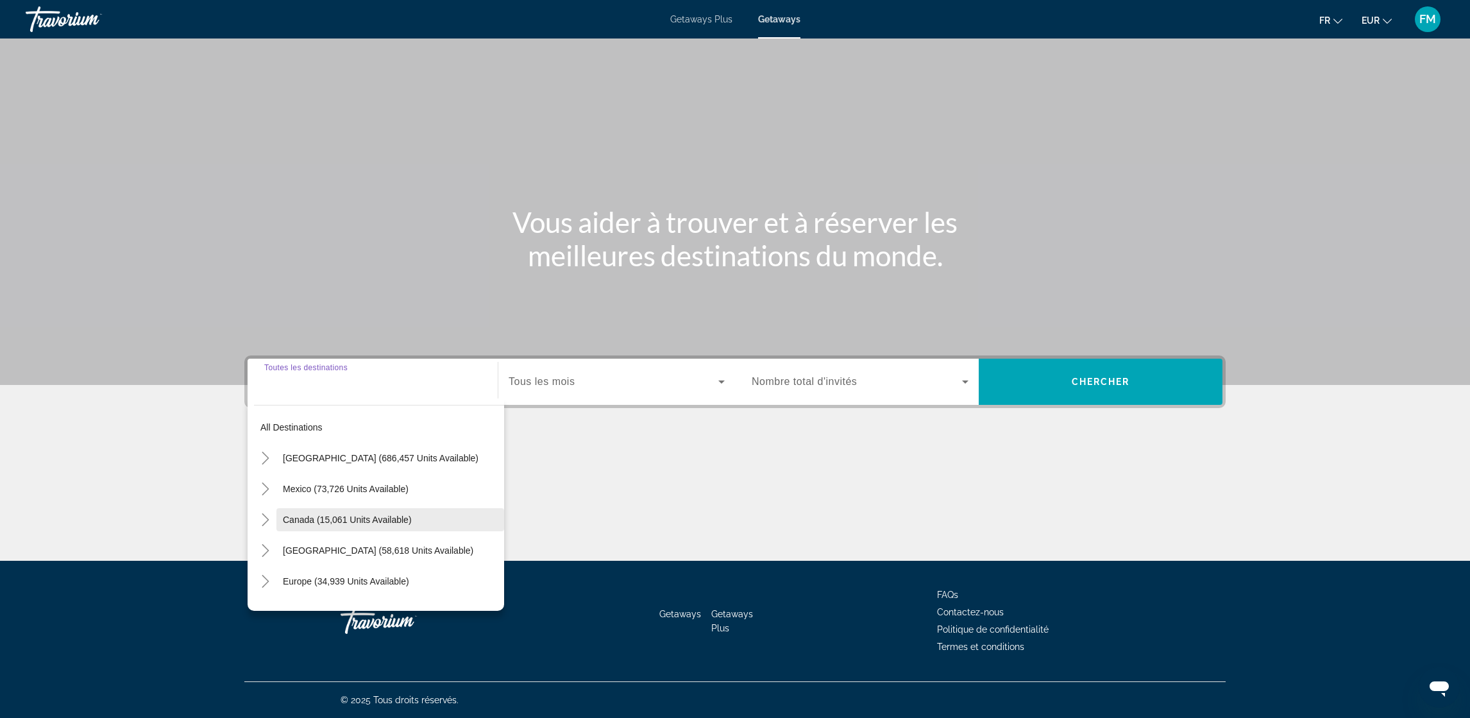
scroll to position [96, 0]
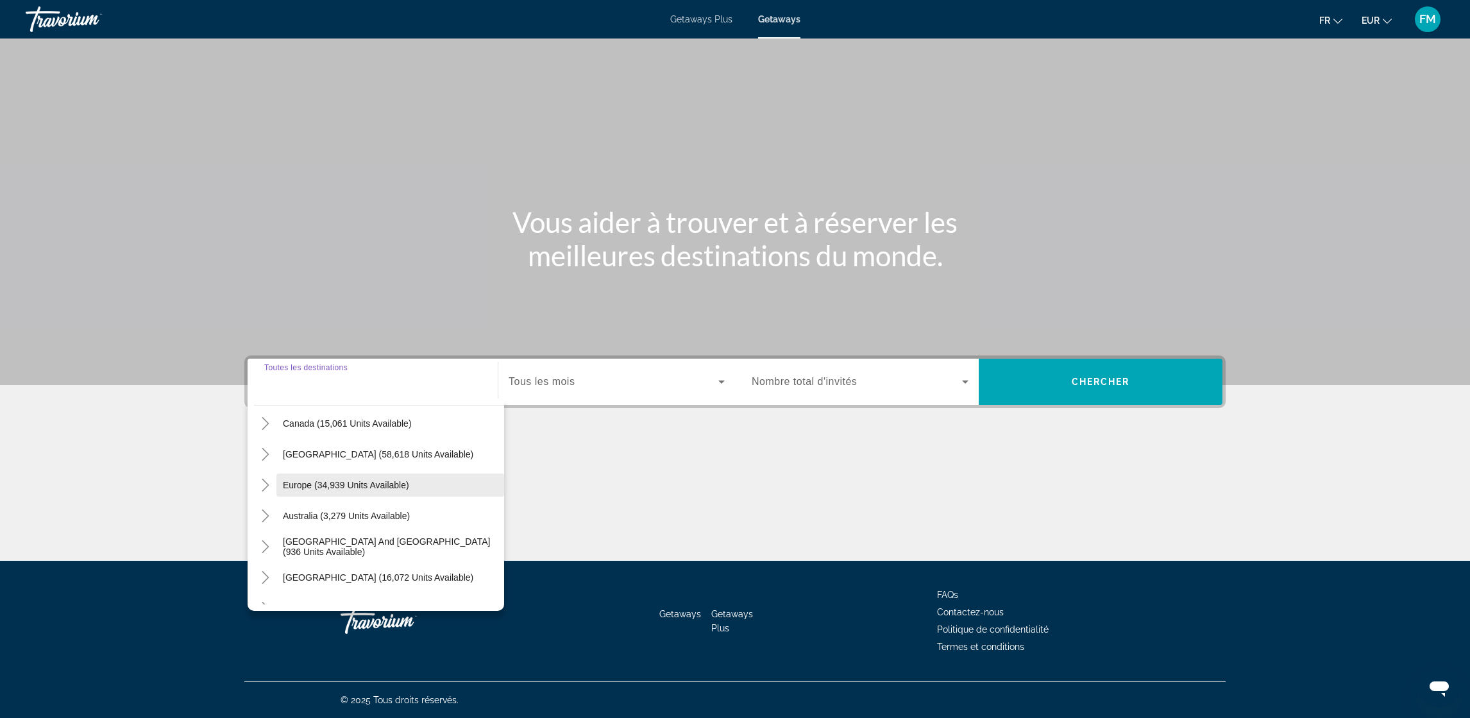
click at [283, 482] on span "Europe (34,939 units available)" at bounding box center [346, 485] width 126 height 10
type input "**********"
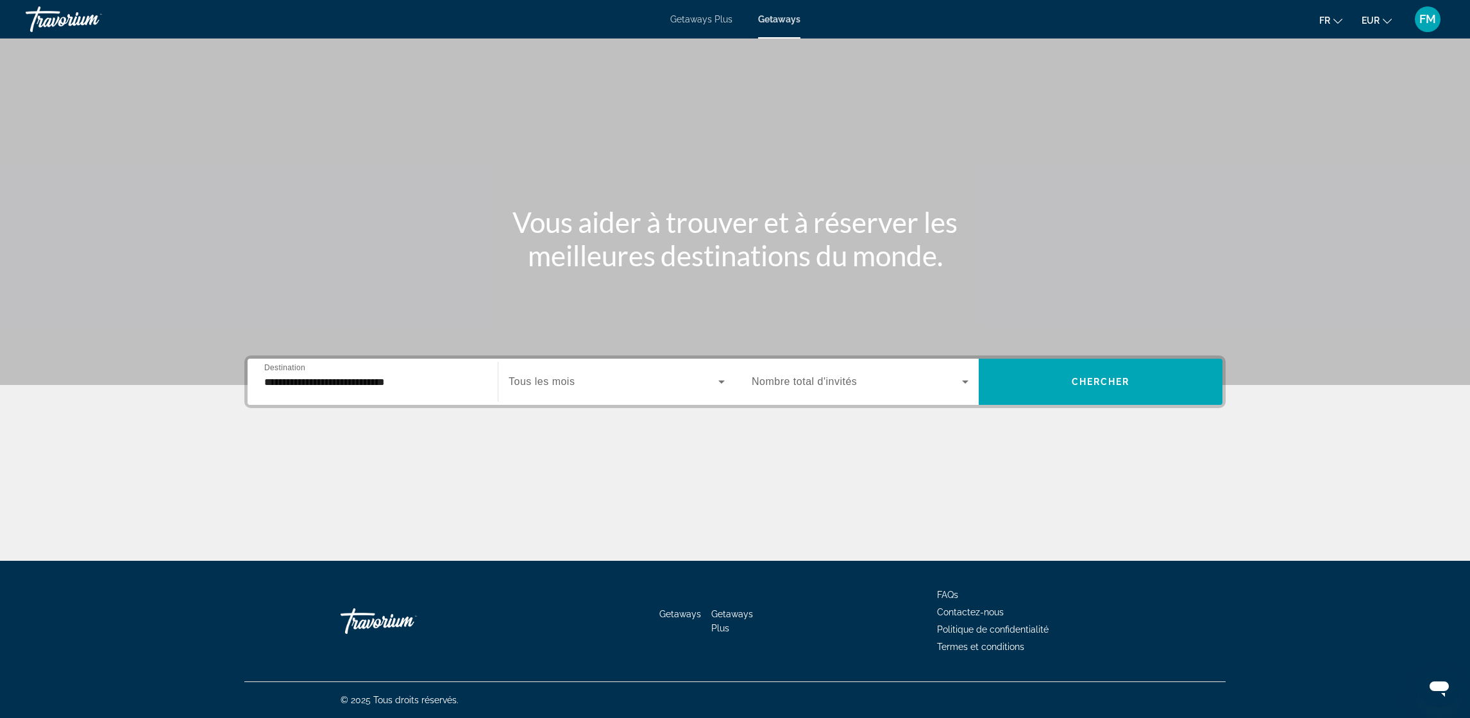
click at [709, 389] on div "Search widget" at bounding box center [617, 382] width 216 height 36
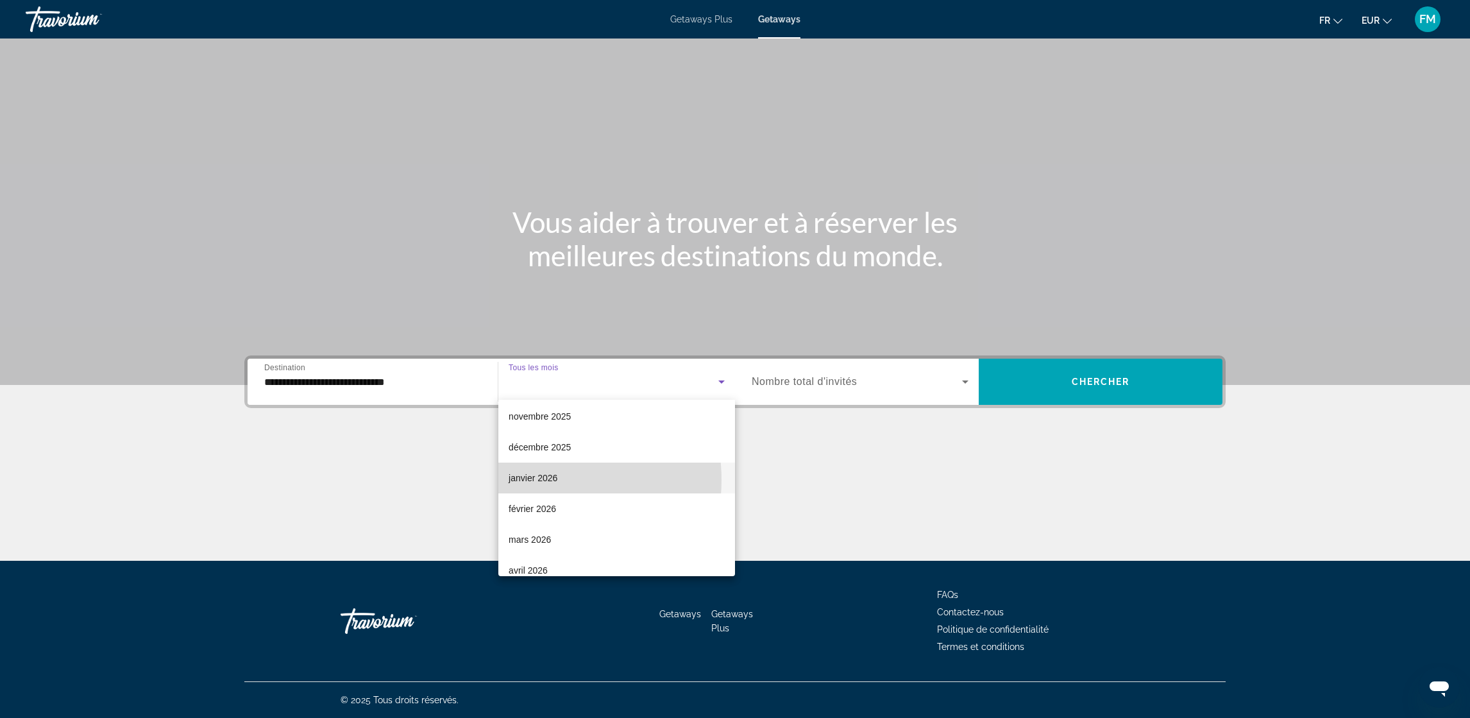
click at [544, 480] on span "janvier 2026" at bounding box center [533, 477] width 49 height 15
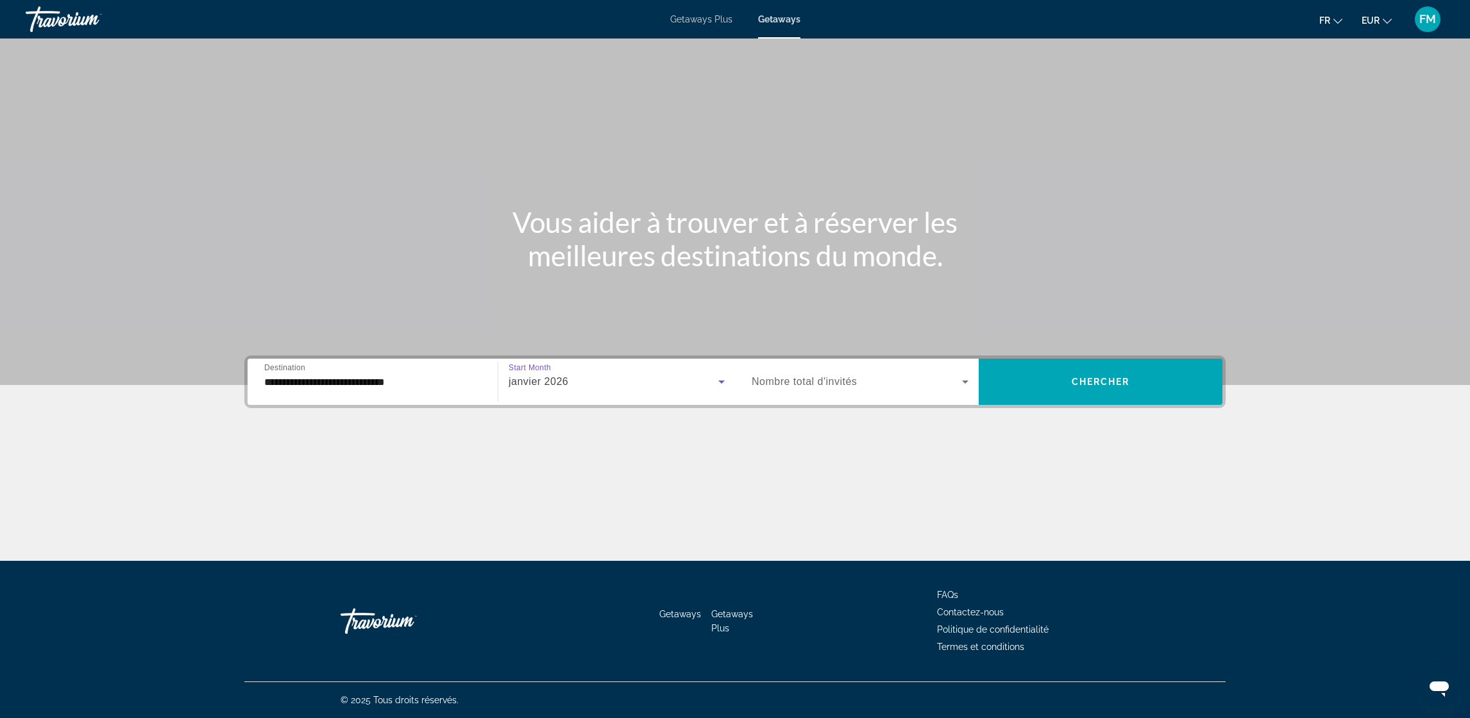
click at [954, 385] on span "Search widget" at bounding box center [857, 381] width 210 height 15
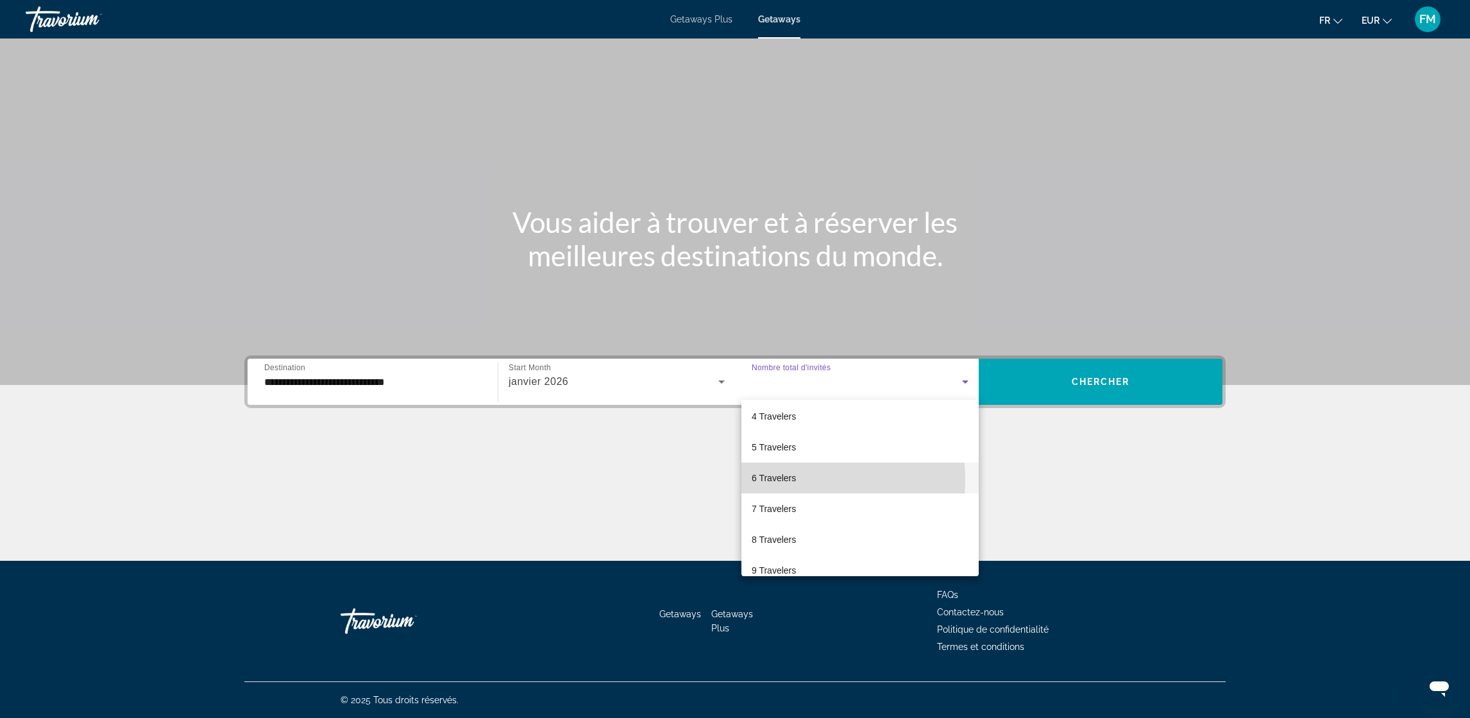
click at [787, 480] on span "6 Travelers" at bounding box center [774, 477] width 44 height 15
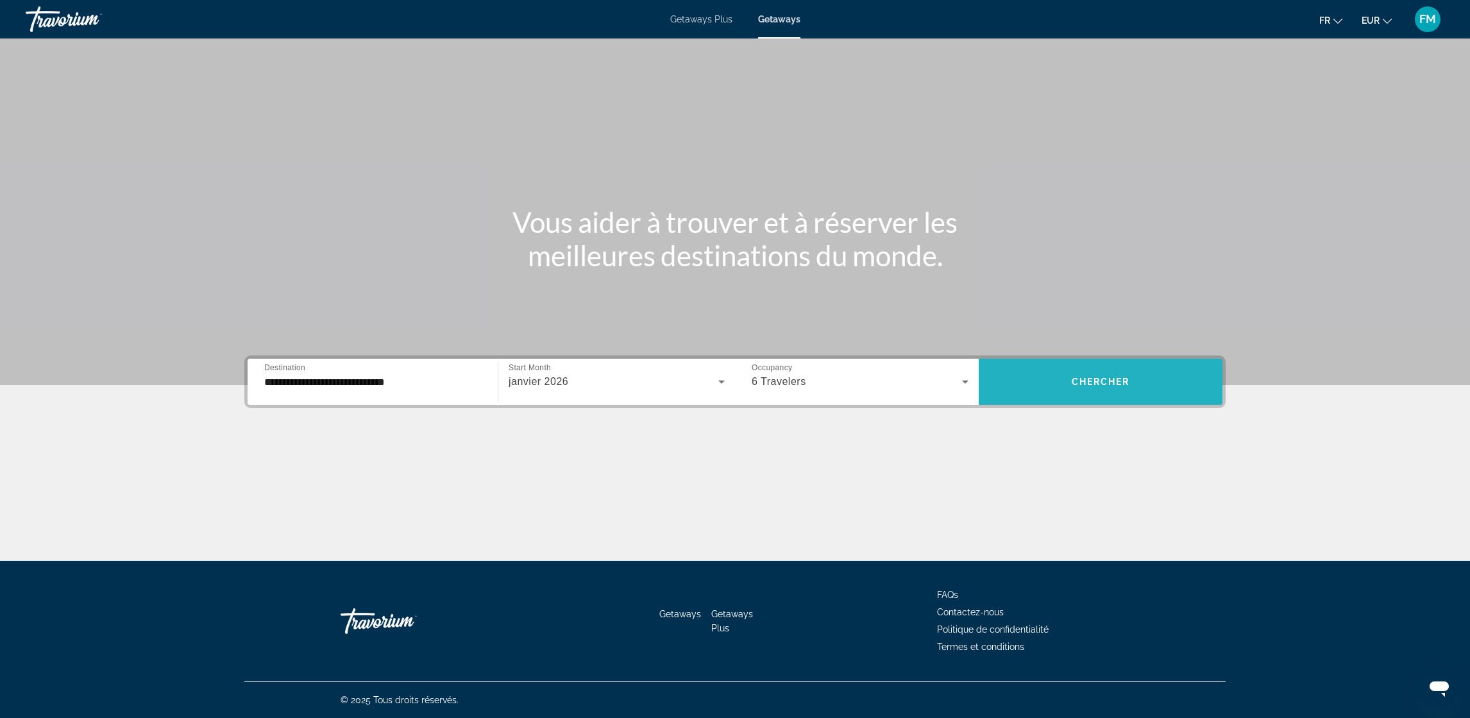
click at [1092, 378] on span "Chercher" at bounding box center [1101, 381] width 58 height 10
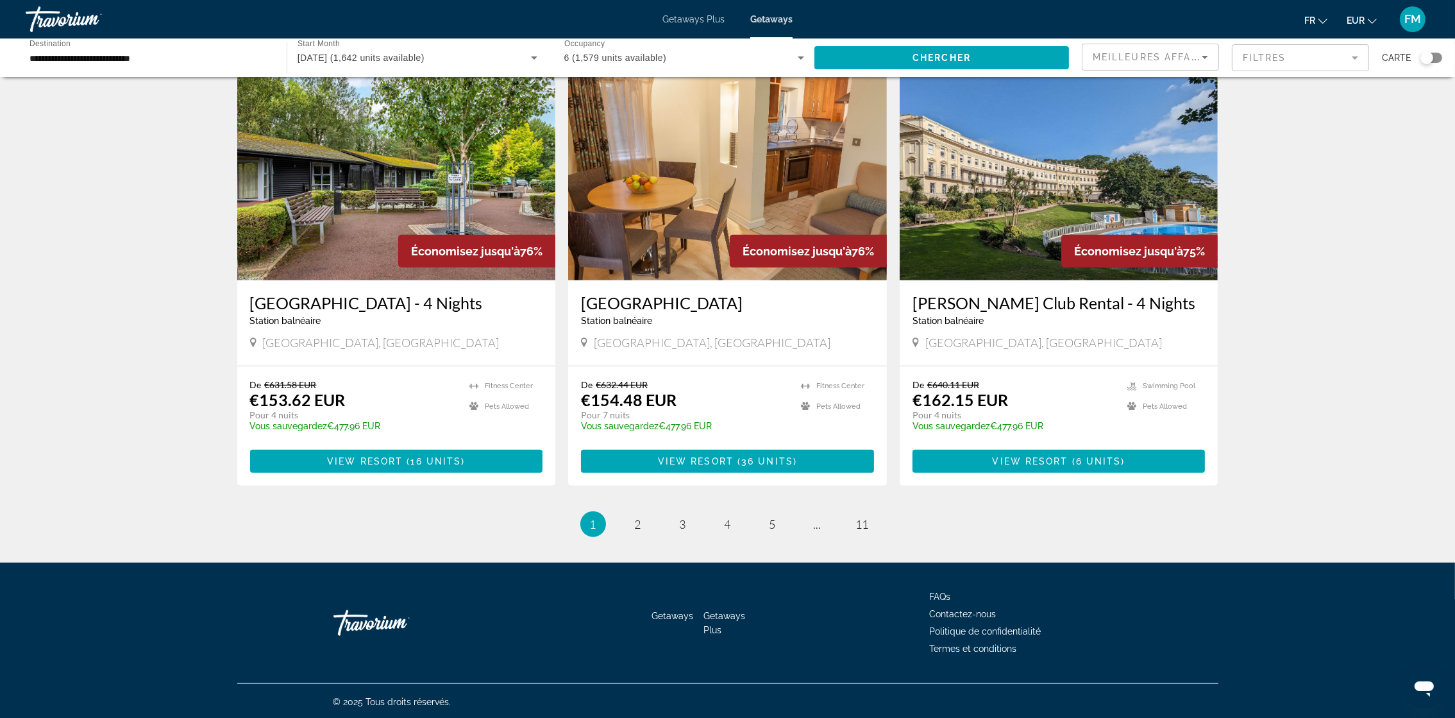
scroll to position [1358, 0]
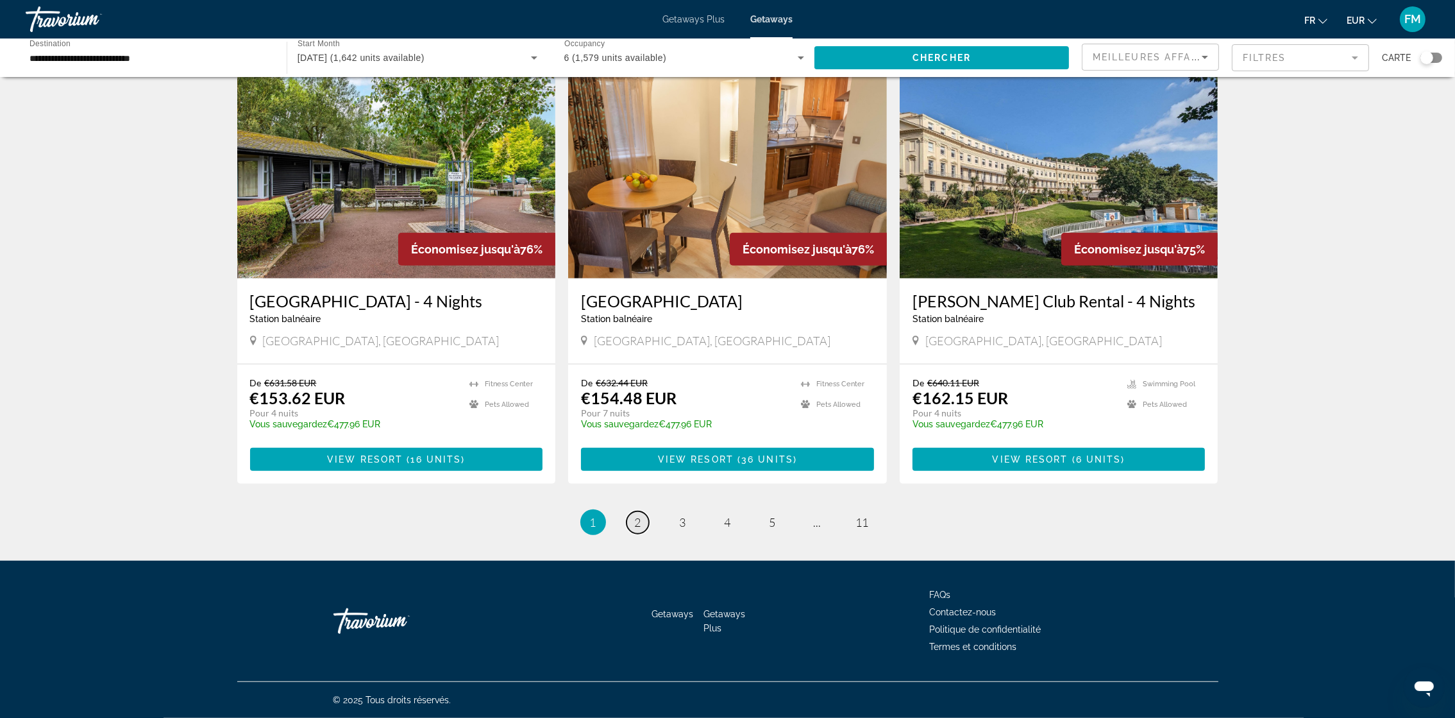
click at [641, 520] on link "page 2" at bounding box center [637, 522] width 22 height 22
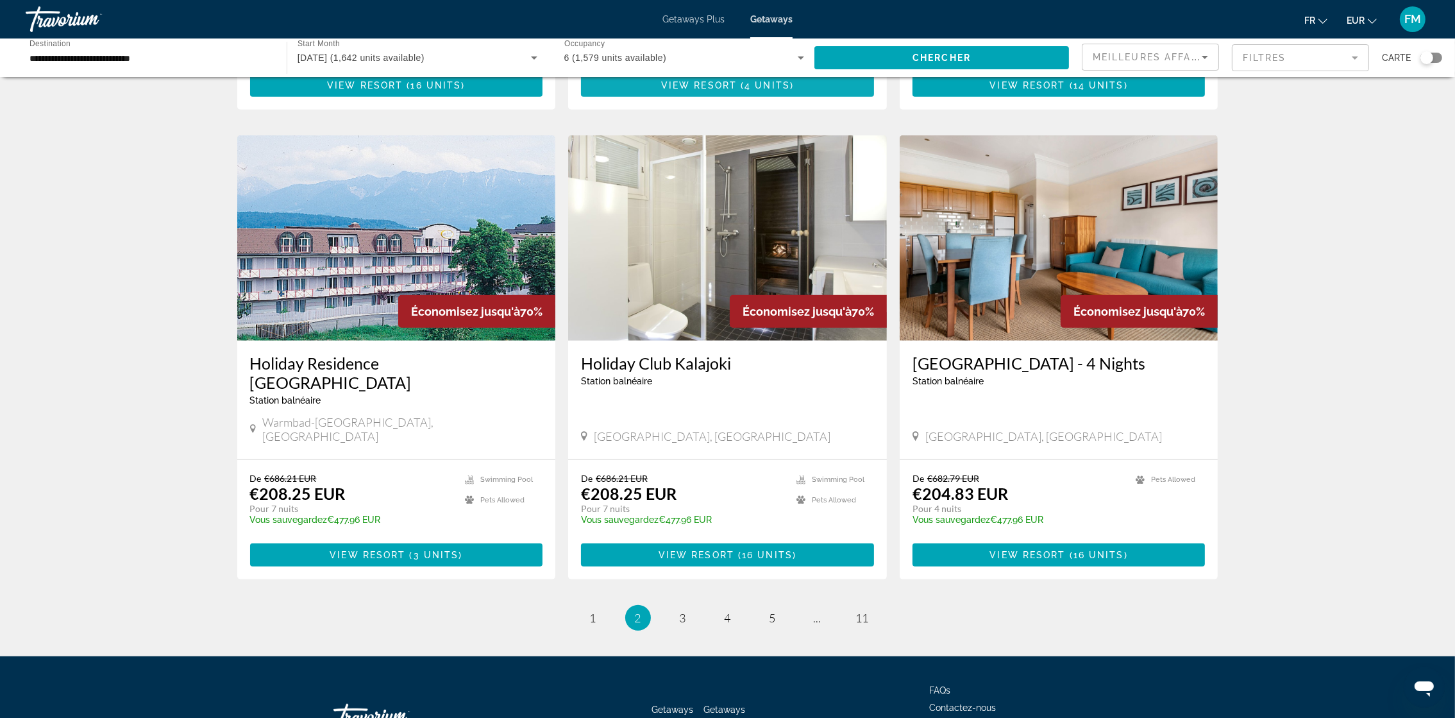
scroll to position [1356, 0]
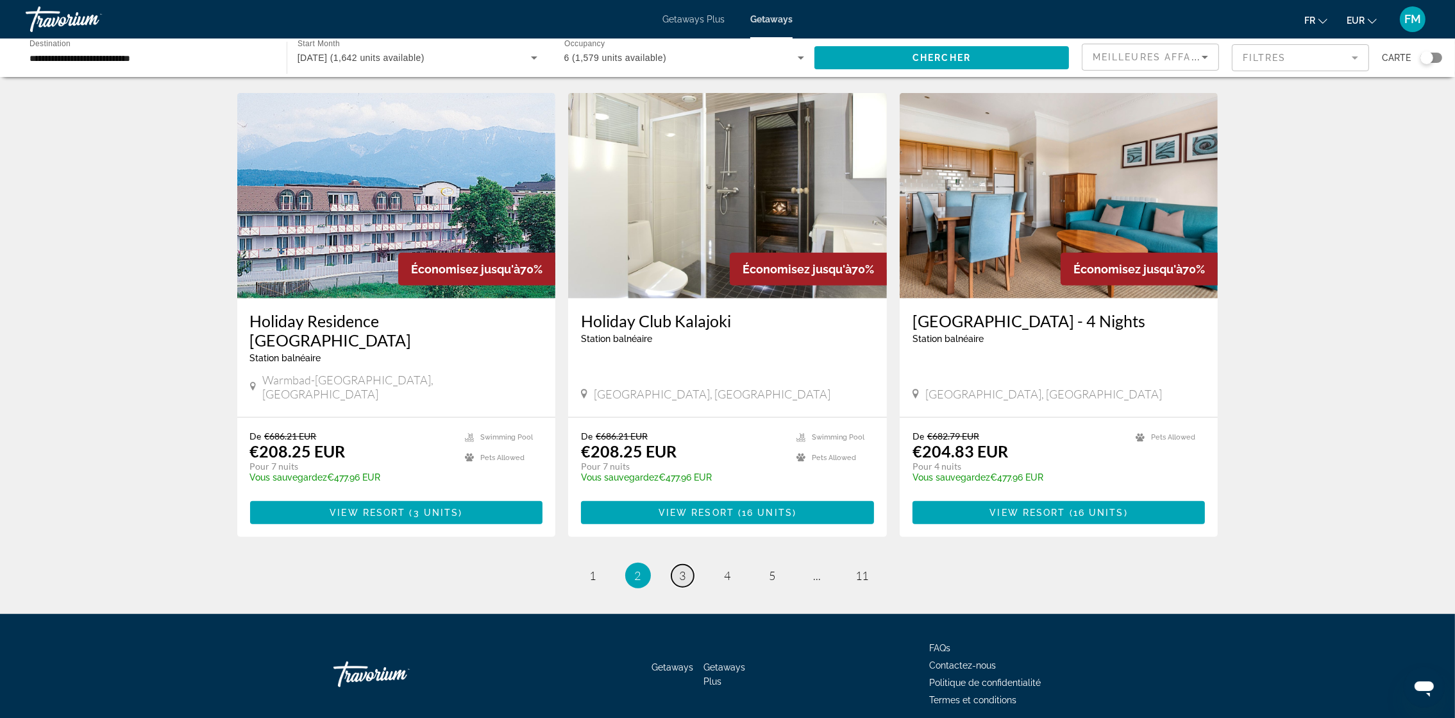
click at [675, 564] on link "page 3" at bounding box center [682, 575] width 22 height 22
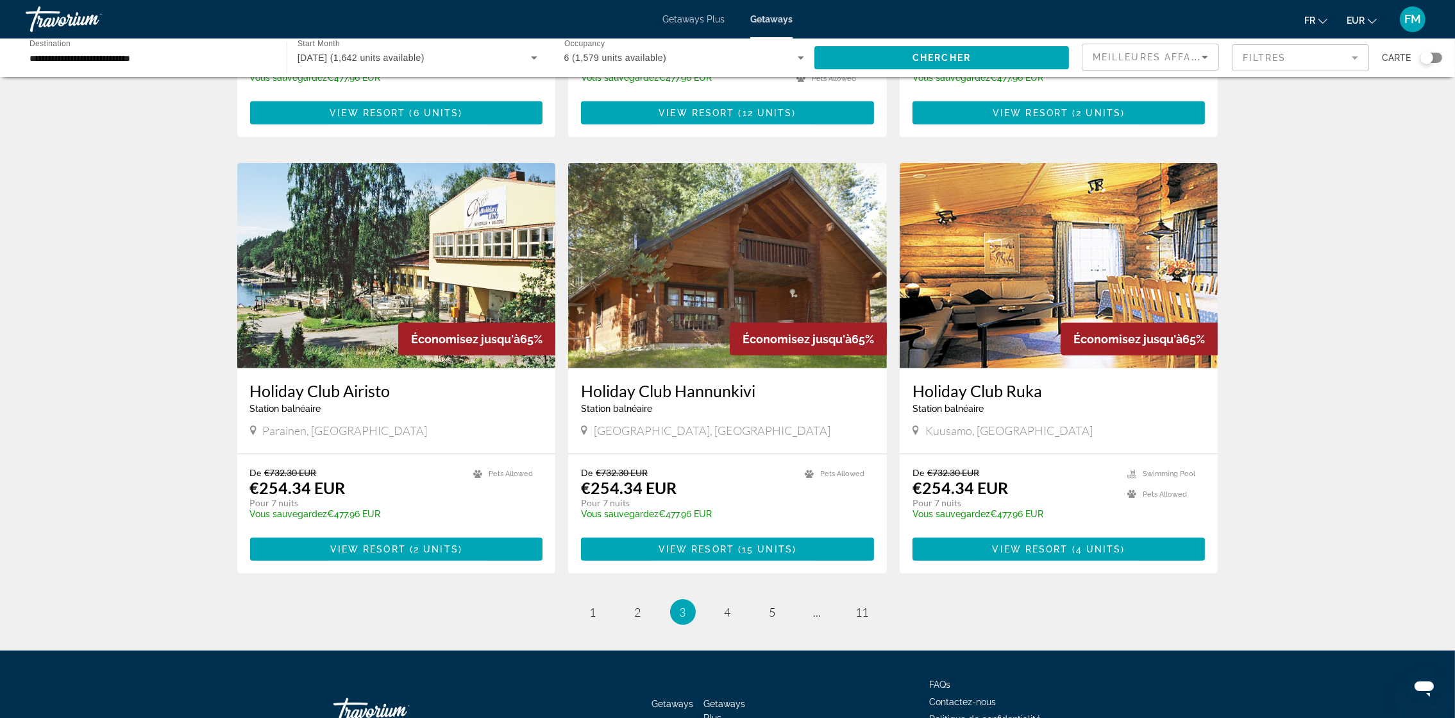
scroll to position [1347, 0]
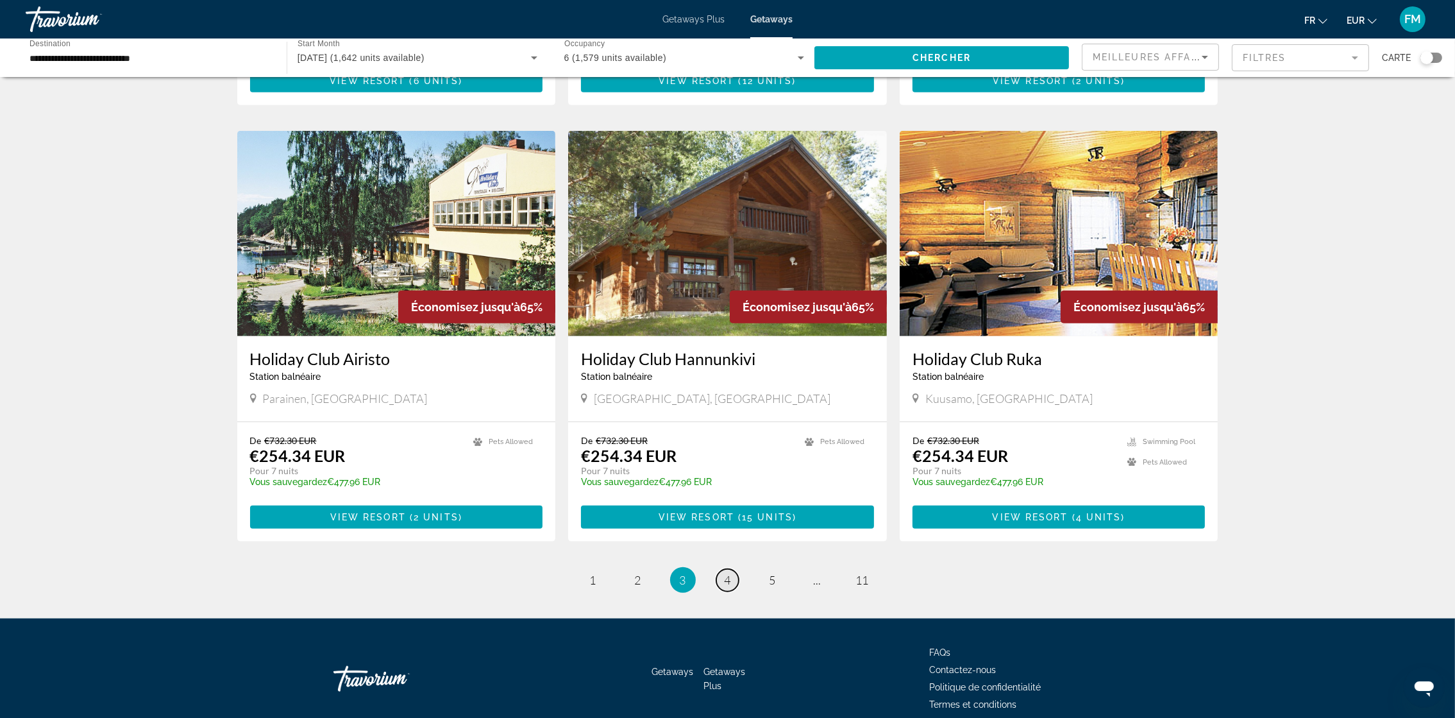
click at [725, 569] on link "page 4" at bounding box center [727, 580] width 22 height 22
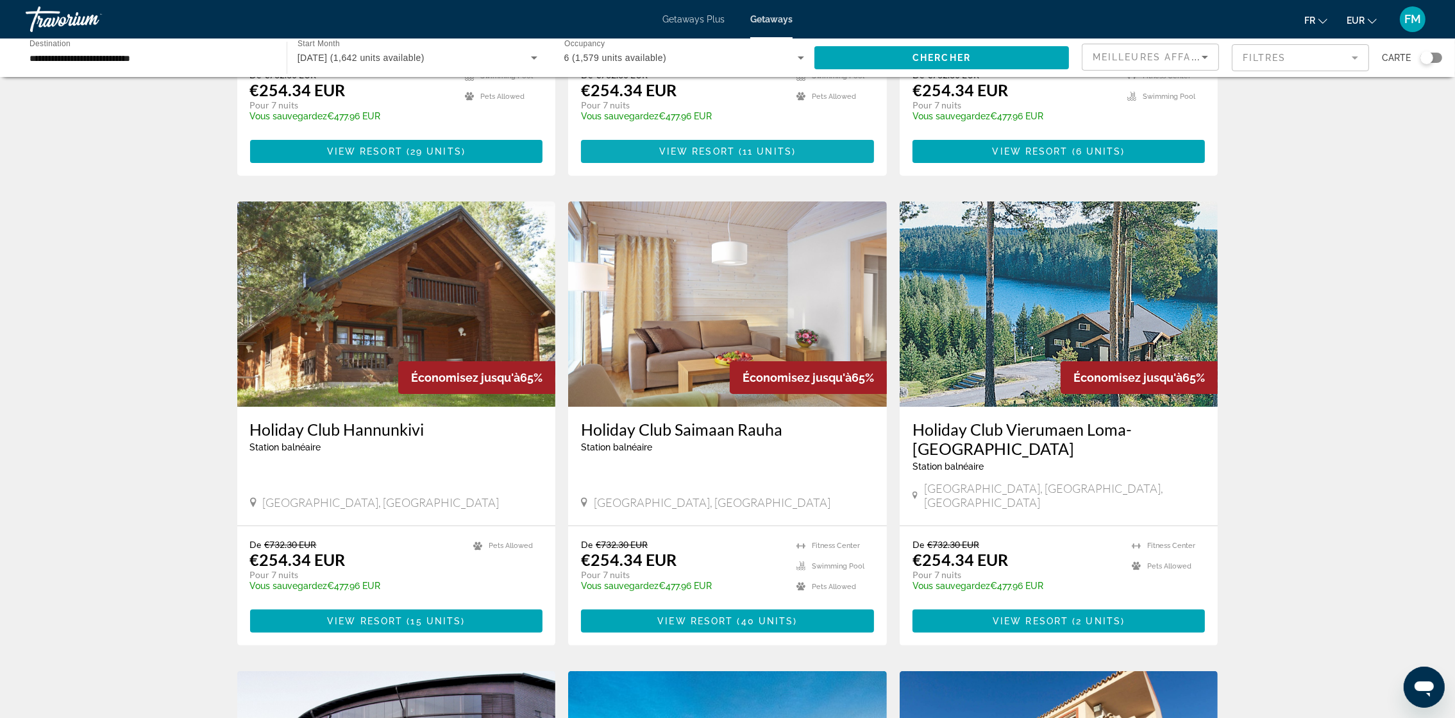
scroll to position [192, 0]
